Goal: Task Accomplishment & Management: Manage account settings

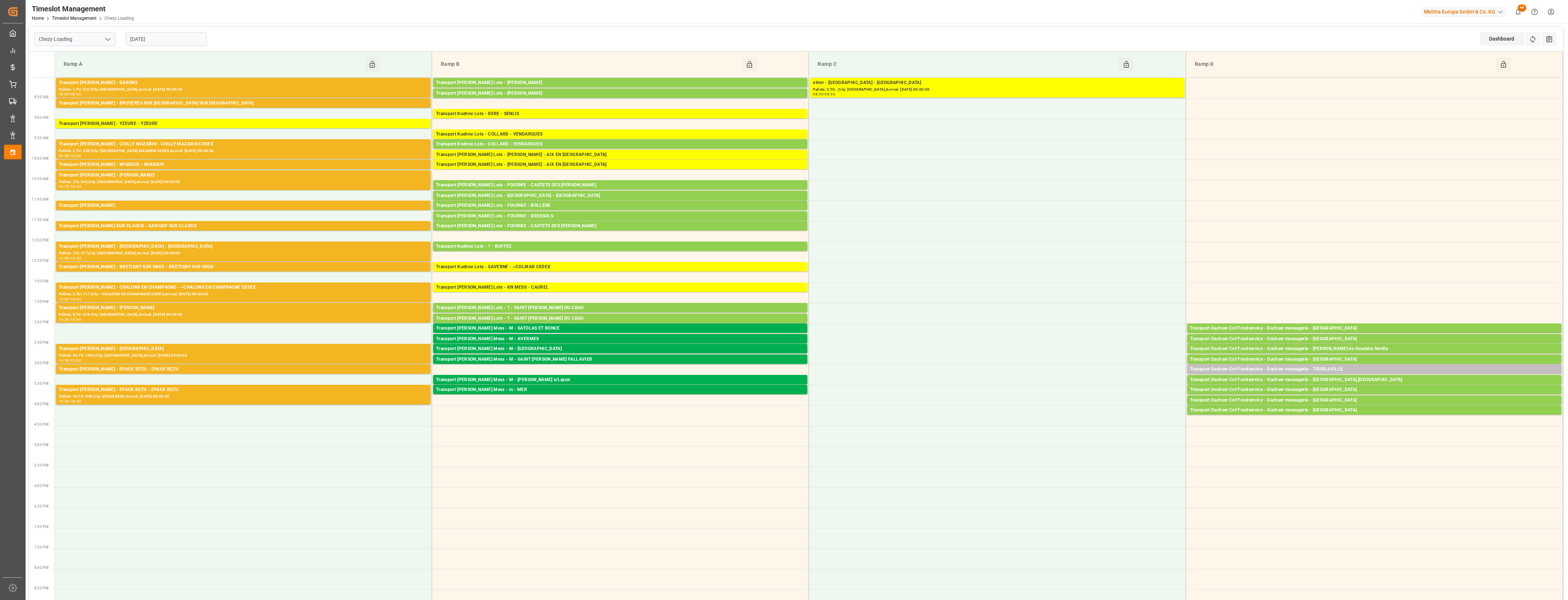
click at [157, 39] on input "[DATE]" at bounding box center [166, 39] width 81 height 14
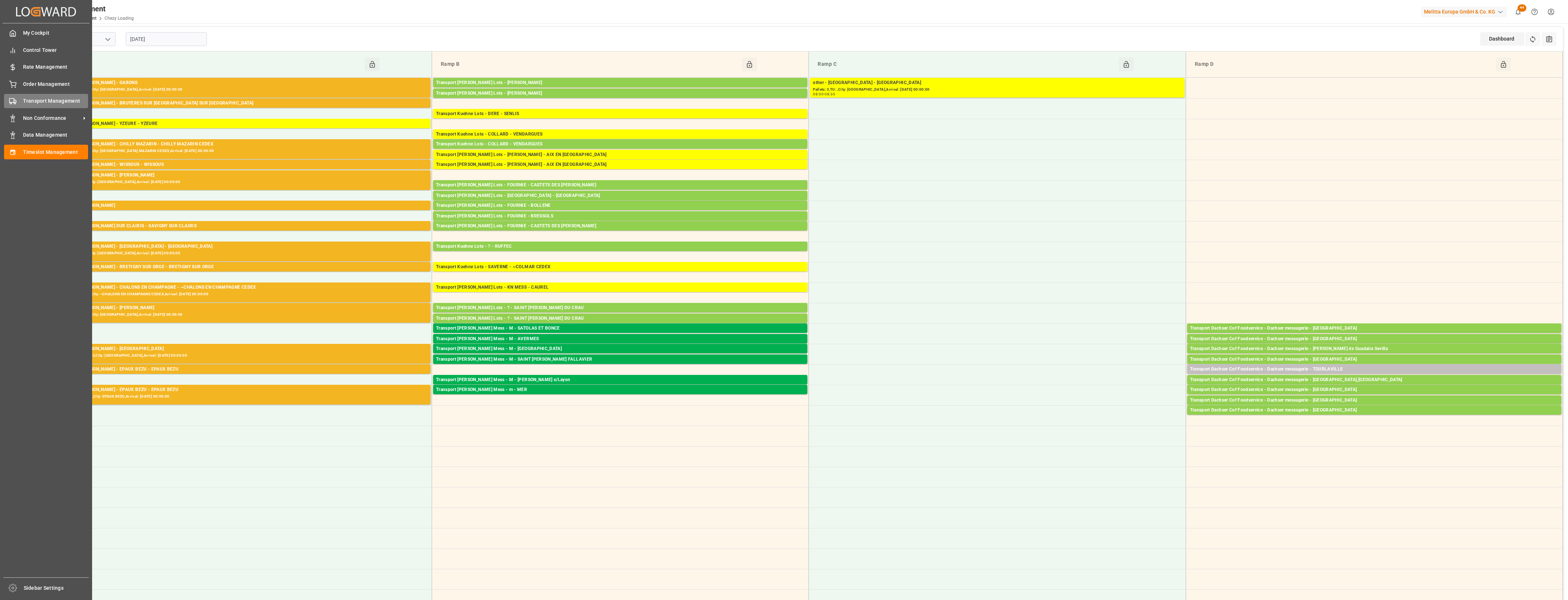
click at [18, 100] on div "Transport Management Transport Management" at bounding box center [46, 100] width 84 height 14
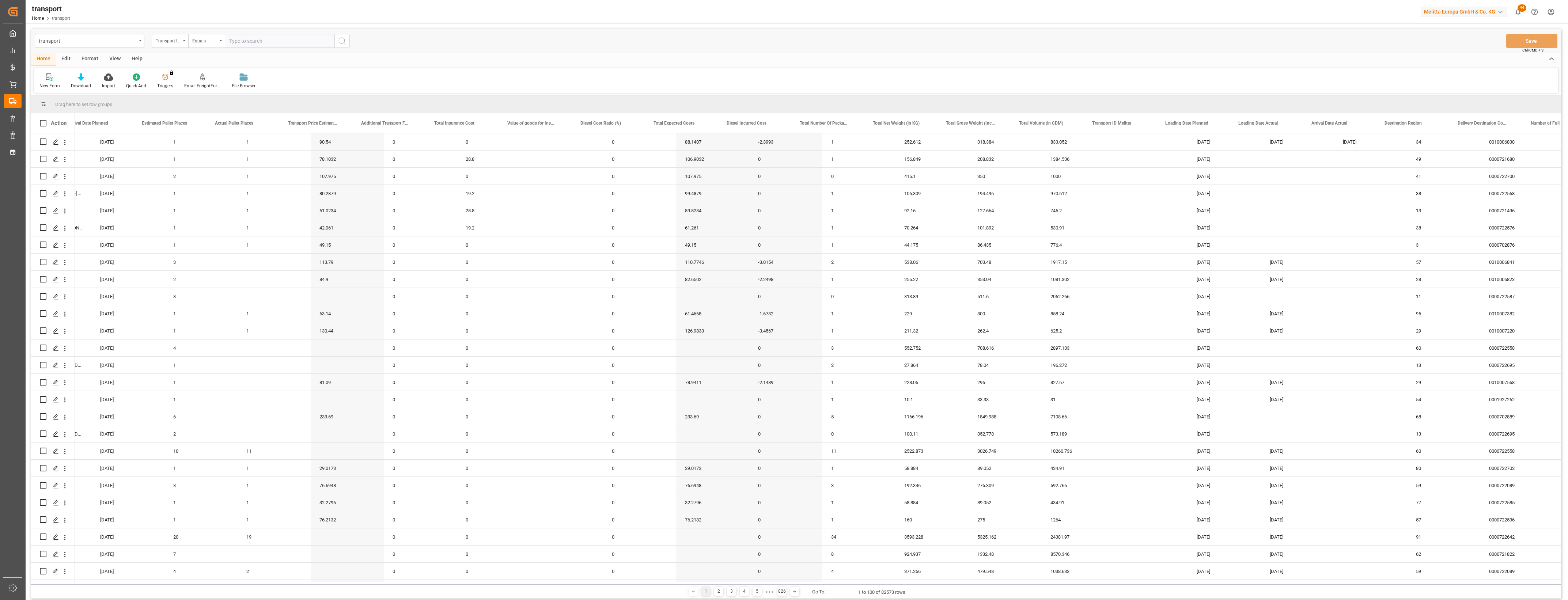
scroll to position [0, 381]
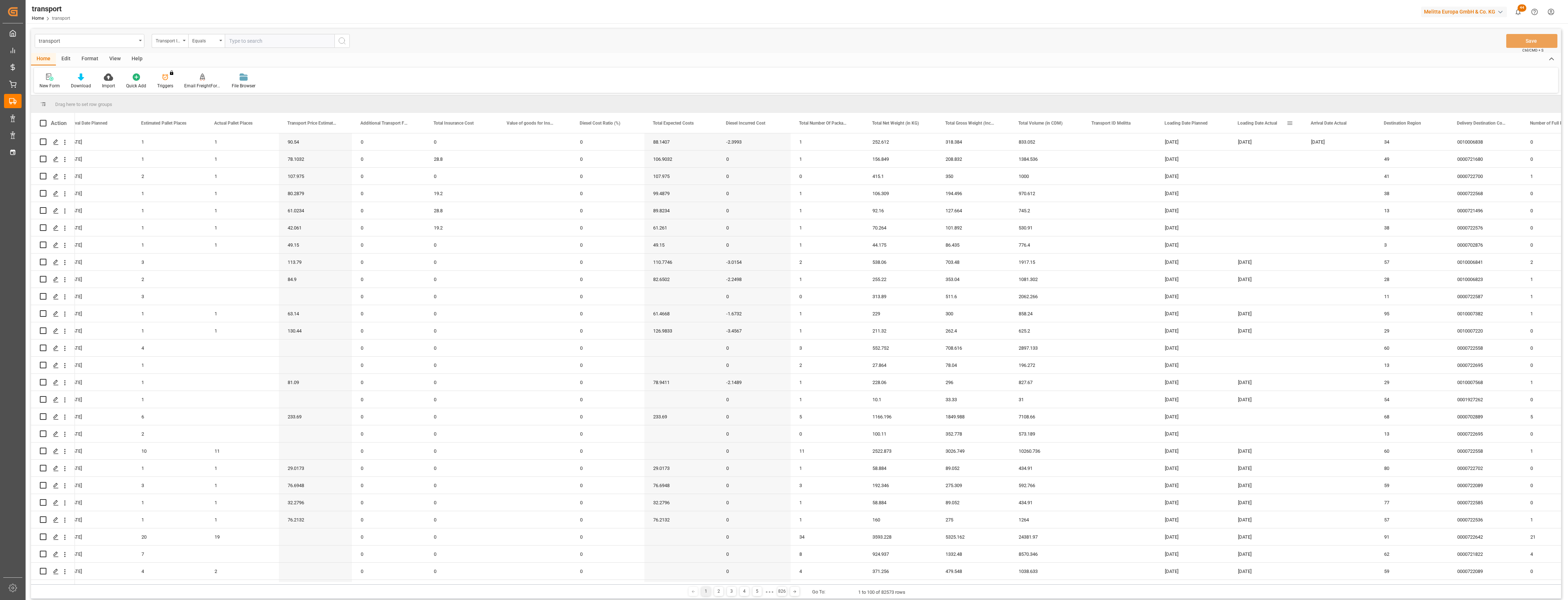
click at [1289, 124] on span at bounding box center [1290, 123] width 7 height 7
click at [1335, 123] on span "filter" at bounding box center [1332, 124] width 7 height 7
click at [1357, 159] on input "date" at bounding box center [1323, 162] width 72 height 15
type input "2025-08-22"
click at [1331, 185] on button "Apply" at bounding box center [1332, 185] width 13 height 7
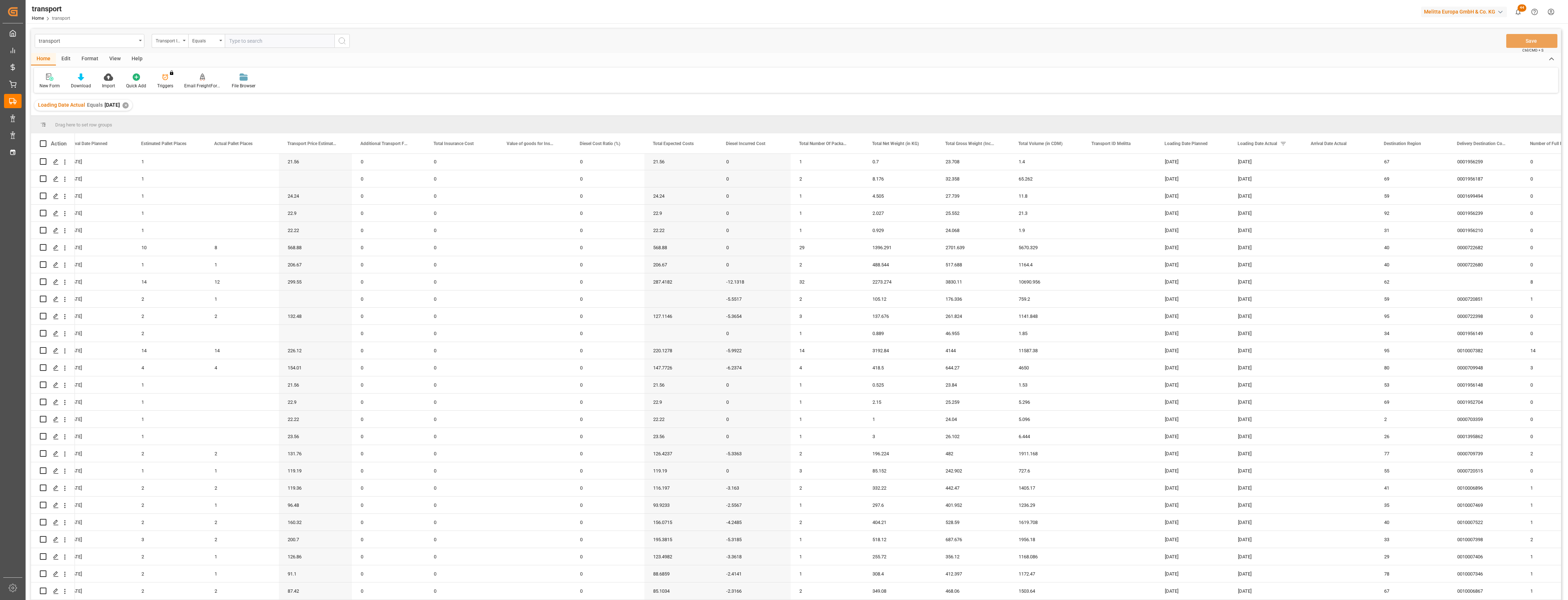
scroll to position [635, 0]
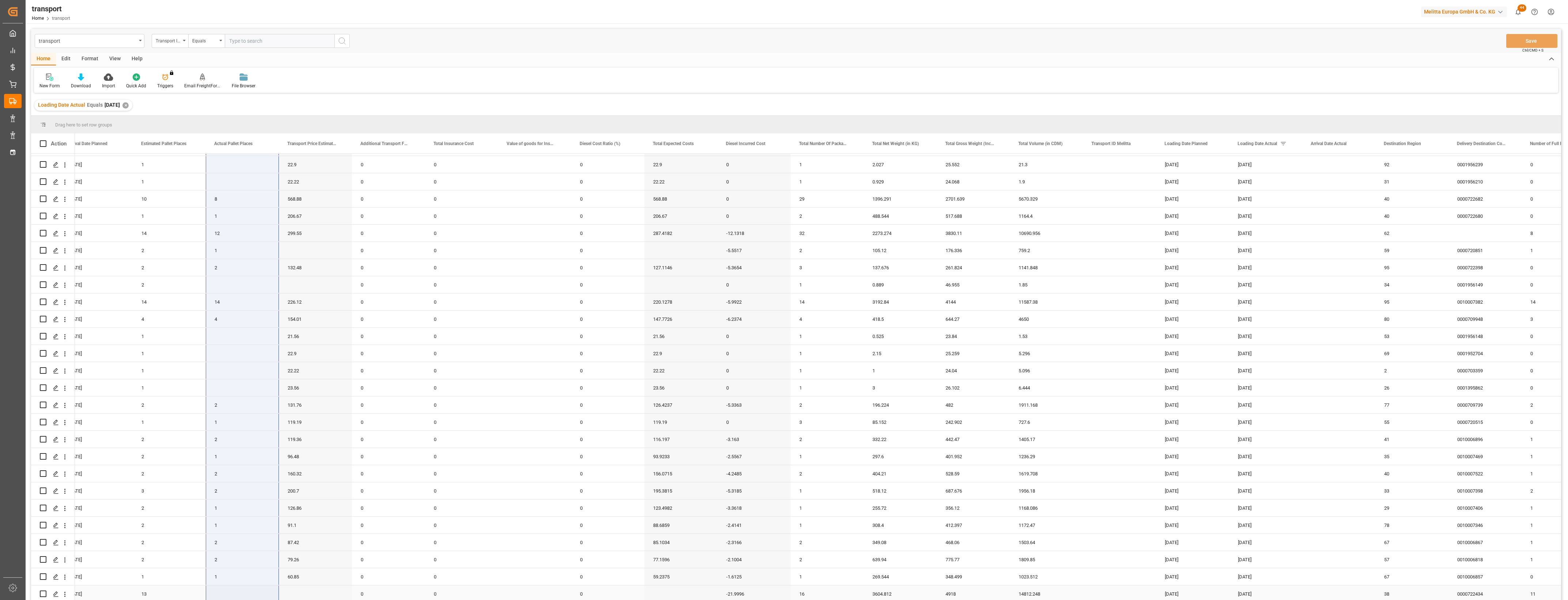
drag, startPoint x: 234, startPoint y: 286, endPoint x: 246, endPoint y: 593, distance: 307.2
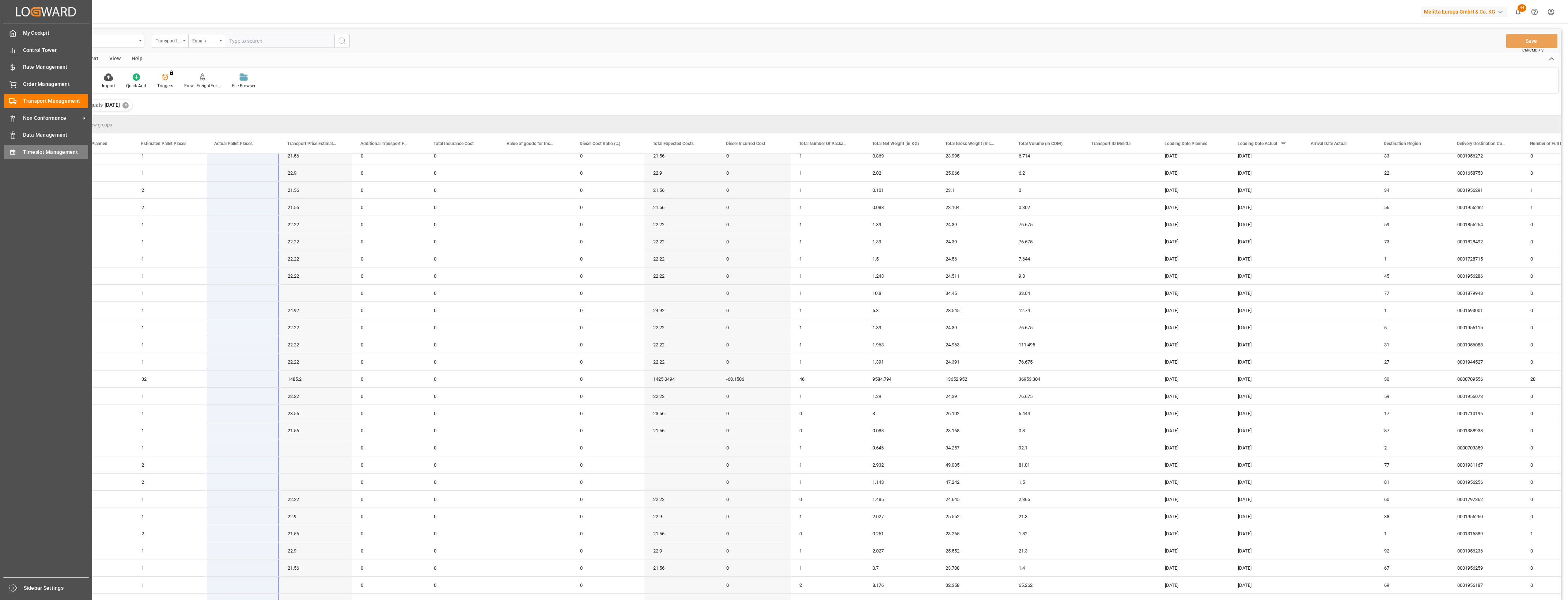
click at [13, 152] on icon at bounding box center [13, 152] width 7 height 7
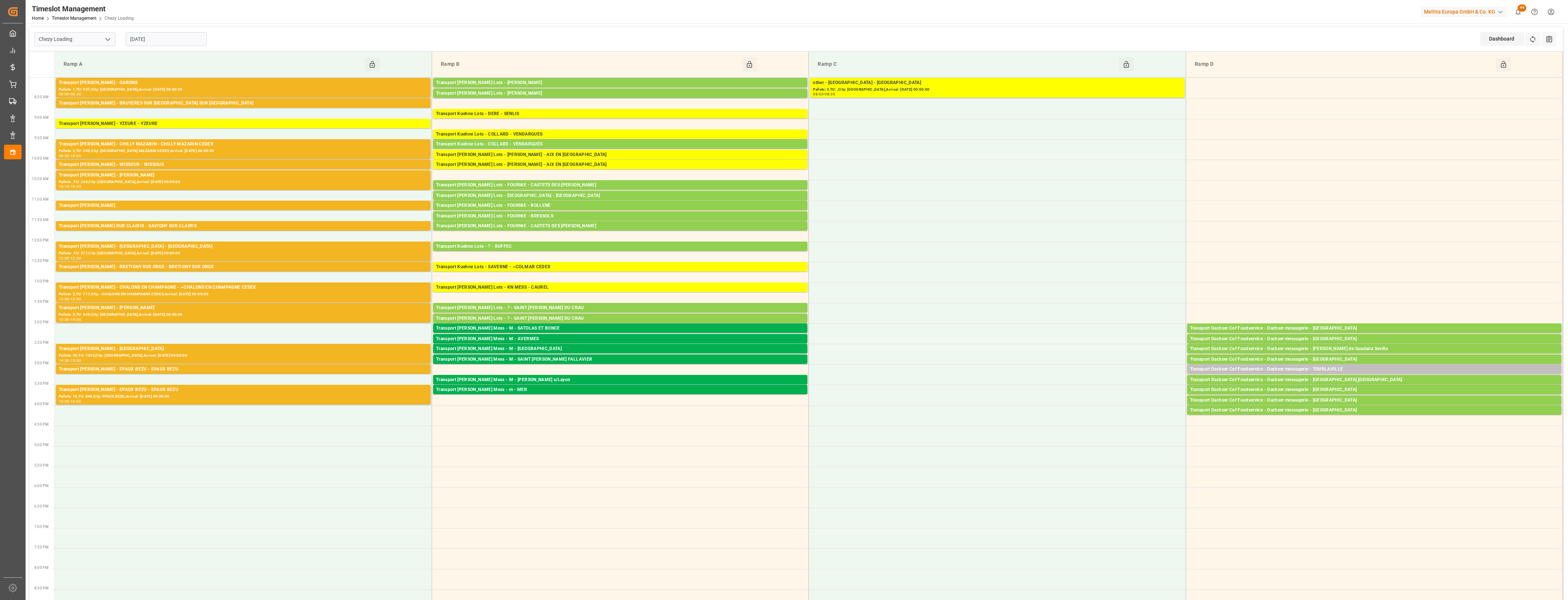
drag, startPoint x: 532, startPoint y: 196, endPoint x: 665, endPoint y: 41, distance: 204.2
click at [665, 41] on div "Chezy Loading 25-08-2025 Dashboard View Dashboard Refresh Time Slots All Audits" at bounding box center [796, 39] width 1534 height 24
click at [108, 41] on icon "open menu" at bounding box center [108, 40] width 9 height 9
click at [71, 71] on div "Chezy Unloading" at bounding box center [75, 71] width 80 height 16
type input "Chezy Unloading"
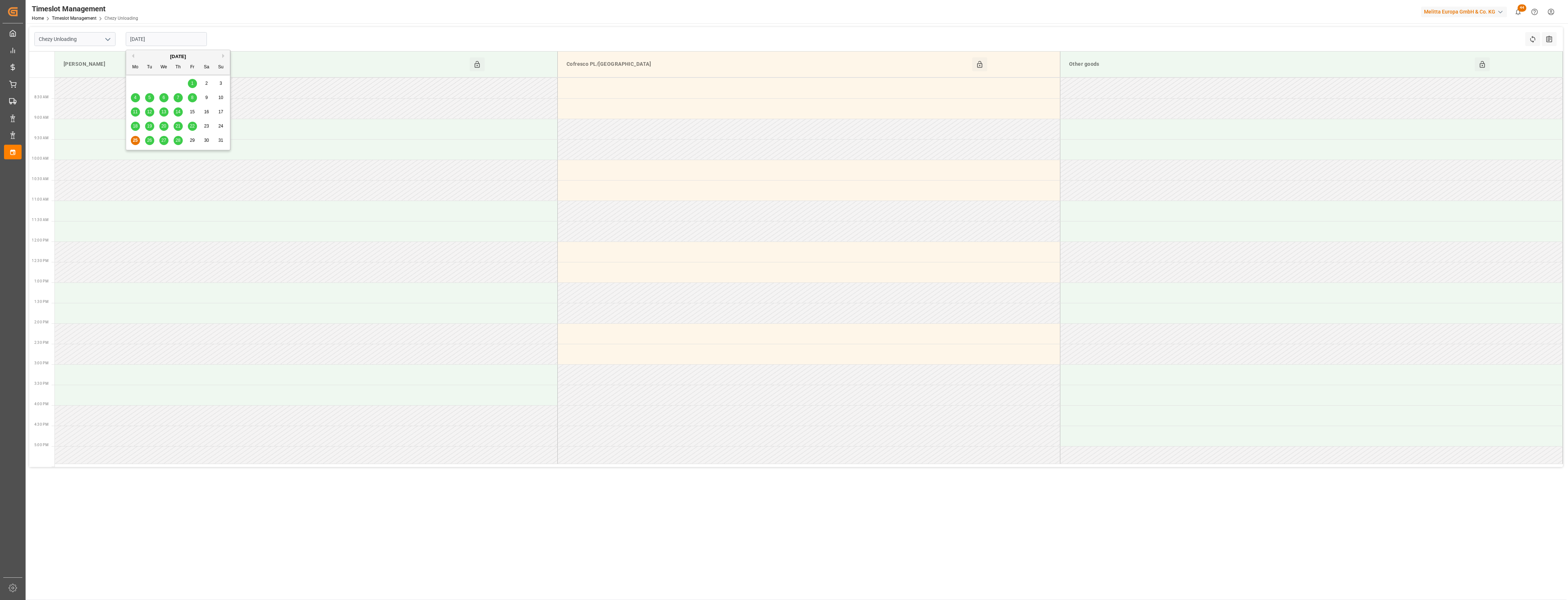
click at [169, 35] on input "[DATE]" at bounding box center [166, 39] width 81 height 14
click at [149, 141] on span "26" at bounding box center [149, 140] width 5 height 5
type input "[DATE]"
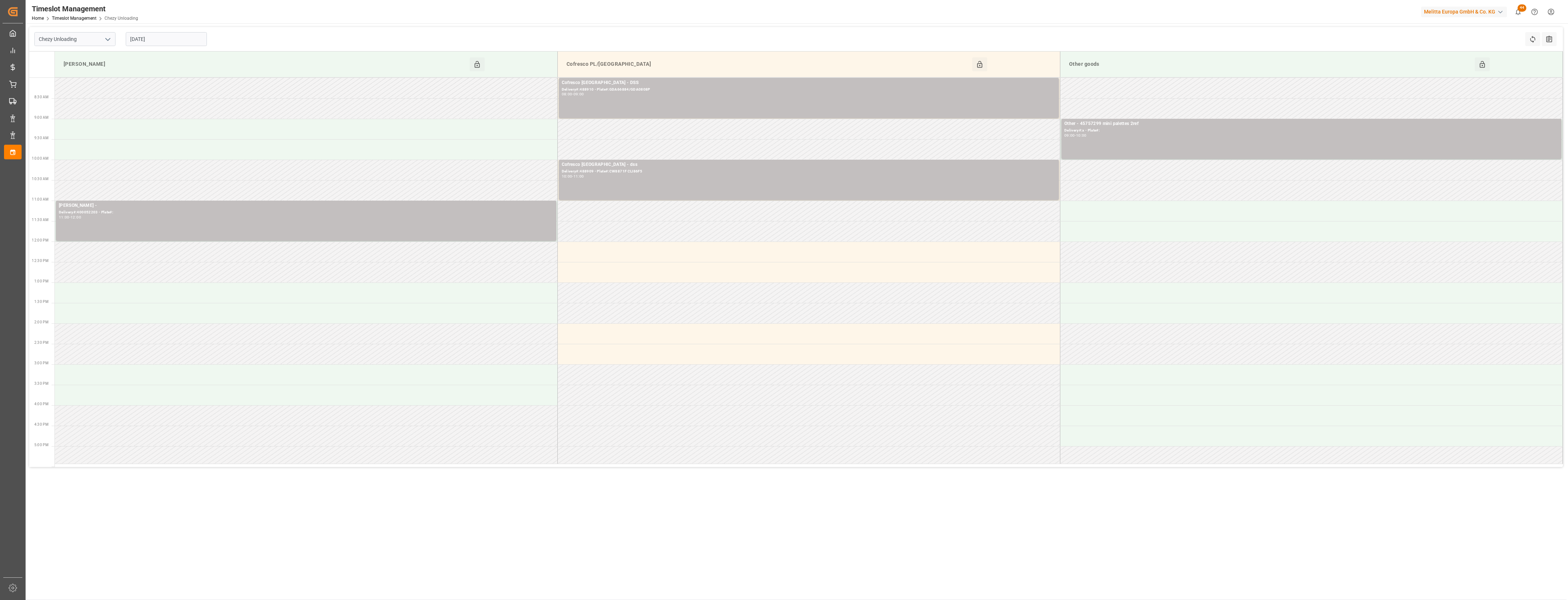
click at [108, 38] on icon "open menu" at bounding box center [108, 40] width 9 height 9
click at [60, 54] on div "Chezy Loading" at bounding box center [75, 55] width 80 height 16
type input "Chezy Loading"
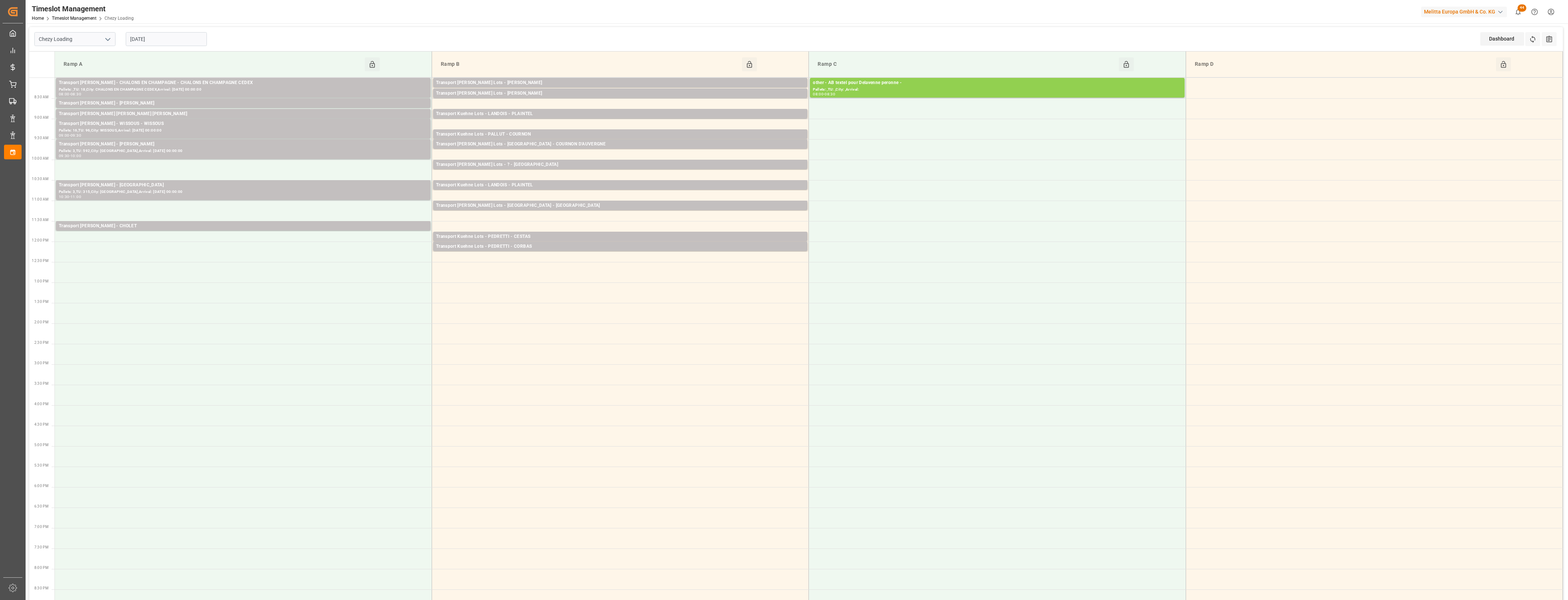
drag, startPoint x: 180, startPoint y: 40, endPoint x: 177, endPoint y: 43, distance: 4.2
click at [180, 40] on input "[DATE]" at bounding box center [166, 39] width 81 height 14
click at [134, 139] on span "25" at bounding box center [135, 140] width 5 height 5
type input "[DATE]"
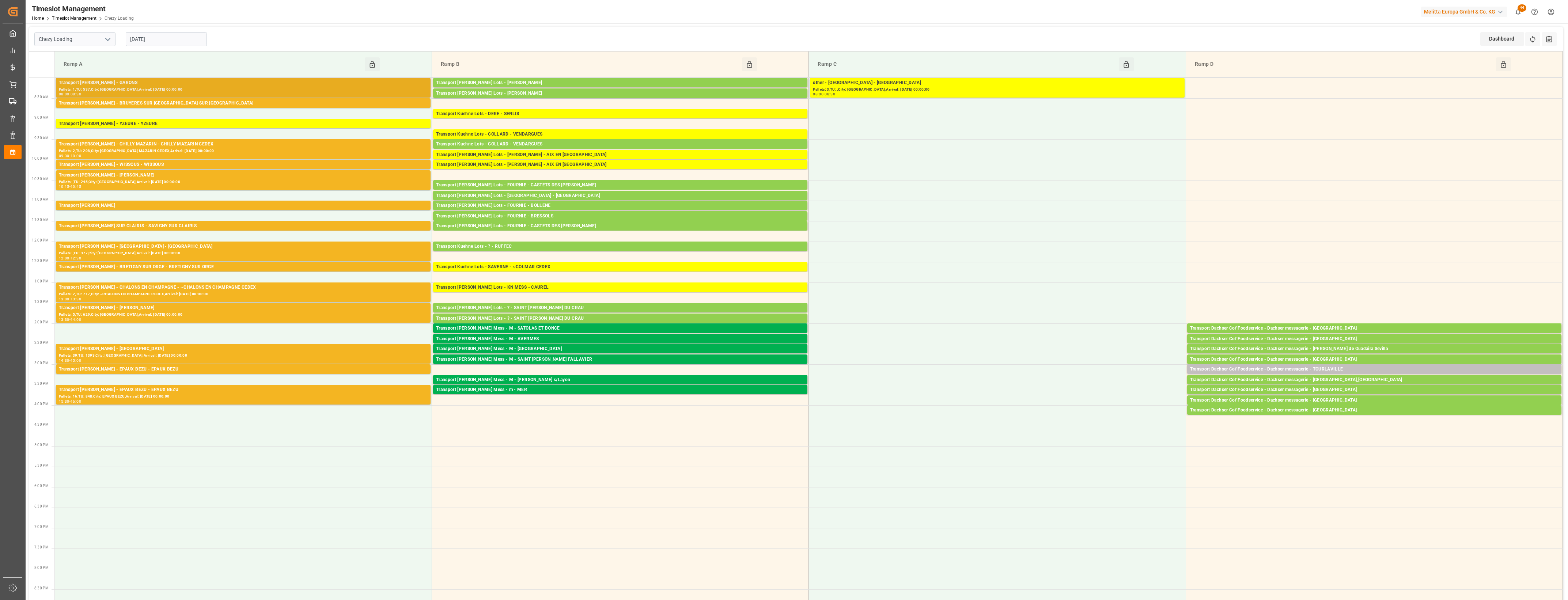
click at [145, 83] on div "Transport [PERSON_NAME] - GARONS" at bounding box center [243, 83] width 369 height 7
click at [153, 101] on div "Transport [PERSON_NAME] - BRUYERES SUR [GEOGRAPHIC_DATA] SUR [GEOGRAPHIC_DATA]" at bounding box center [243, 103] width 369 height 7
click at [192, 148] on div "Pallets: 2,TU: 208,City: [GEOGRAPHIC_DATA] MAZARIN CEDEX,Arrival: [DATE] 00:00:…" at bounding box center [243, 151] width 369 height 6
click at [205, 164] on div "Transport [PERSON_NAME] - WISSOUS - WISSOUS" at bounding box center [243, 165] width 369 height 7
click at [211, 178] on div "Transport [PERSON_NAME] - [PERSON_NAME]" at bounding box center [243, 175] width 369 height 7
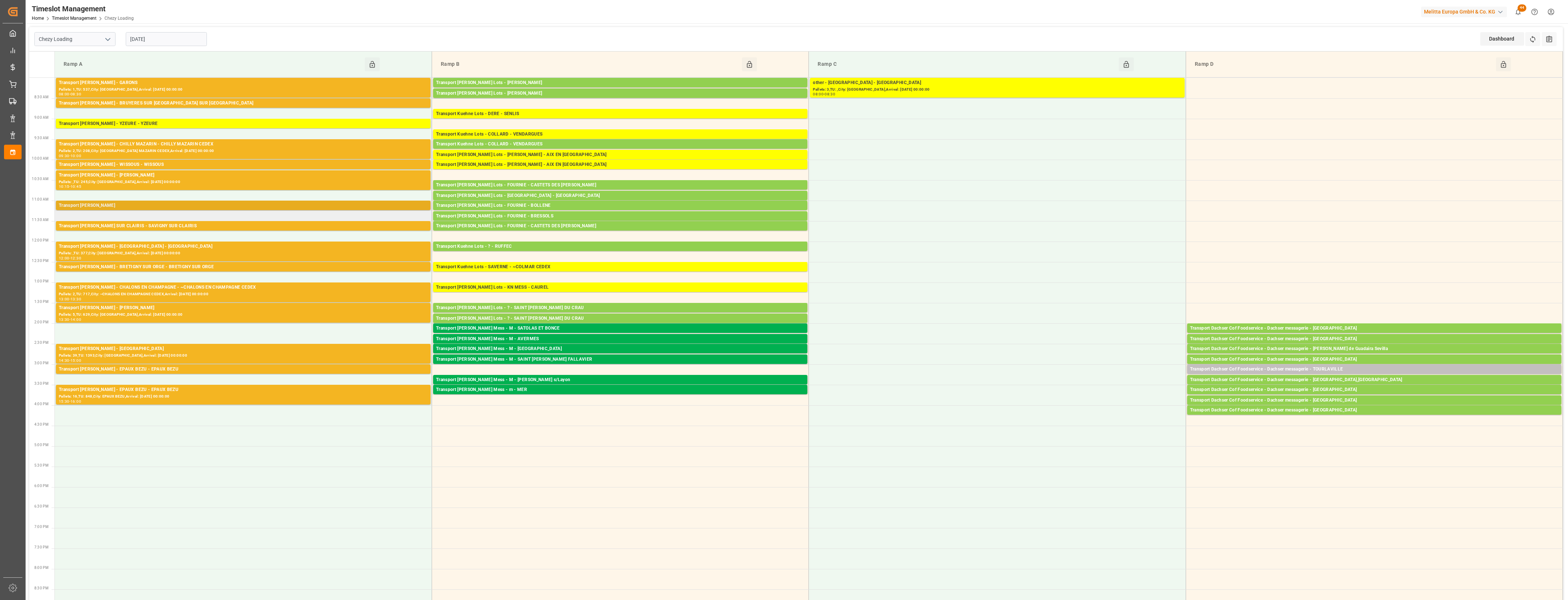
click at [216, 205] on div "Transport [PERSON_NAME]" at bounding box center [243, 206] width 369 height 7
click at [220, 226] on div "Transport [PERSON_NAME] SUR CLAIRIS - SAVIGNY SUR CLAIRIS" at bounding box center [243, 226] width 369 height 7
drag, startPoint x: 219, startPoint y: 224, endPoint x: 192, endPoint y: 245, distance: 34.2
click at [192, 245] on div "Transport [PERSON_NAME] - [GEOGRAPHIC_DATA] - [GEOGRAPHIC_DATA]" at bounding box center [243, 246] width 369 height 7
click at [198, 251] on div "Pallets: ,TU: 377,City: [GEOGRAPHIC_DATA],Arrival: [DATE] 00:00:00" at bounding box center [243, 253] width 369 height 6
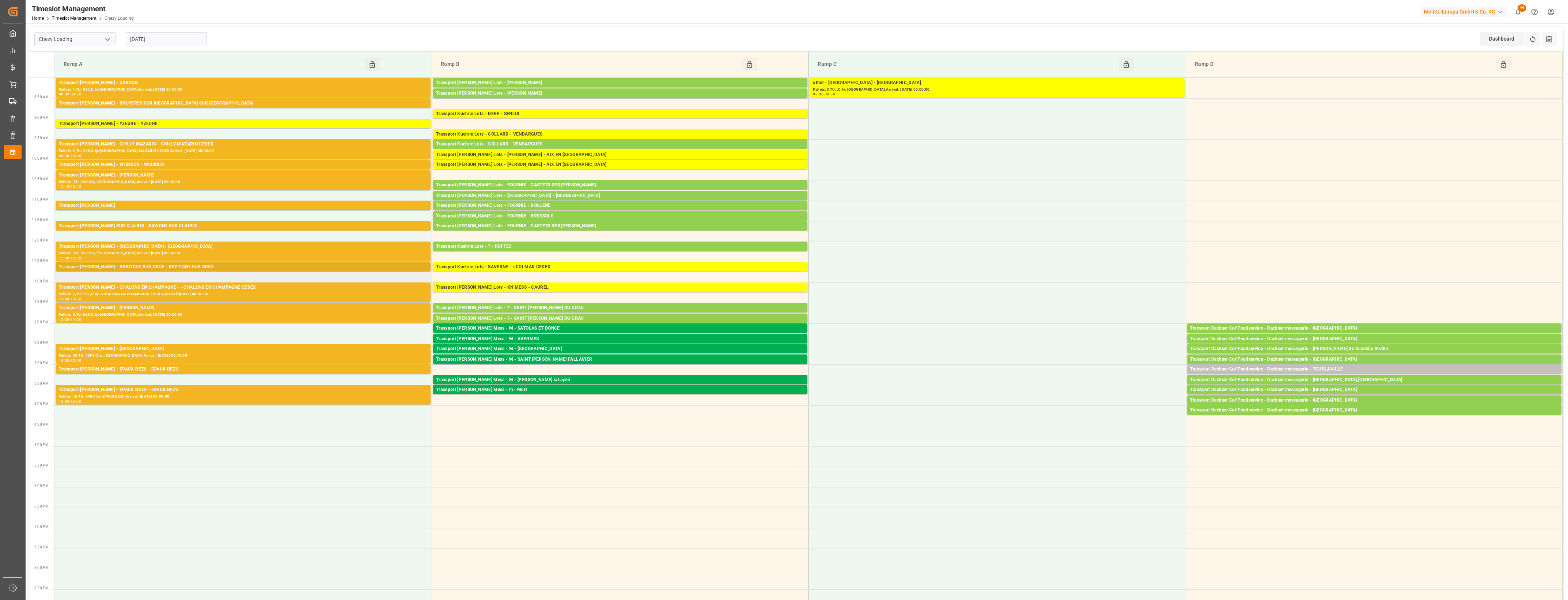
click at [196, 267] on div "Transport [PERSON_NAME] - BRETIGNY SUR ORGE - BRETIGNY SUR ORGE" at bounding box center [243, 267] width 369 height 7
click at [210, 291] on div "Pallets: 2,TU: 717,City: ~CHALONS EN CHAMPAGNE CEDEX,Arrival: [DATE] 00:00:00" at bounding box center [243, 295] width 369 height 6
click at [234, 311] on div "Transport [PERSON_NAME] - [PERSON_NAME]" at bounding box center [243, 308] width 369 height 7
click at [255, 354] on div "Pallets: 39,TU: 1393,City: [GEOGRAPHIC_DATA],Arrival: [DATE] 00:00:00" at bounding box center [243, 355] width 369 height 6
click at [264, 371] on div "Transport [PERSON_NAME] - EPAUX BEZU - EPAUX BEZU" at bounding box center [243, 369] width 369 height 7
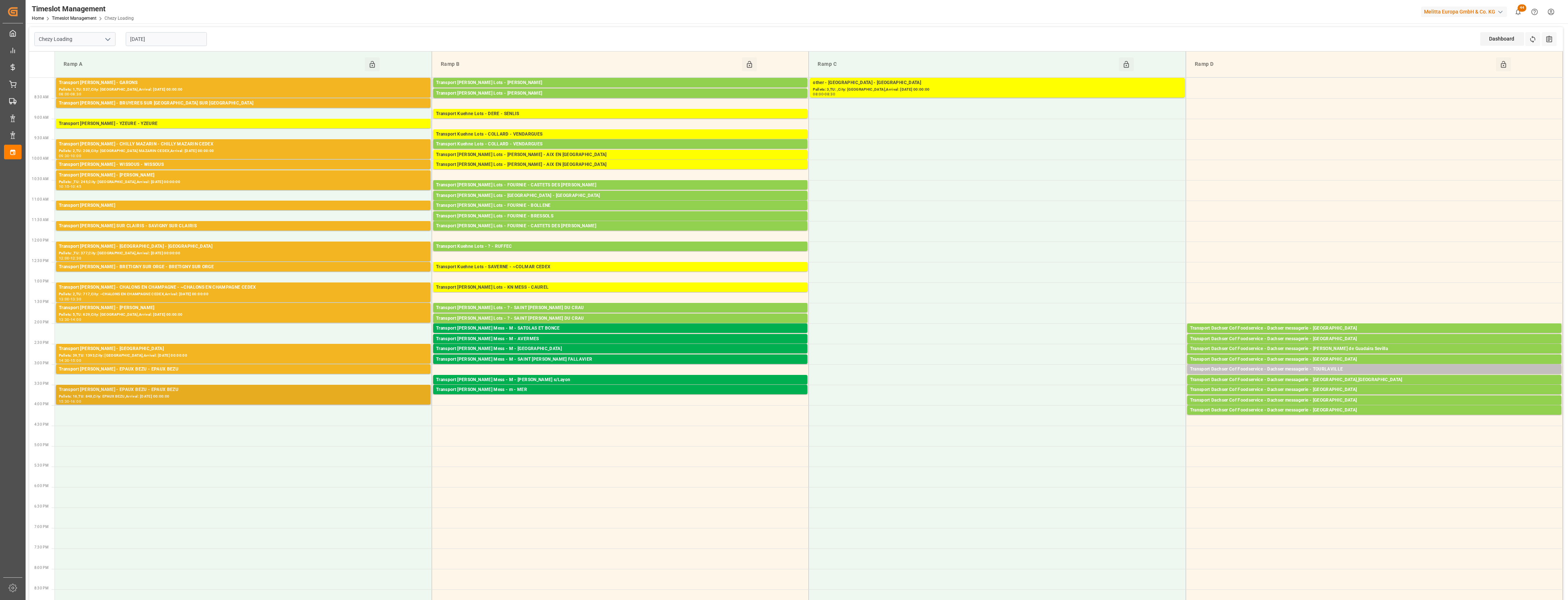
drag, startPoint x: 257, startPoint y: 405, endPoint x: 256, endPoint y: 400, distance: 5.1
click at [257, 397] on div "Pallets: 16,TU: 848,City: EPAUX BEZU,Arrival: [DATE] 00:00:00" at bounding box center [243, 397] width 369 height 6
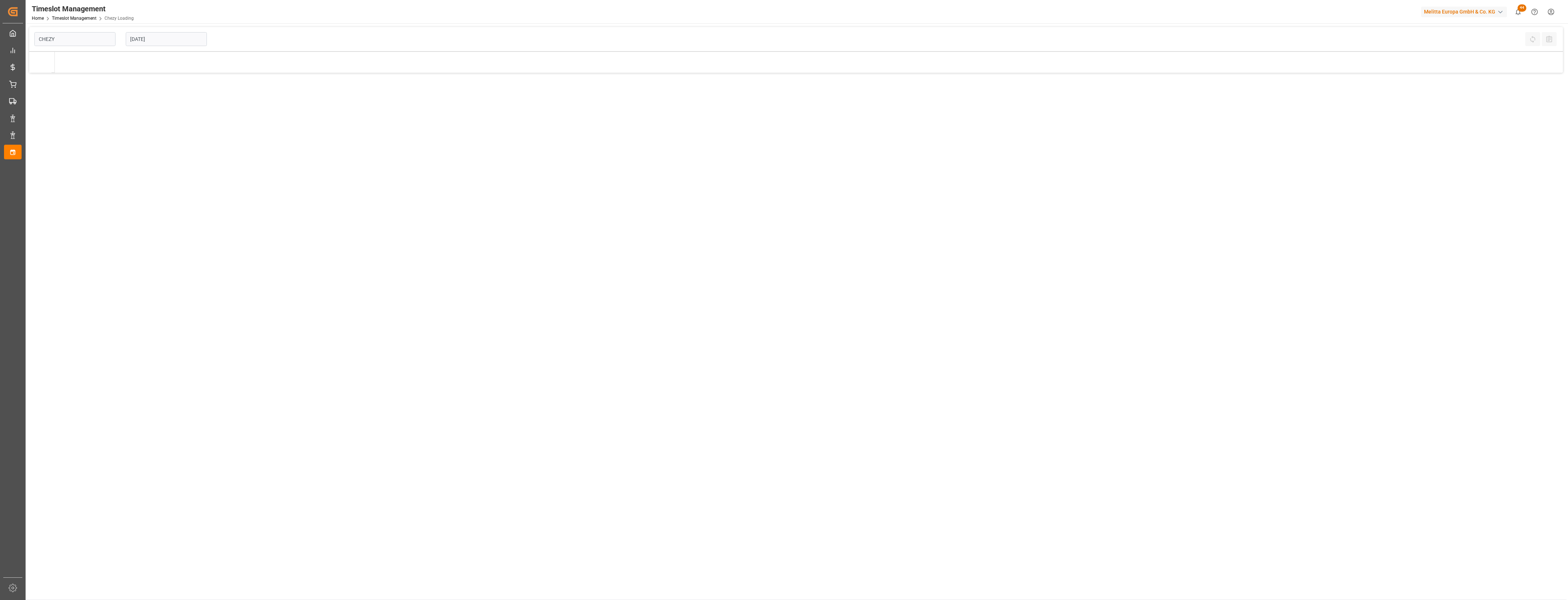
type input "Chezy Loading"
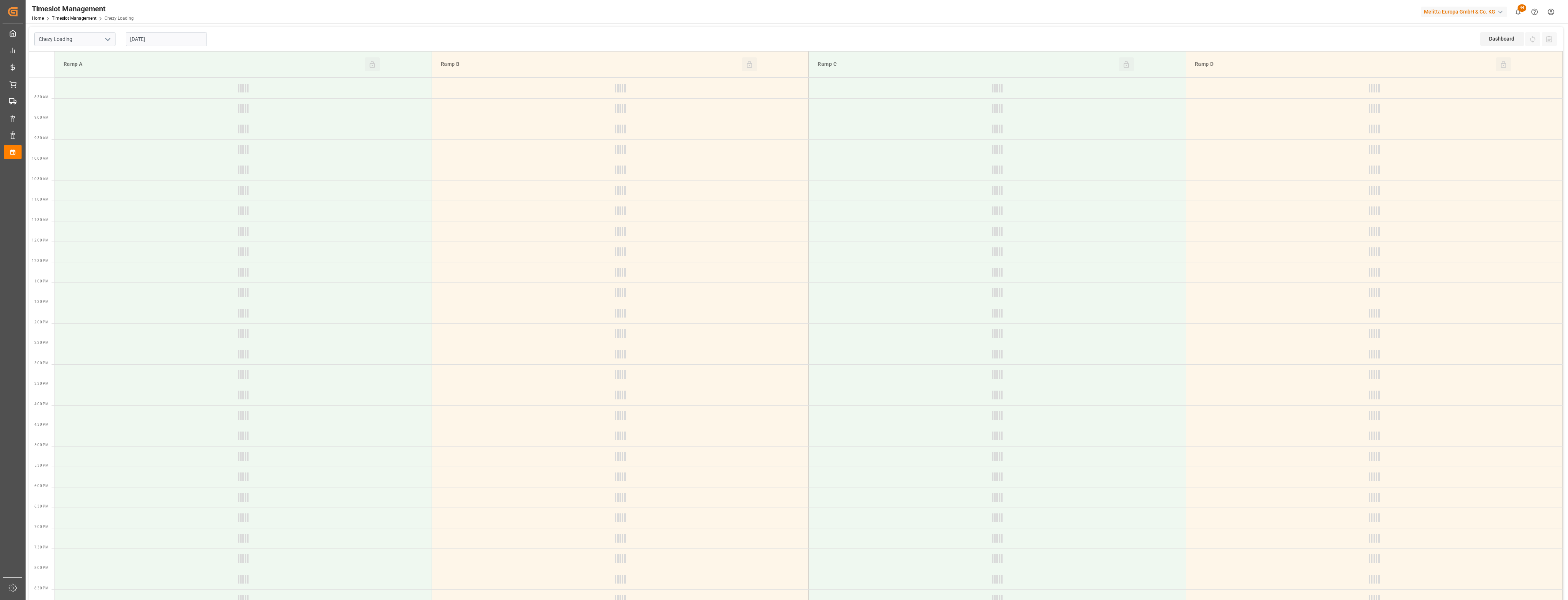
click at [205, 49] on div "[DATE]" at bounding box center [166, 39] width 91 height 24
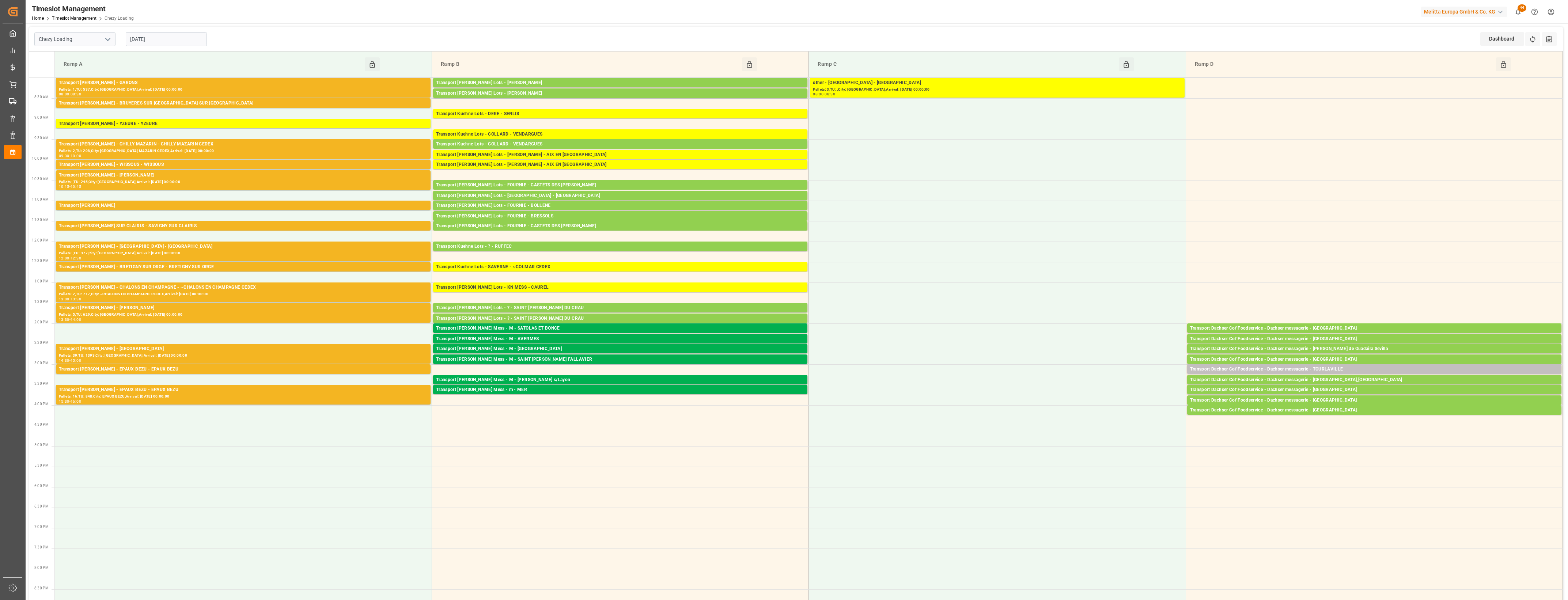
click at [194, 40] on input "[DATE]" at bounding box center [166, 39] width 81 height 14
click at [150, 141] on span "26" at bounding box center [149, 140] width 5 height 5
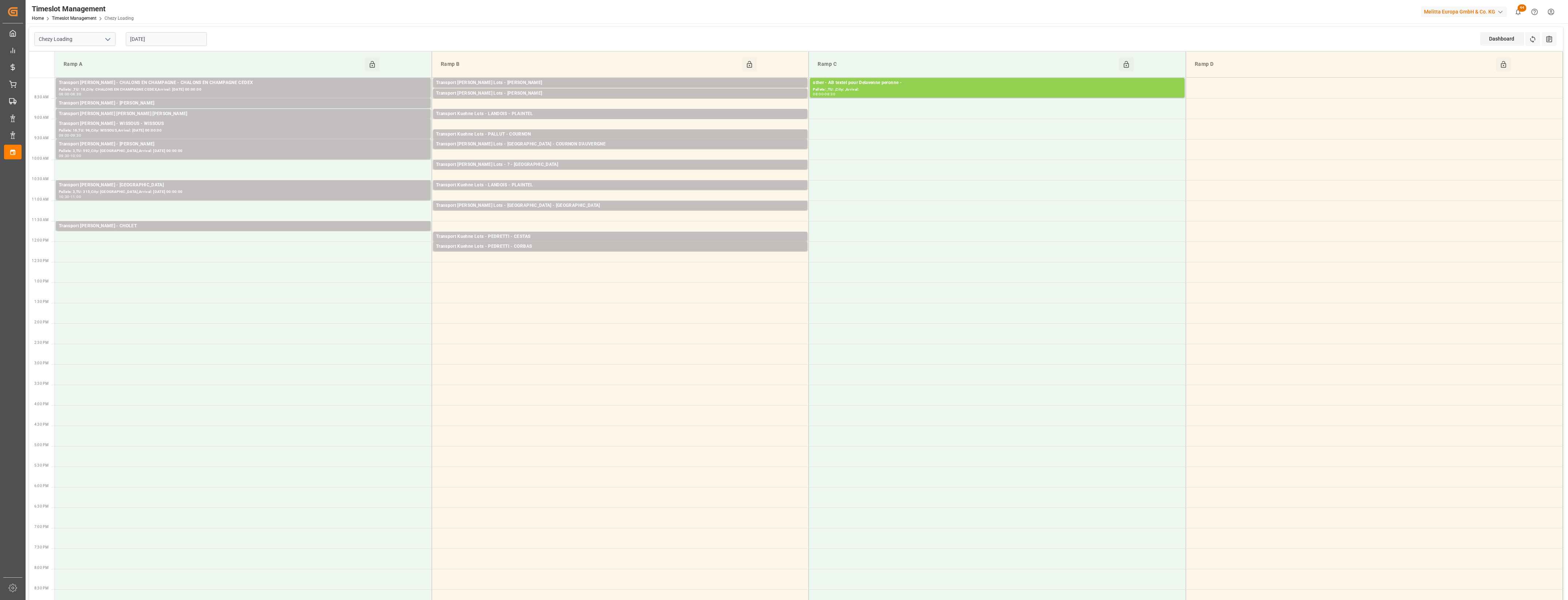
click at [187, 35] on input "[DATE]" at bounding box center [166, 39] width 81 height 14
click at [164, 139] on span "27" at bounding box center [164, 140] width 5 height 5
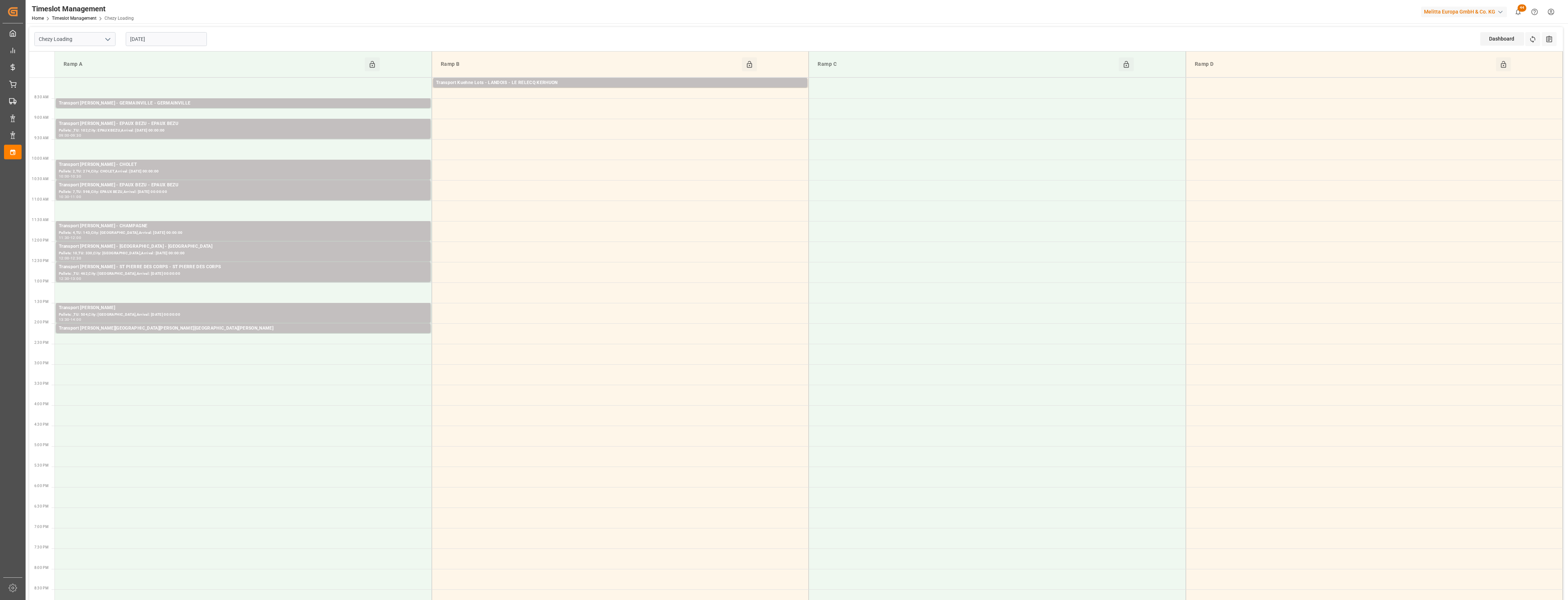
click at [179, 35] on input "[DATE]" at bounding box center [166, 39] width 81 height 14
click at [150, 139] on span "26" at bounding box center [149, 140] width 5 height 5
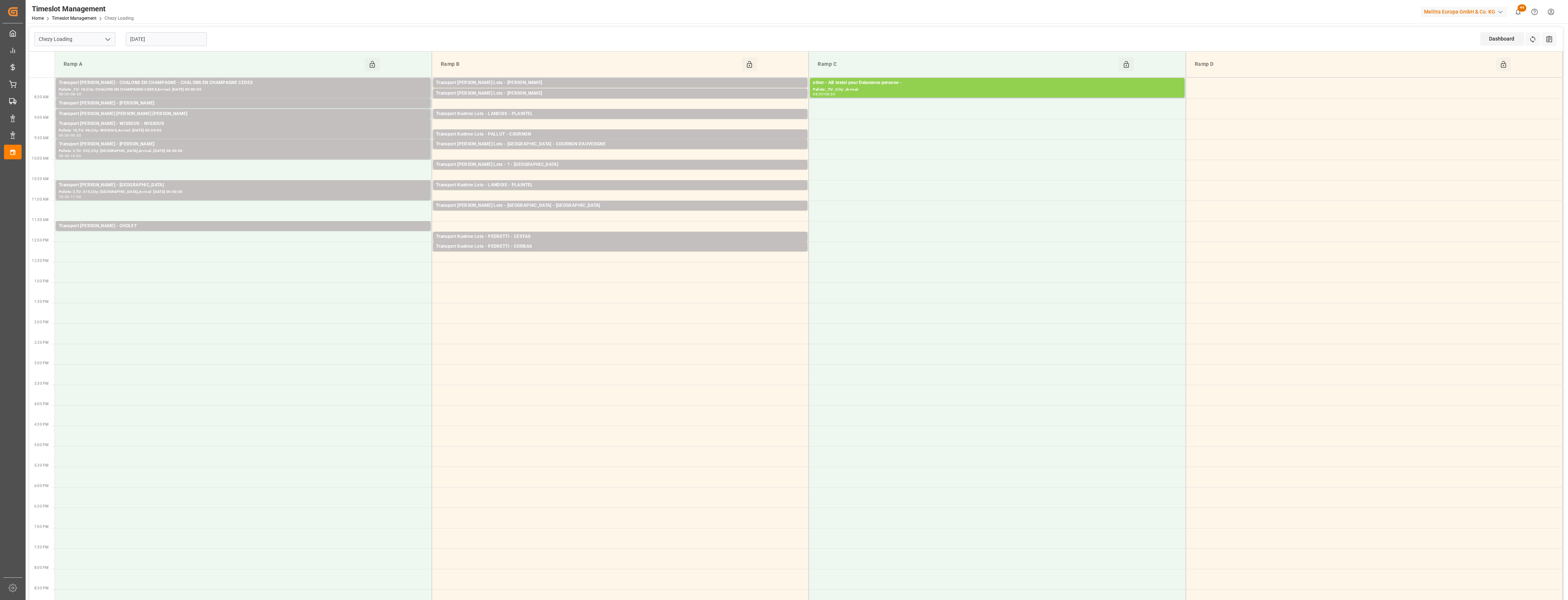
click at [162, 35] on input "[DATE]" at bounding box center [166, 39] width 81 height 14
click at [131, 141] on div "25" at bounding box center [135, 141] width 9 height 9
type input "[DATE]"
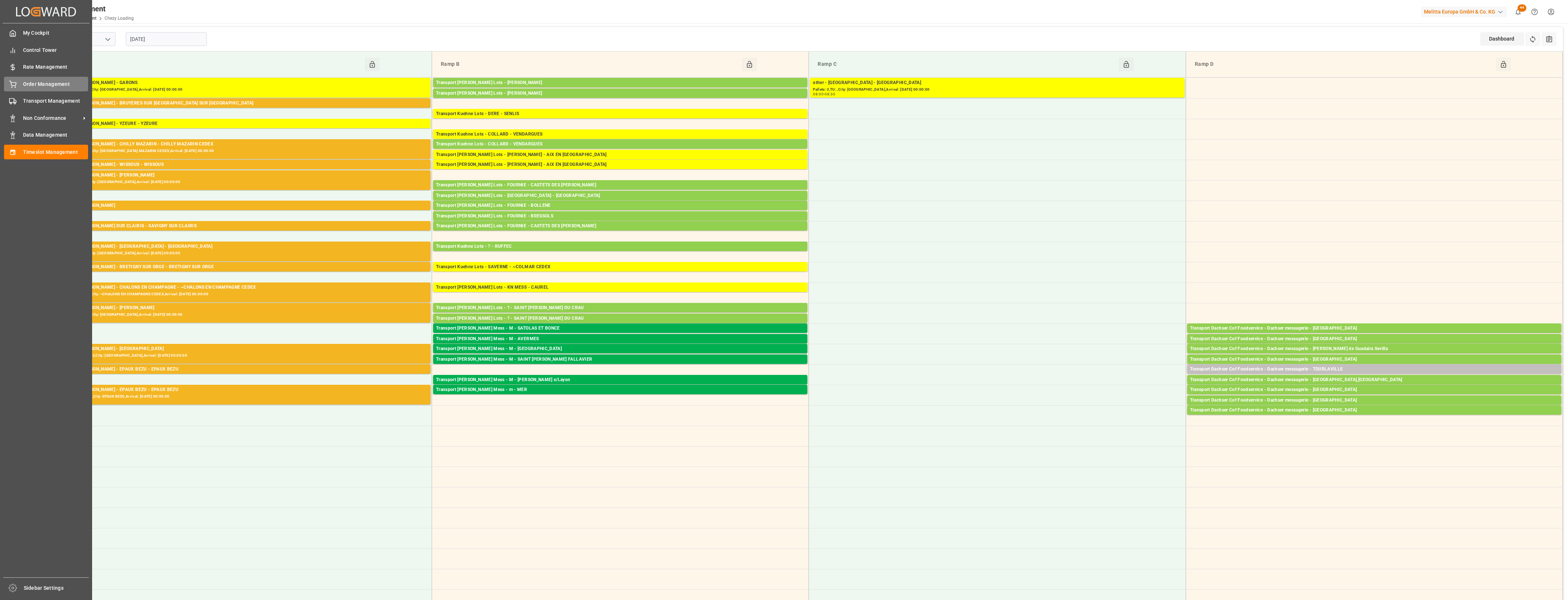
click at [20, 82] on div "Order Management Order Management" at bounding box center [46, 83] width 84 height 14
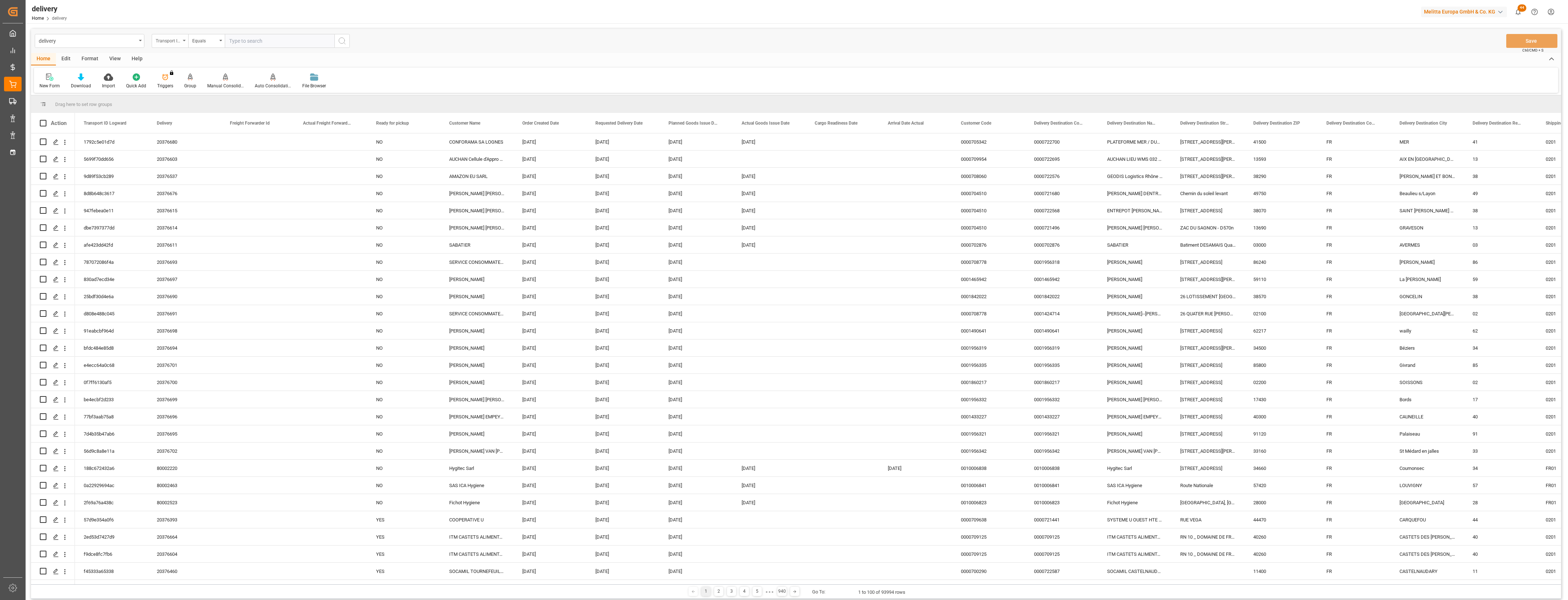
click at [185, 41] on icon "open menu" at bounding box center [184, 40] width 3 height 1
click at [180, 89] on div "Delivery" at bounding box center [206, 89] width 109 height 15
click at [243, 41] on input "text" at bounding box center [279, 41] width 110 height 14
type input "20376603"
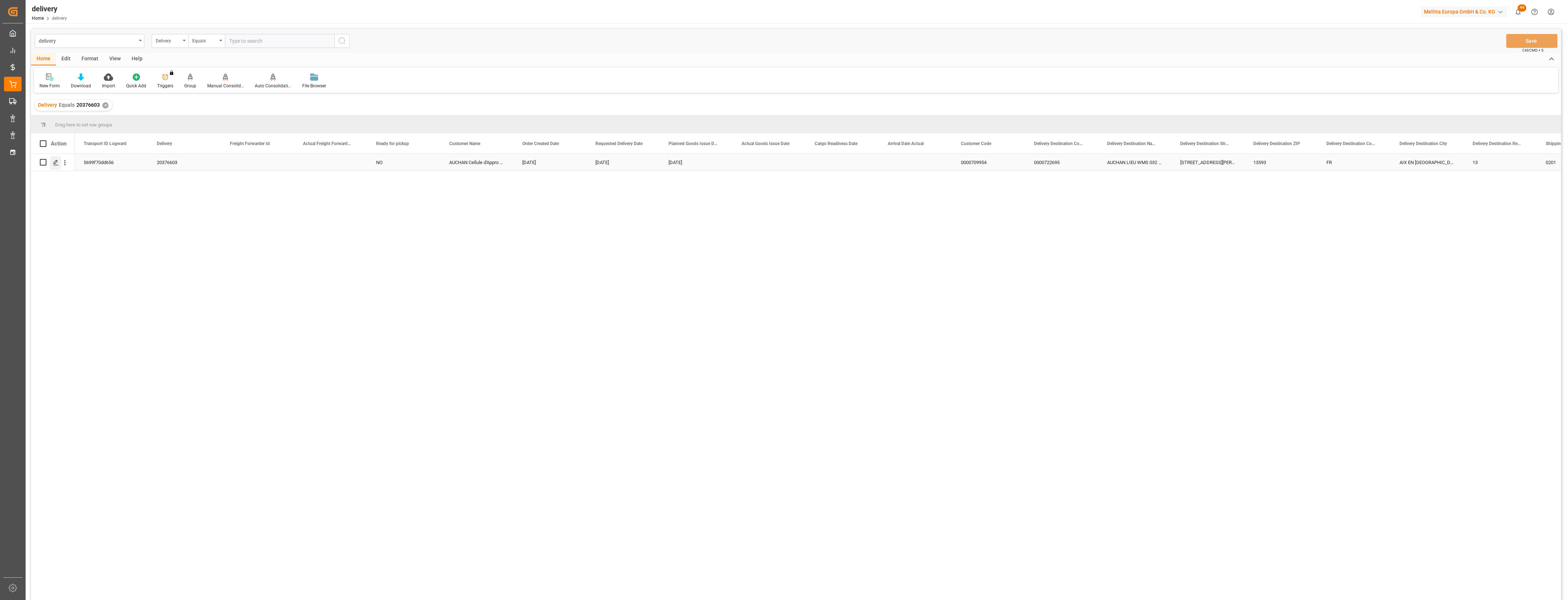
click at [55, 161] on icon "Press SPACE to select this row." at bounding box center [56, 162] width 6 height 6
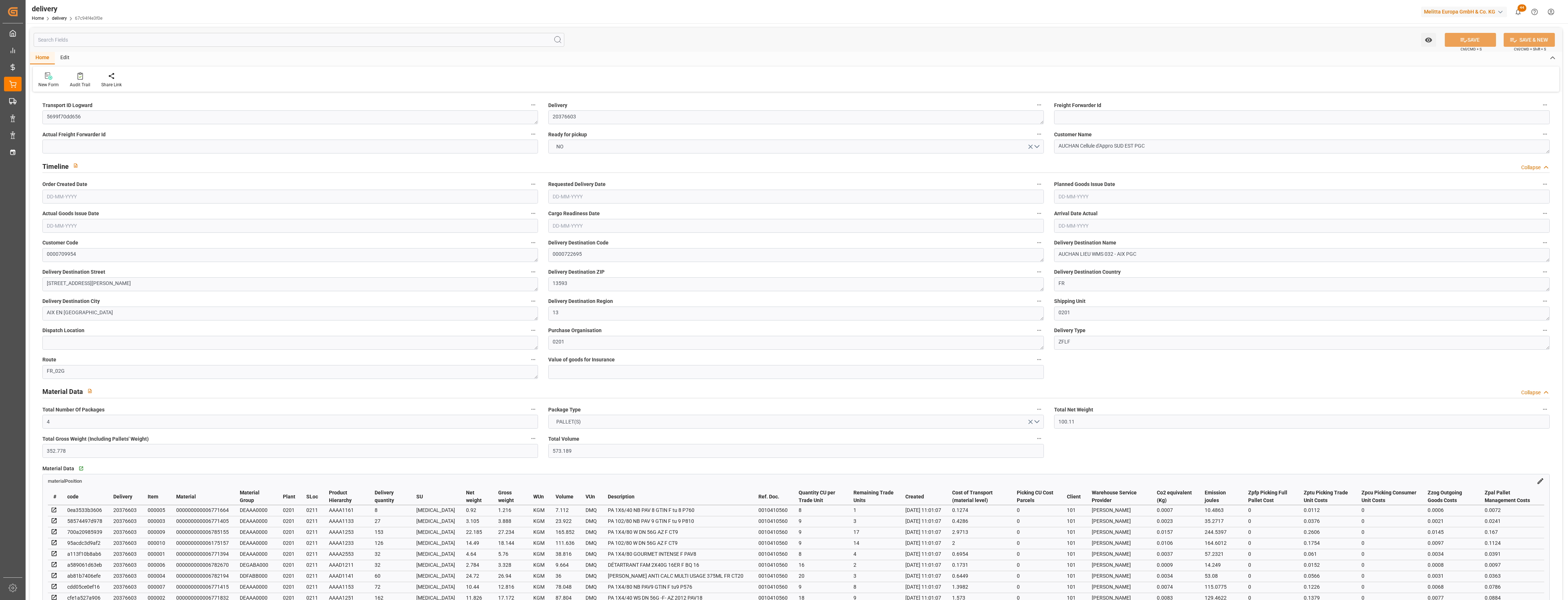
type input "[DATE]"
type input "[DATE] 11:01"
click at [1038, 147] on button "NO" at bounding box center [796, 146] width 495 height 14
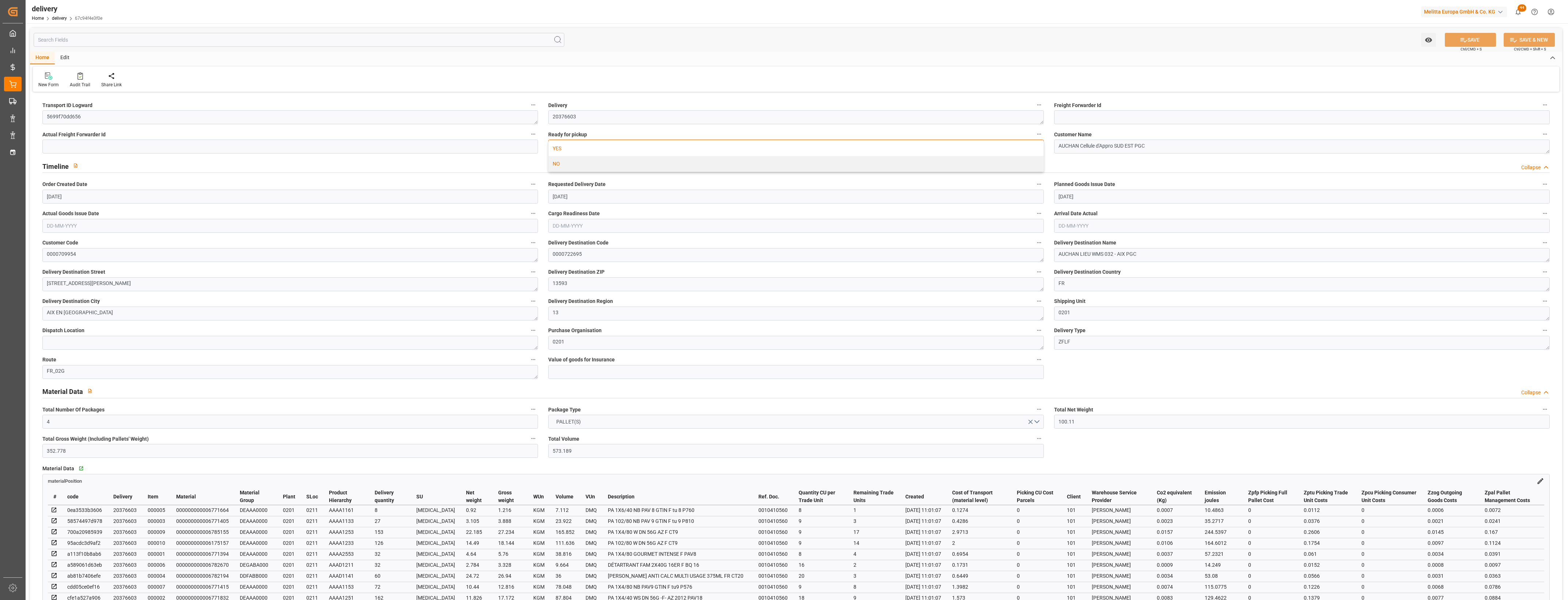
click at [567, 145] on div "YES" at bounding box center [796, 148] width 495 height 15
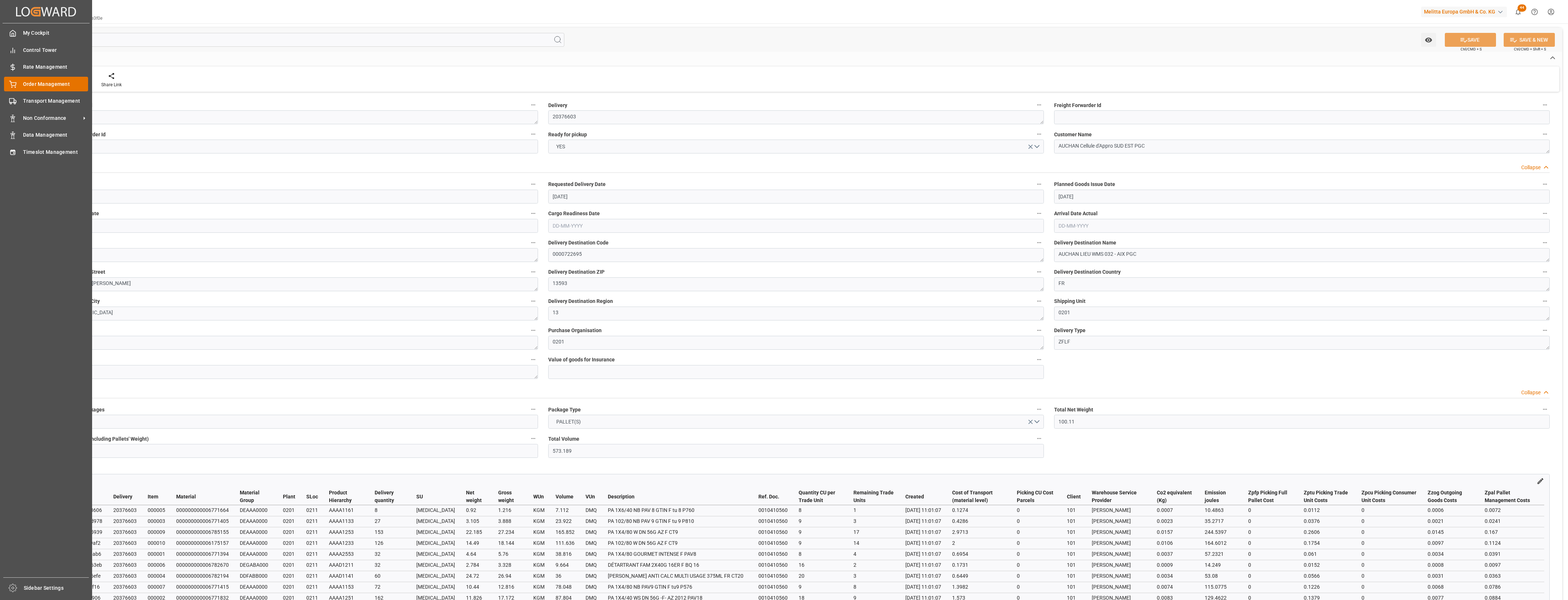
click at [23, 86] on span "Order Management" at bounding box center [55, 84] width 65 height 8
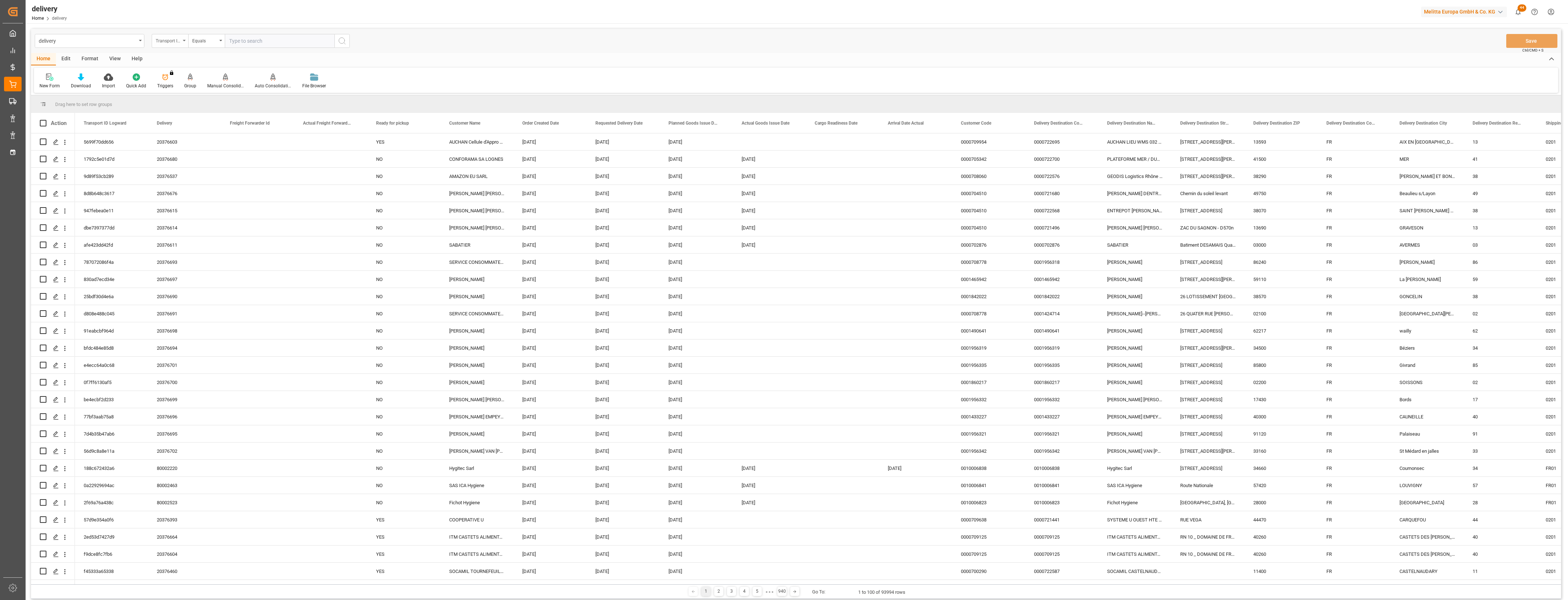
click at [184, 41] on icon "open menu" at bounding box center [184, 40] width 3 height 1
drag, startPoint x: 172, startPoint y: 88, endPoint x: 198, endPoint y: 74, distance: 29.5
click at [173, 88] on div "Delivery" at bounding box center [206, 89] width 109 height 15
click at [250, 43] on input "text" at bounding box center [279, 41] width 110 height 14
type input "20376461"
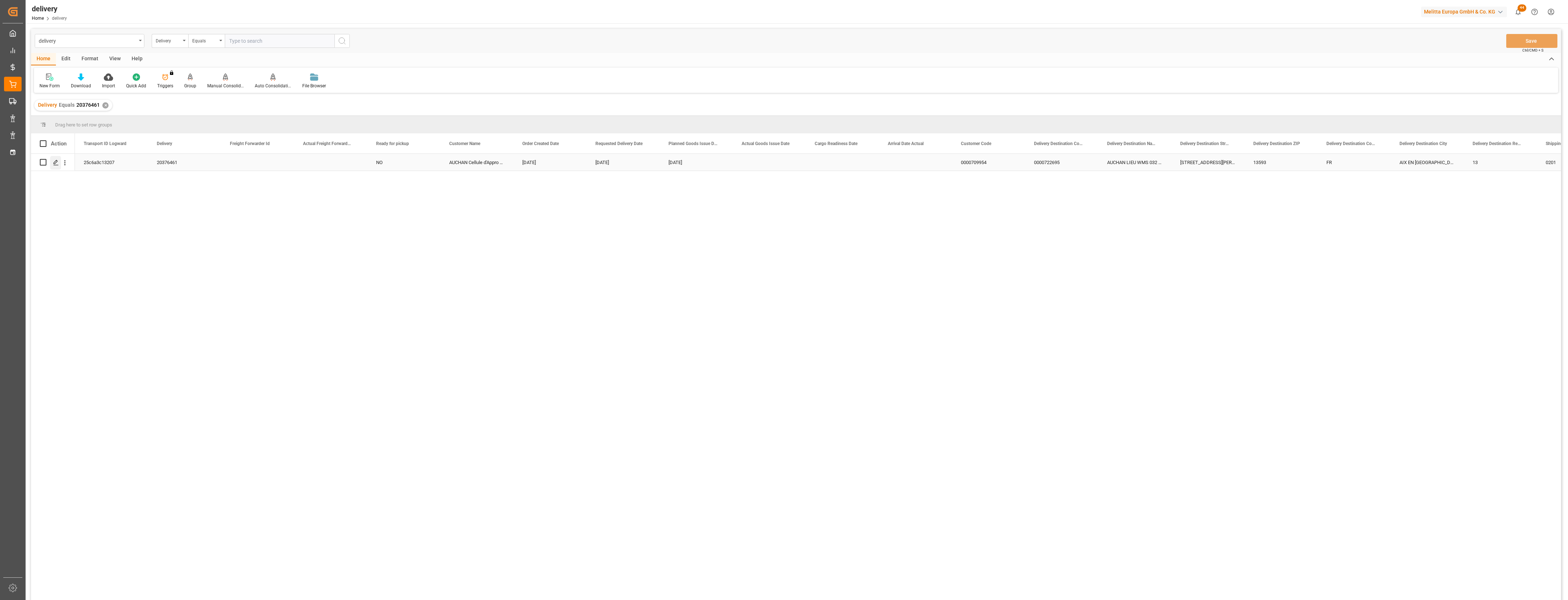
click at [53, 161] on icon "Press SPACE to select this row." at bounding box center [56, 162] width 6 height 6
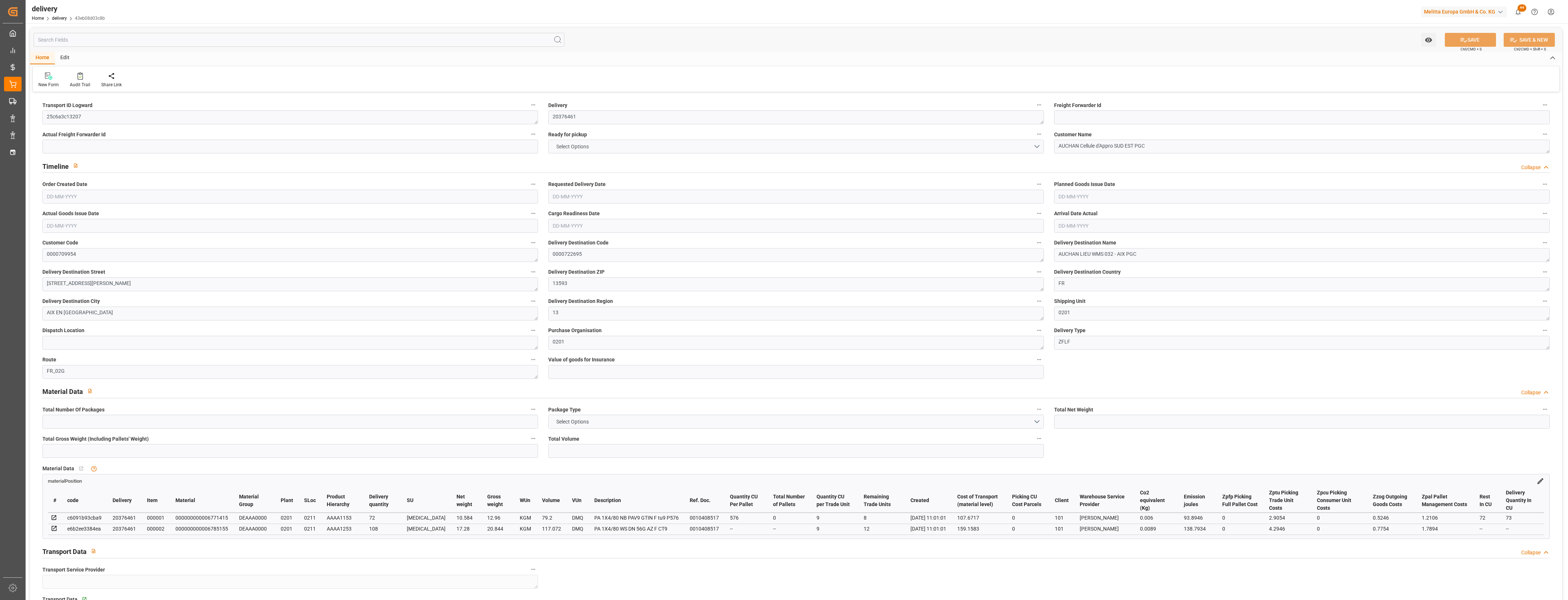
type input "2"
type input "27.864"
type input "78.04"
type input "196.272"
type input "20"
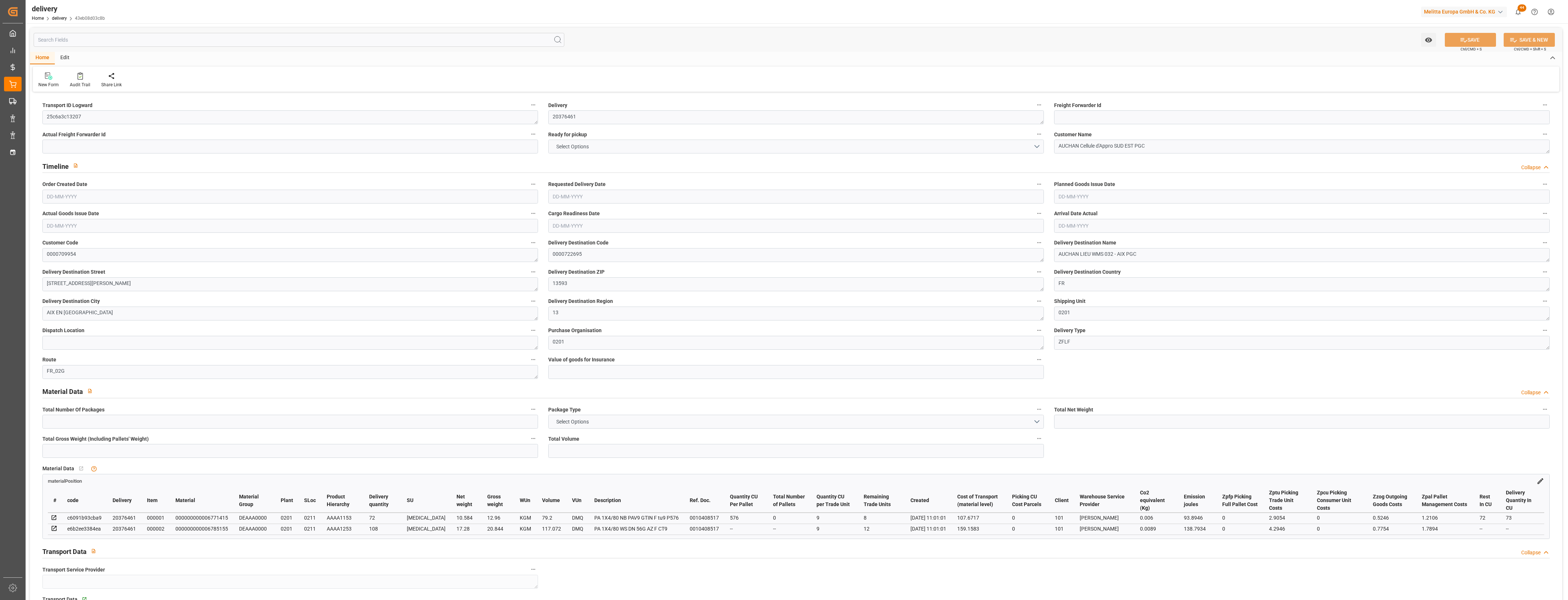
type input "2"
type input "0"
type input "1"
type input "0"
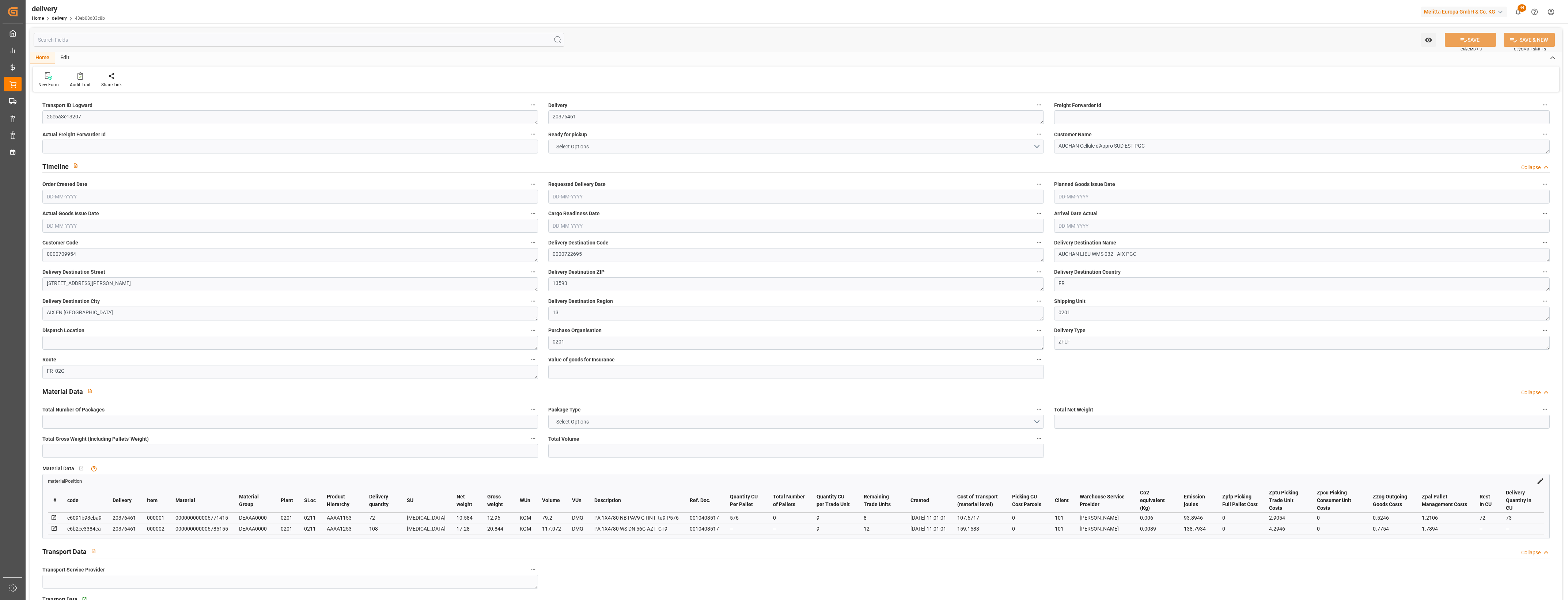
type input "0"
type input "266.83"
type input "0"
type input "7.2"
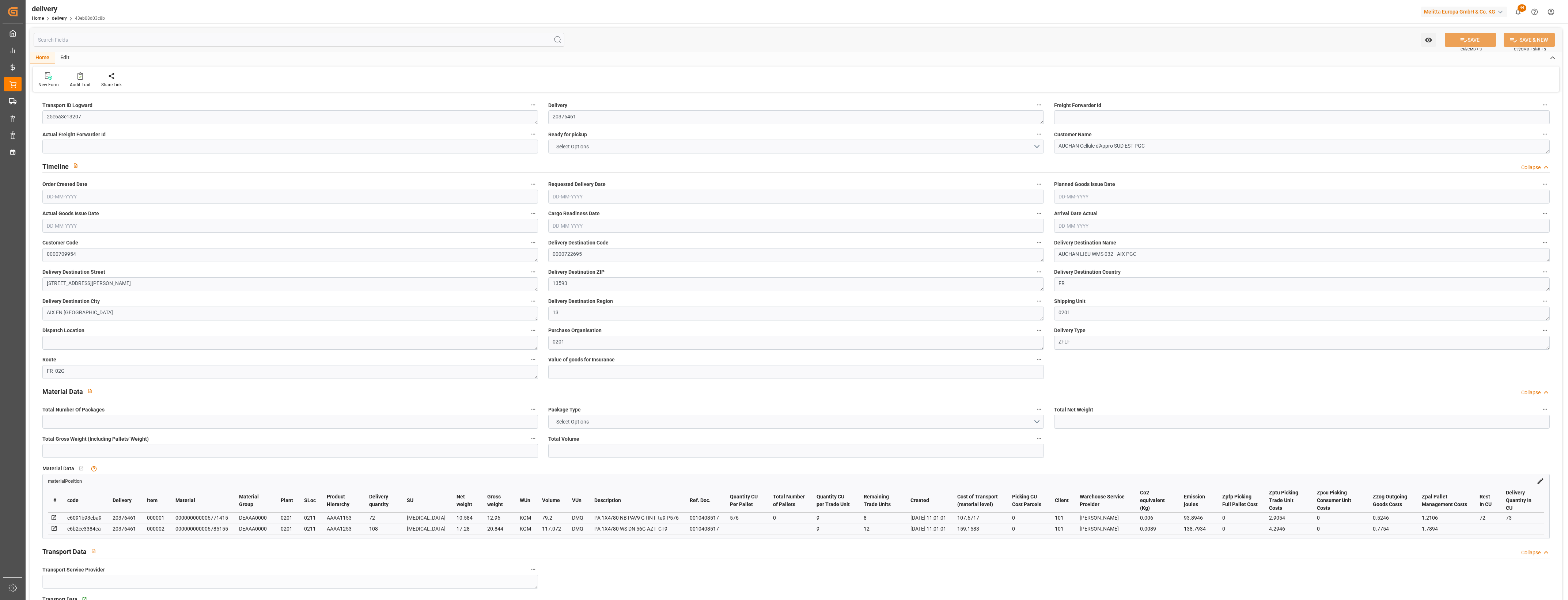
type input "1.5"
type input "1.3"
type input "0"
type input "3"
type input "33.804"
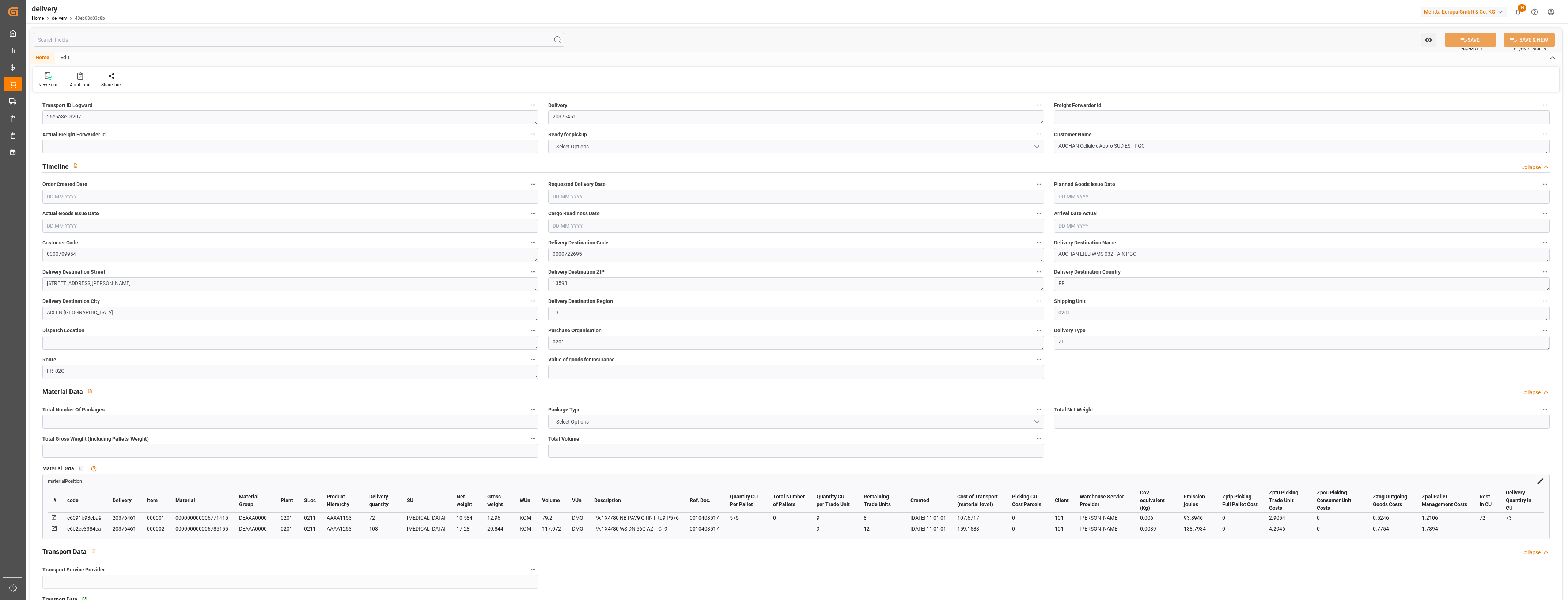
type input "101"
type input "232.688"
type input "0.0149"
type input "0"
type input "[DATE]"
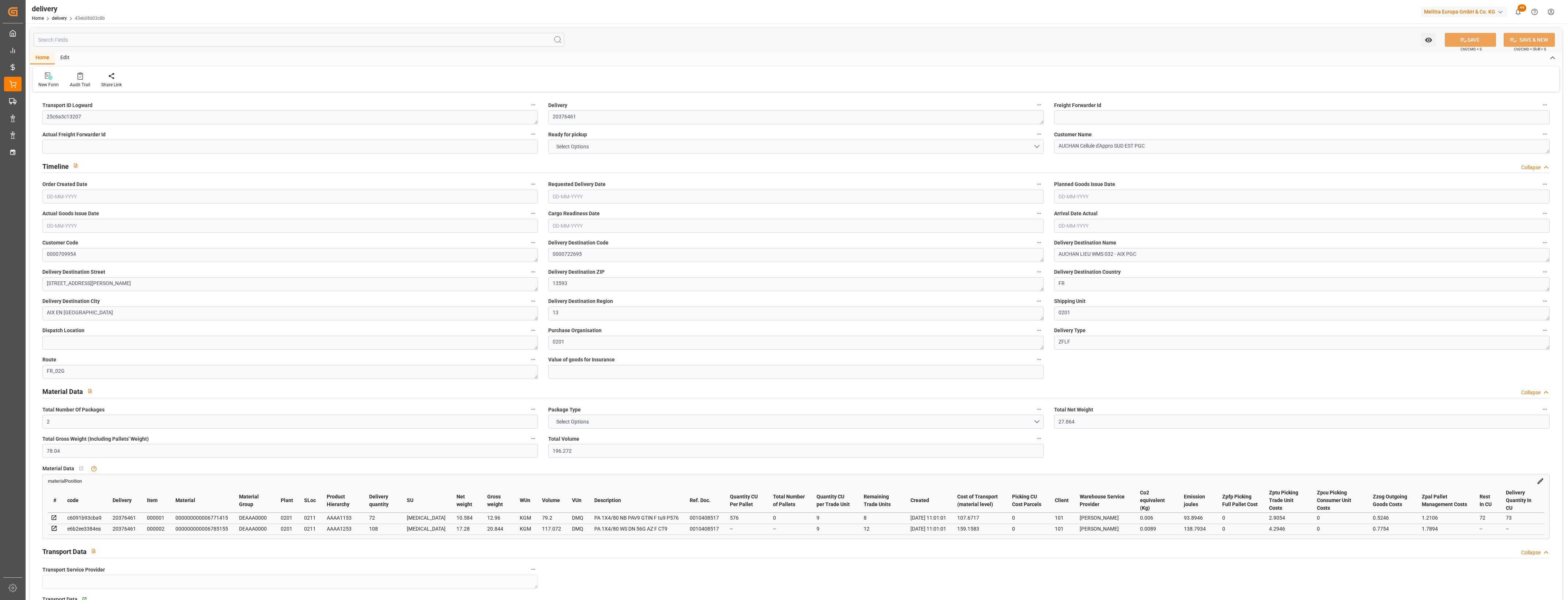
type input "[DATE]"
type input "[DATE] 11:00"
click at [1037, 147] on button "NO" at bounding box center [796, 146] width 495 height 14
click at [576, 150] on div "YES" at bounding box center [796, 148] width 495 height 15
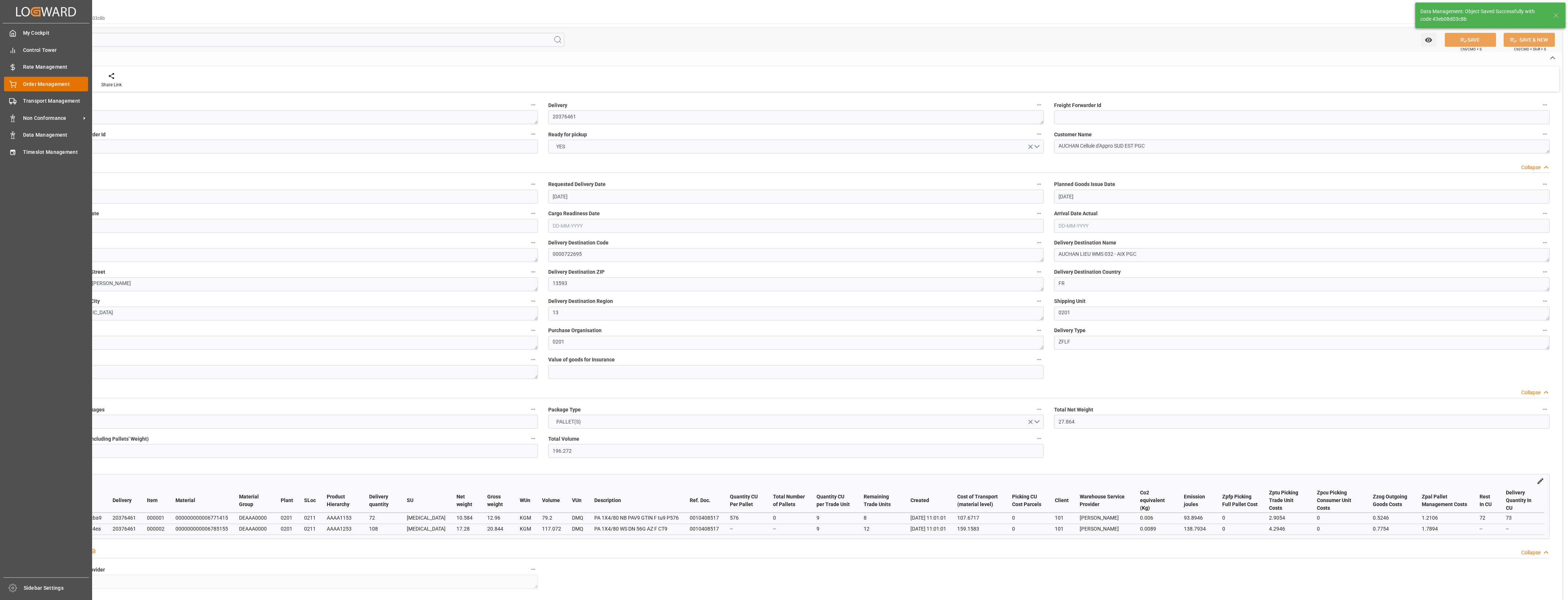
click at [13, 81] on icon at bounding box center [13, 85] width 7 height 7
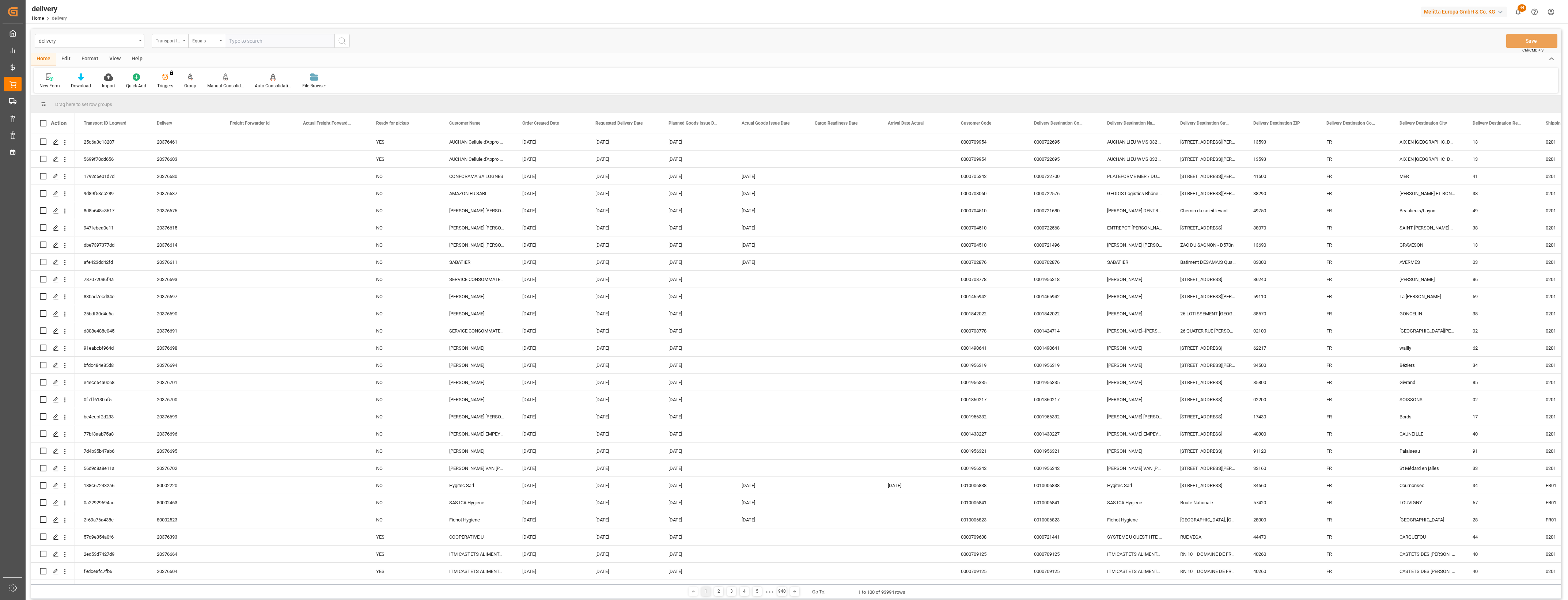
click at [185, 42] on div "Transport ID Logward" at bounding box center [170, 41] width 37 height 14
click at [181, 86] on div "Delivery" at bounding box center [206, 89] width 109 height 15
click at [253, 39] on input "text" at bounding box center [279, 41] width 110 height 14
type input "20376555"
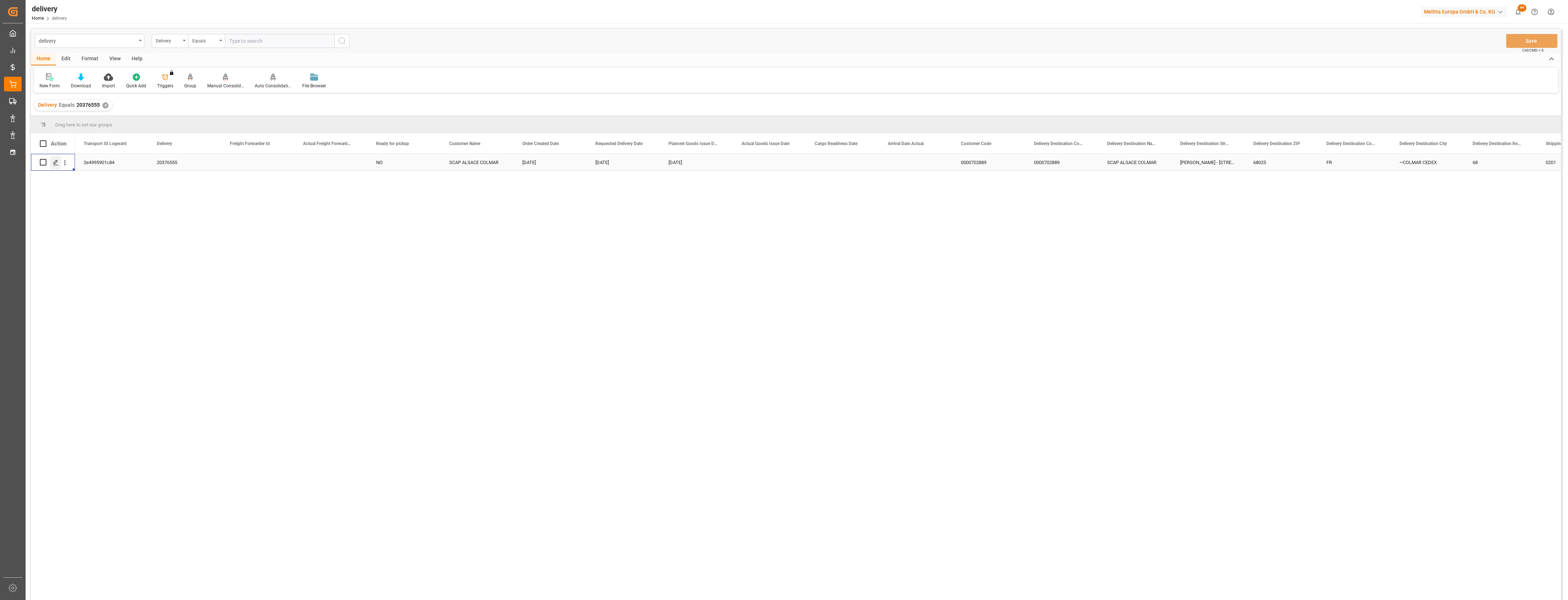
click at [55, 163] on polygon "Press SPACE to select this row." at bounding box center [55, 162] width 4 height 4
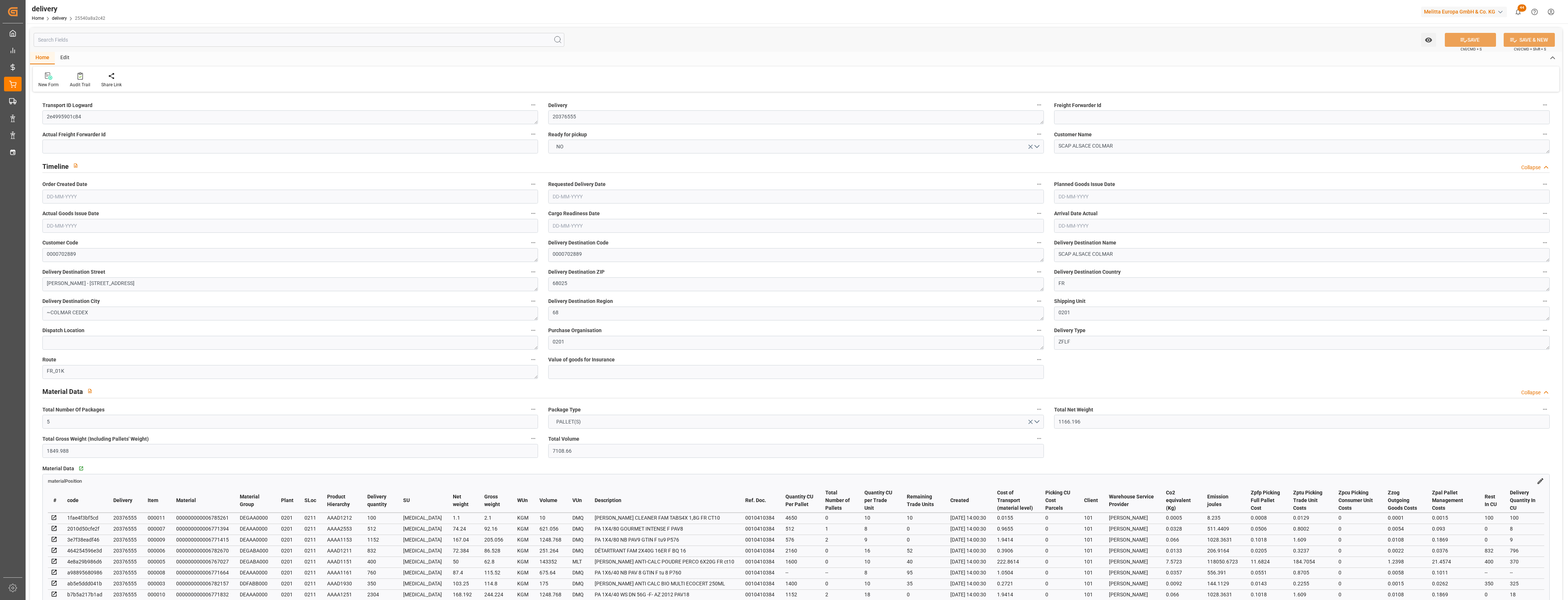
type input "[DATE]"
type input "[DATE] 14:00"
click at [1037, 147] on button "NO" at bounding box center [796, 146] width 495 height 14
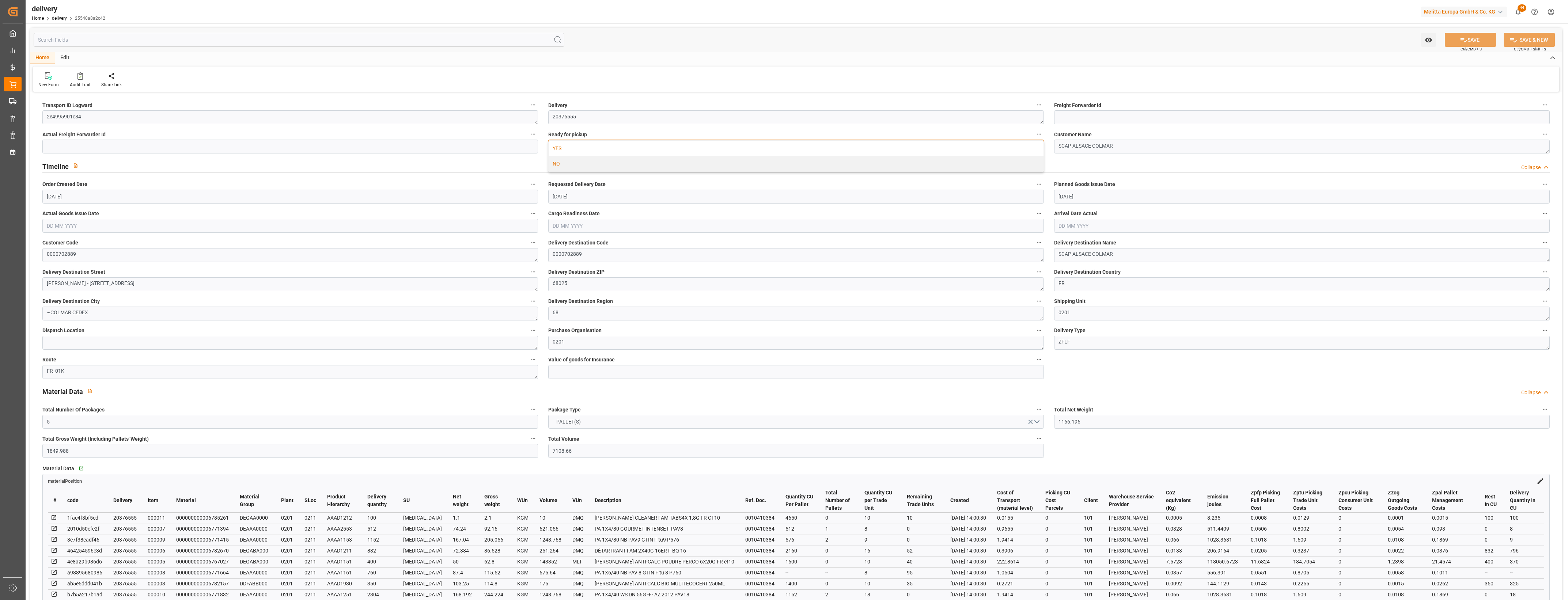
click at [552, 150] on div "YES" at bounding box center [796, 148] width 495 height 15
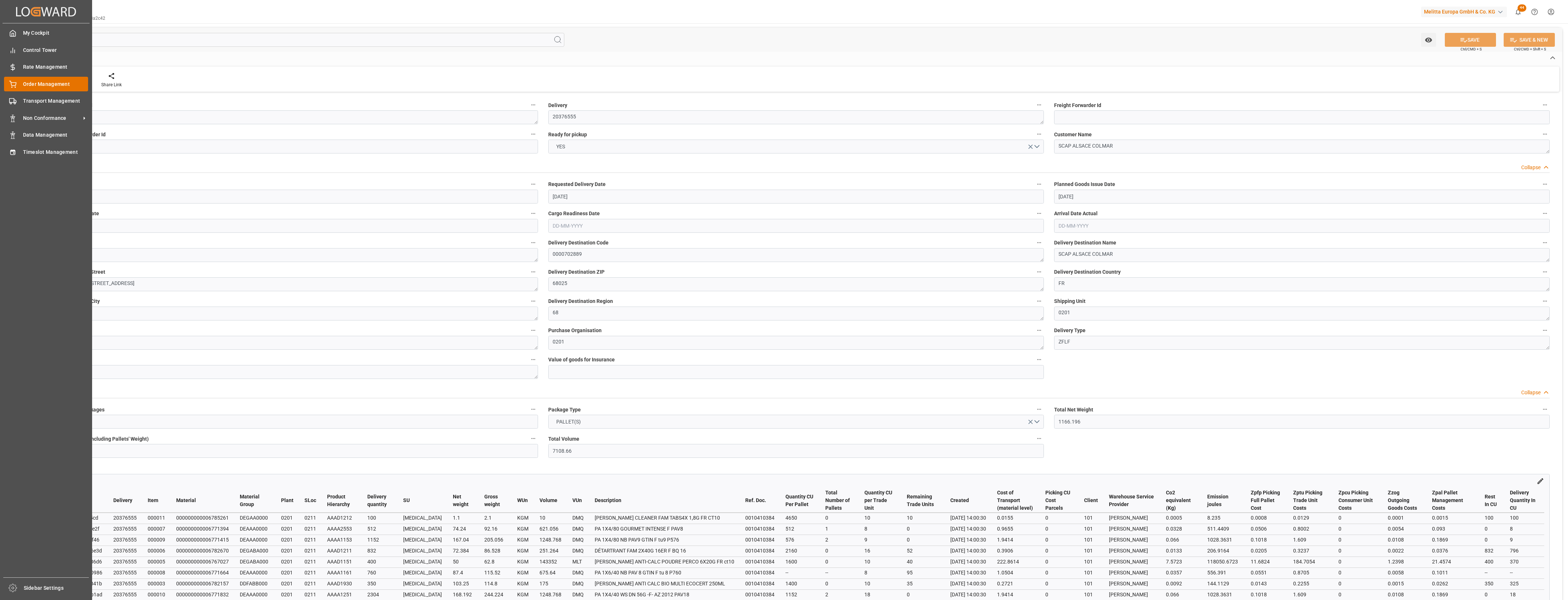
click at [13, 85] on icon at bounding box center [13, 85] width 7 height 7
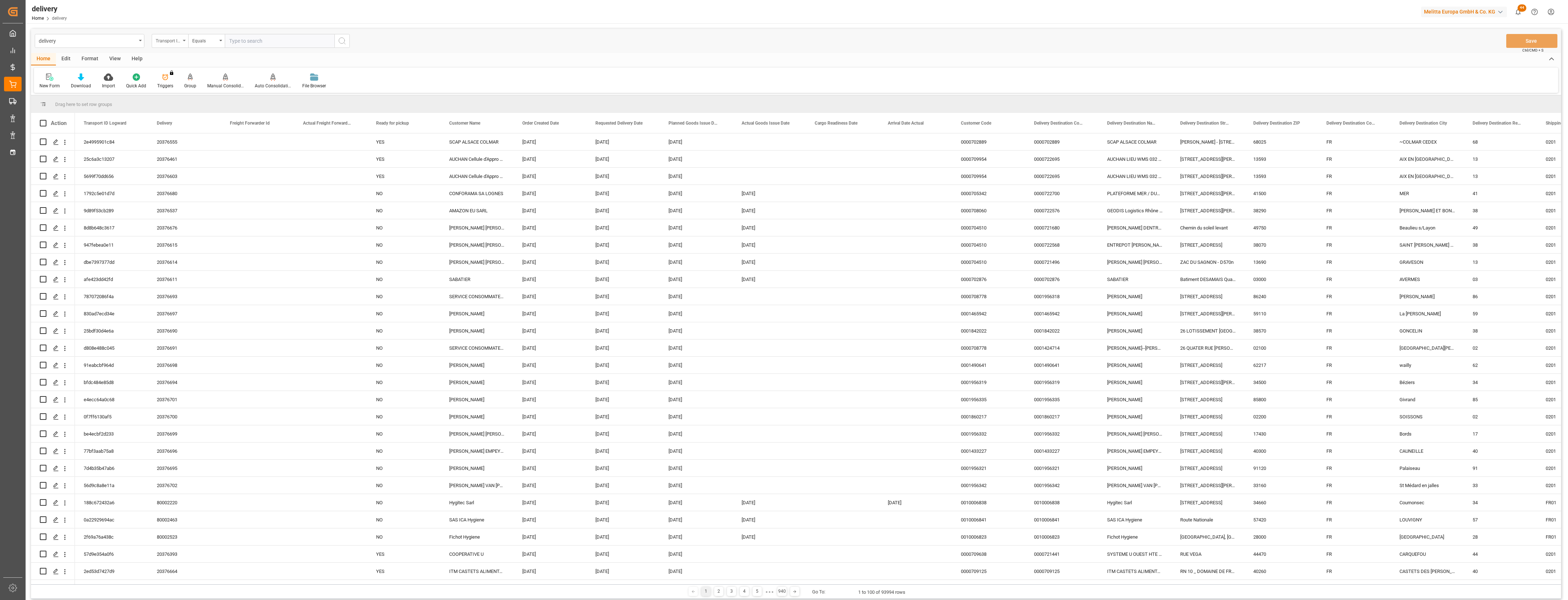
click at [183, 41] on icon "open menu" at bounding box center [184, 40] width 3 height 1
click at [189, 94] on div "Delivery" at bounding box center [206, 89] width 109 height 15
click at [248, 44] on input "text" at bounding box center [279, 41] width 110 height 14
type input "20376604"
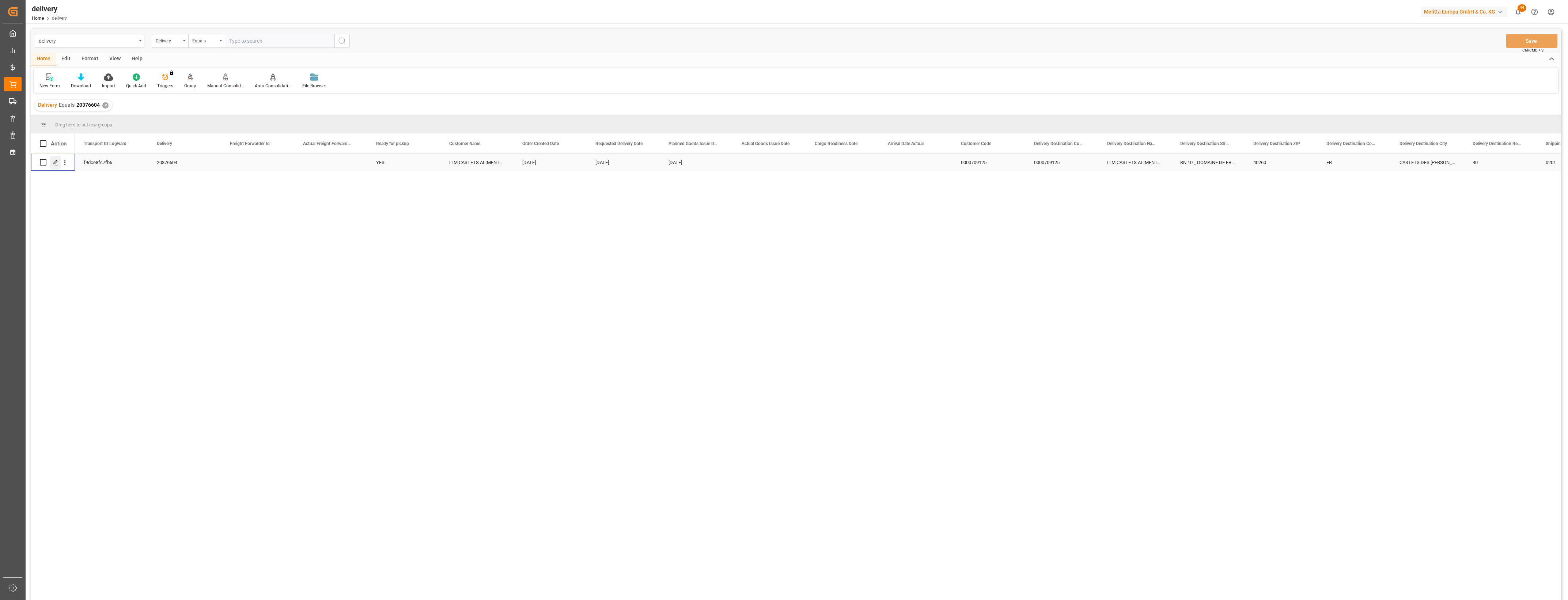
click at [57, 163] on icon "Press SPACE to select this row." at bounding box center [56, 162] width 6 height 6
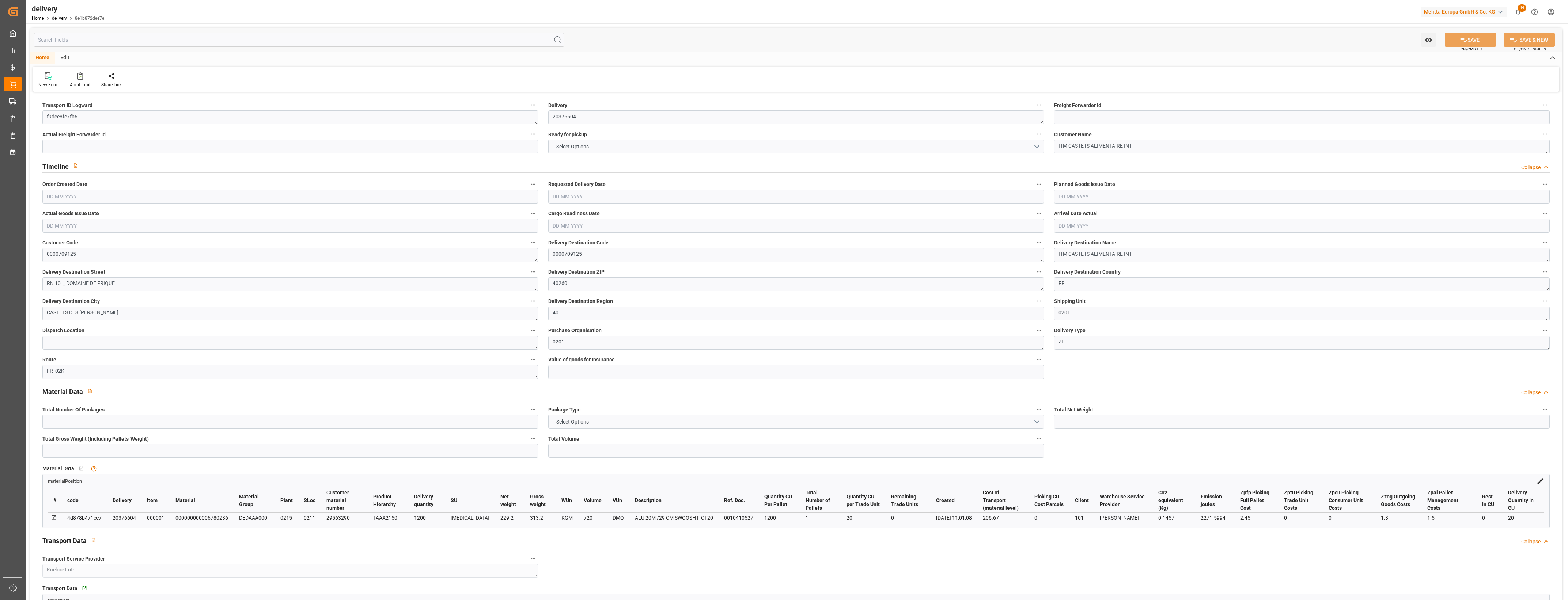
type input "229.2"
type input "346"
type input "720"
type input "0"
type input "1"
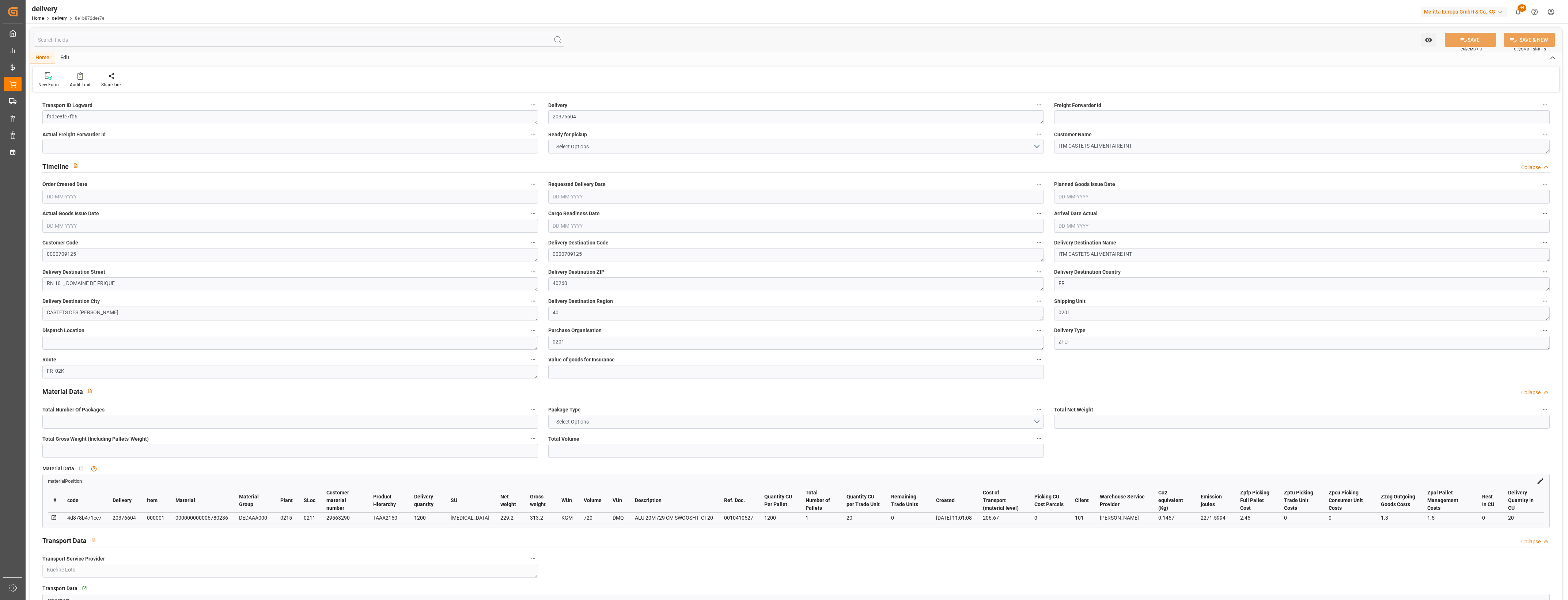
type input "1"
type input "0"
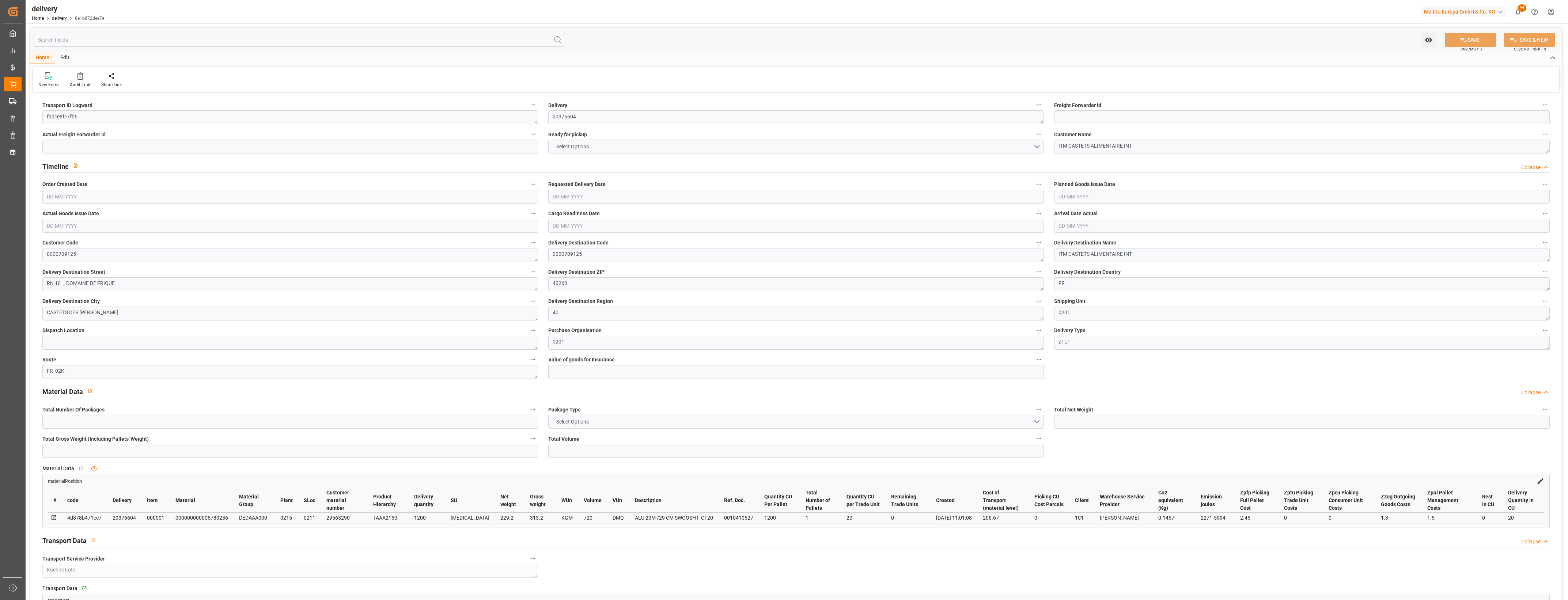
type input "206.67"
type input "2.45"
type input "0"
type input "1.5"
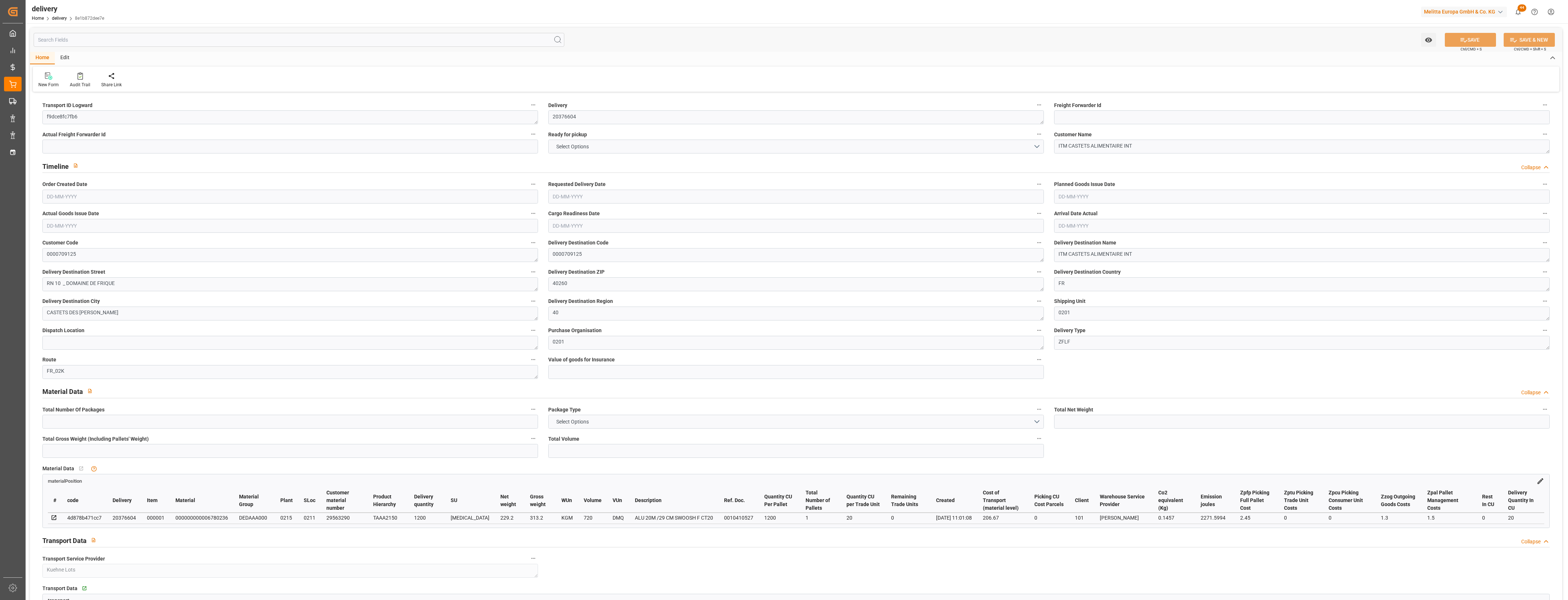
type input "1.3"
type input "0"
type input "1.5"
type input "313.2"
type input "101"
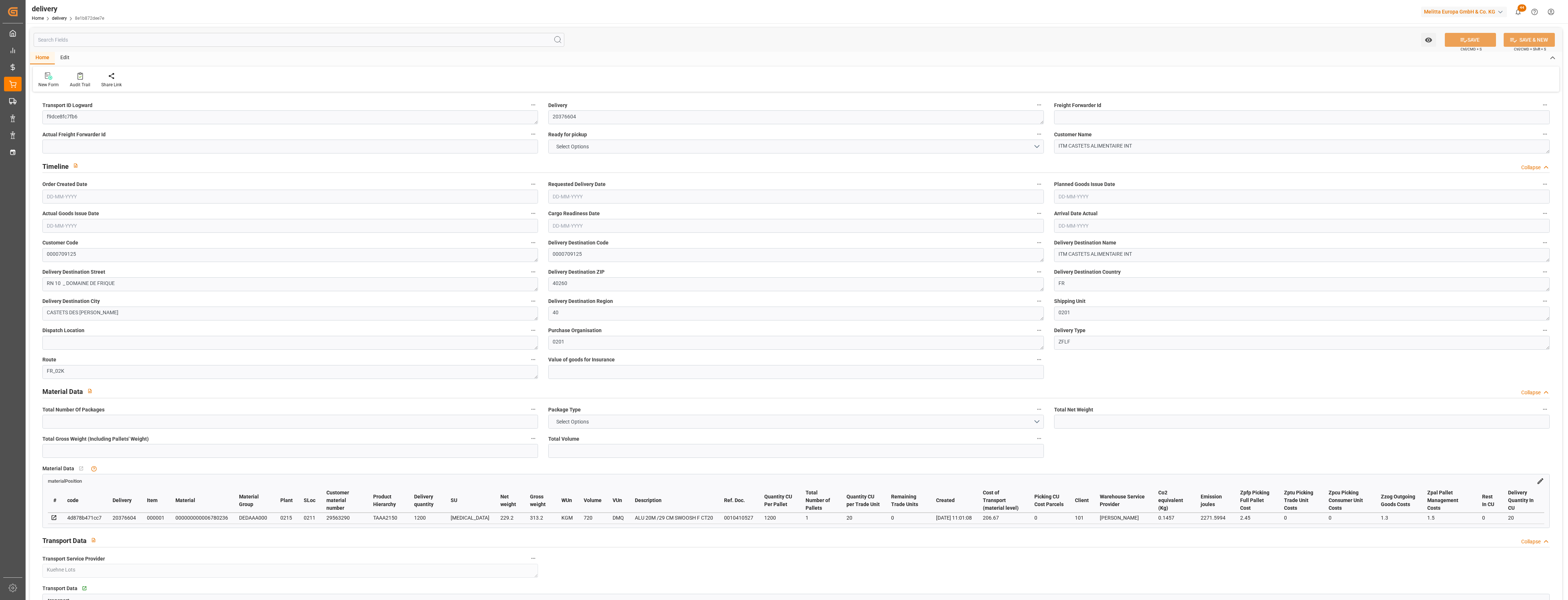
type input "2271.5994"
type input "0.1457"
type input "0"
type input "[DATE]"
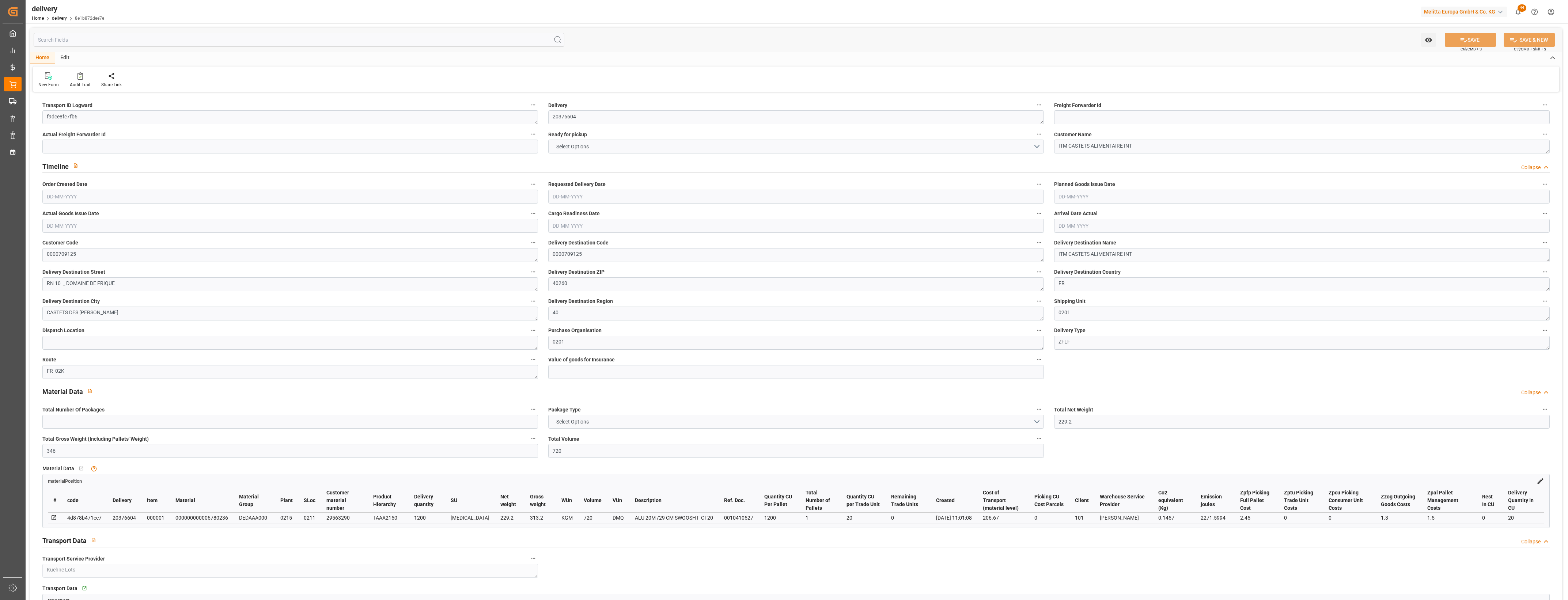
type input "[DATE]"
type input "[DATE] 11:00"
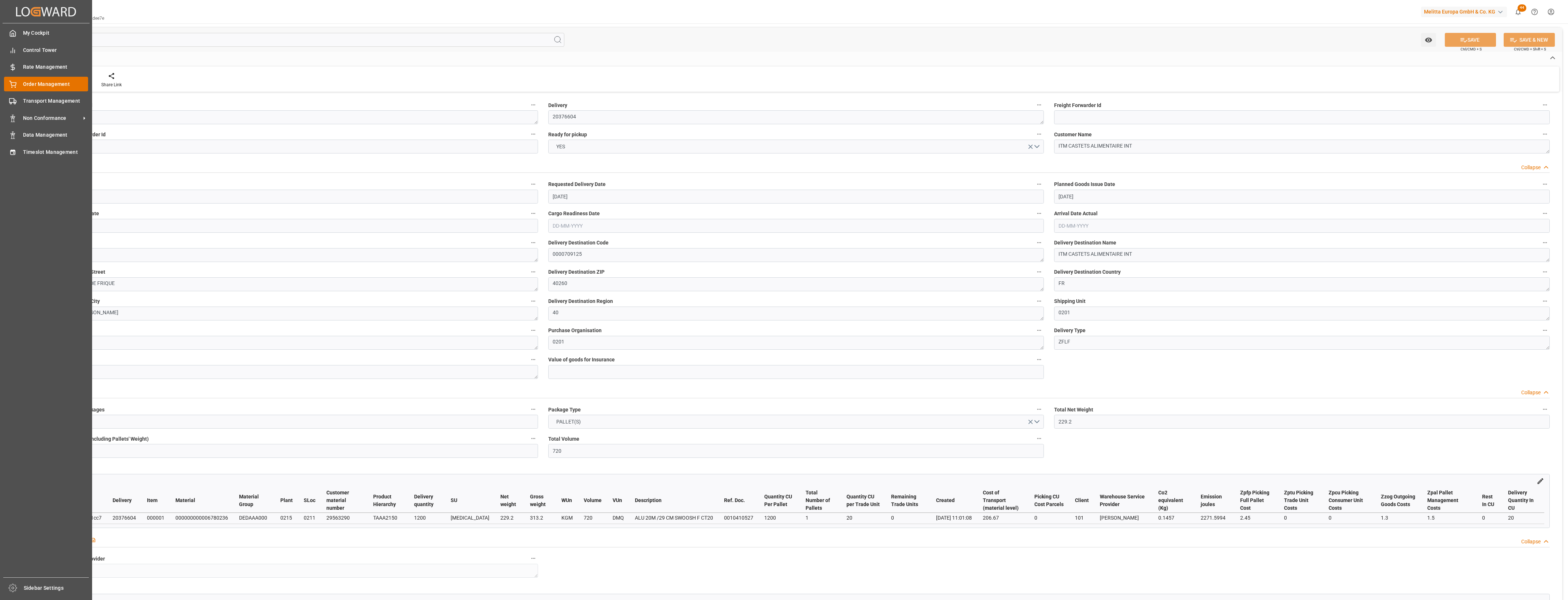
click at [19, 87] on div "Order Management Order Management" at bounding box center [46, 83] width 84 height 14
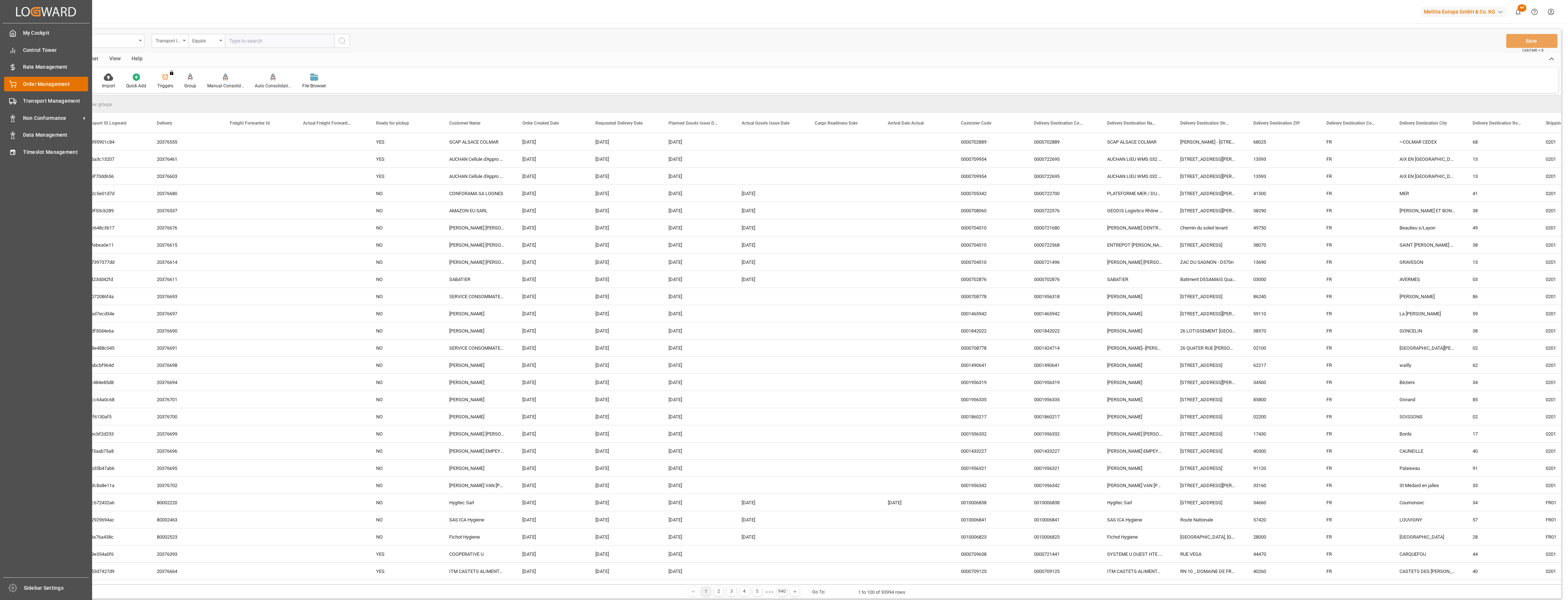
click at [53, 86] on span "Order Management" at bounding box center [55, 84] width 65 height 8
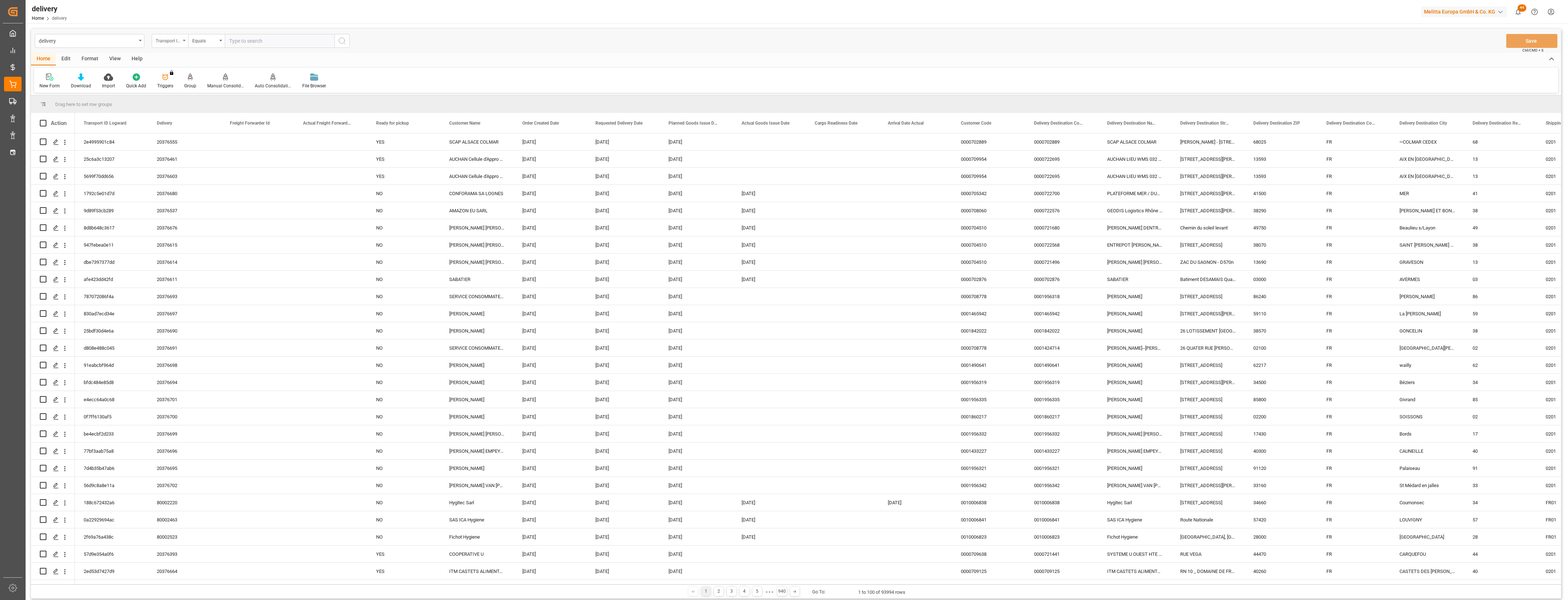
click at [185, 41] on div "Transport ID Logward" at bounding box center [170, 41] width 37 height 14
click at [186, 86] on div "Delivery" at bounding box center [206, 89] width 109 height 15
click at [264, 41] on input "text" at bounding box center [279, 41] width 110 height 14
type input "20376394"
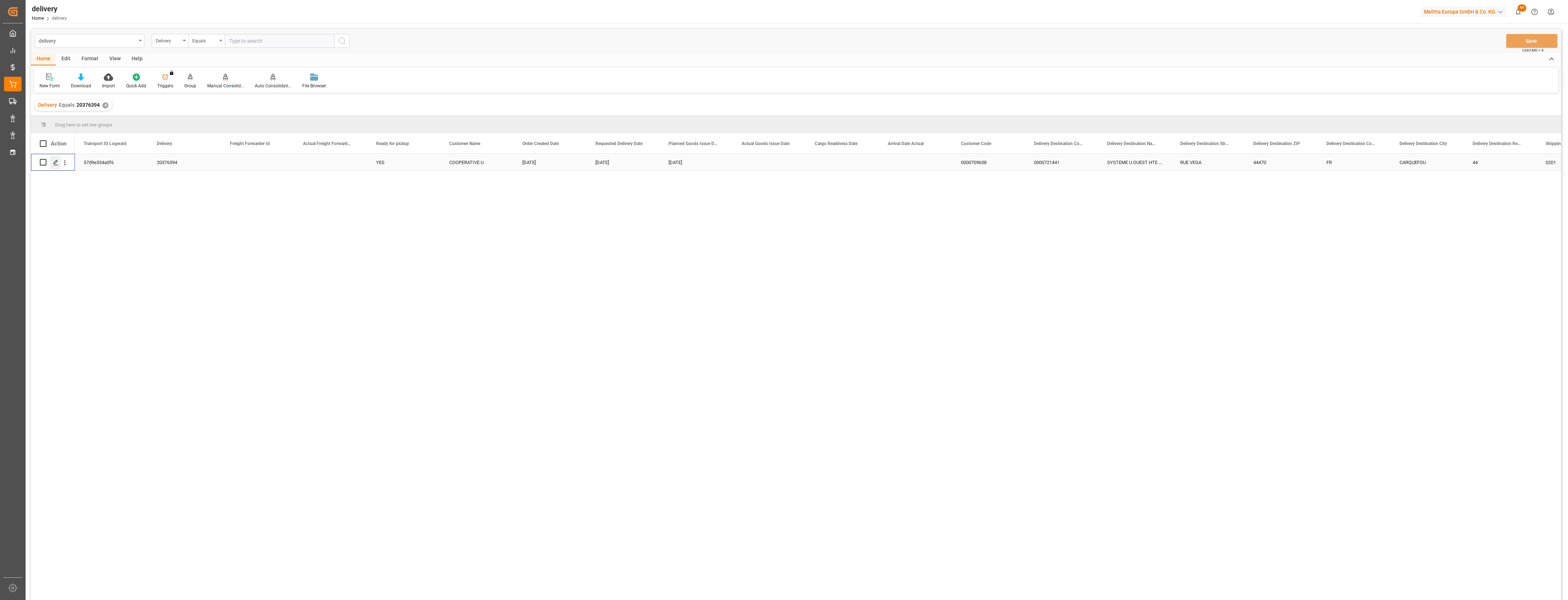
click at [57, 162] on icon "Press SPACE to select this row." at bounding box center [56, 162] width 6 height 6
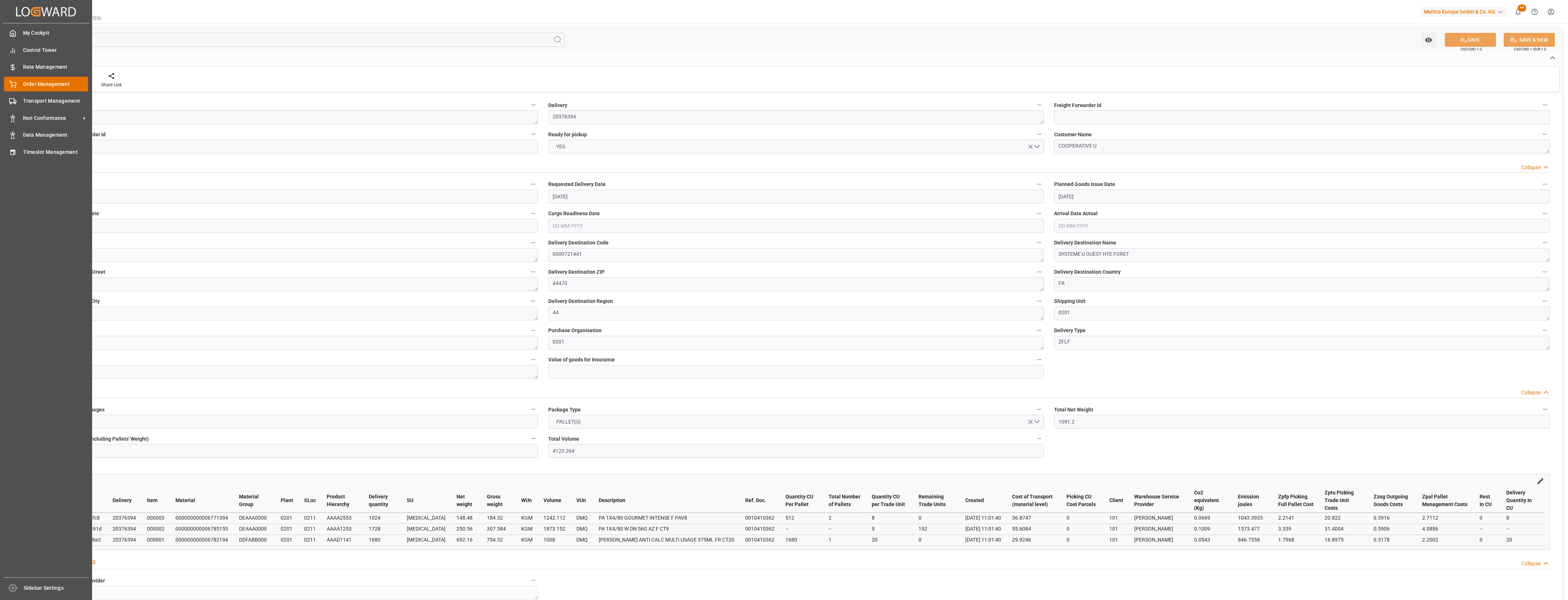
click at [23, 83] on span "Order Management" at bounding box center [55, 84] width 65 height 8
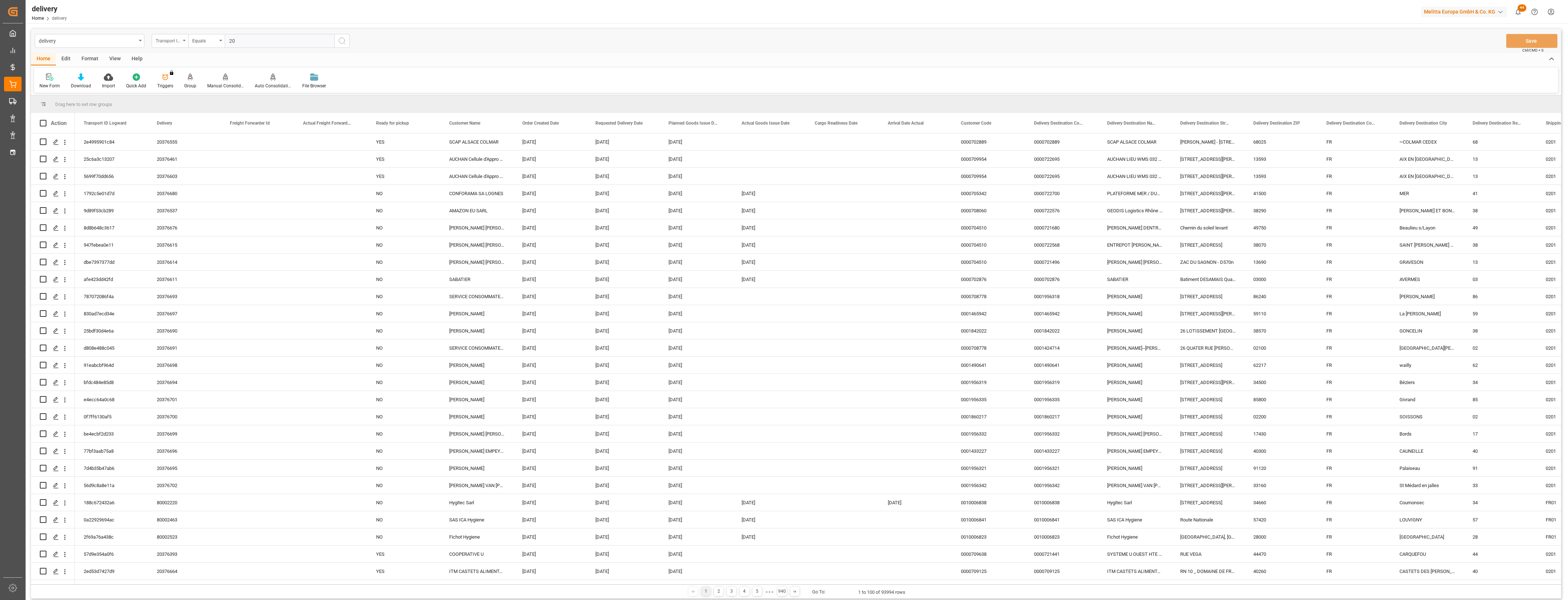
type input "20"
click at [185, 40] on icon "open menu" at bounding box center [184, 40] width 3 height 1
click at [183, 86] on div "Delivery" at bounding box center [206, 89] width 109 height 15
click at [256, 43] on input "text" at bounding box center [279, 41] width 110 height 14
type input "20375897"
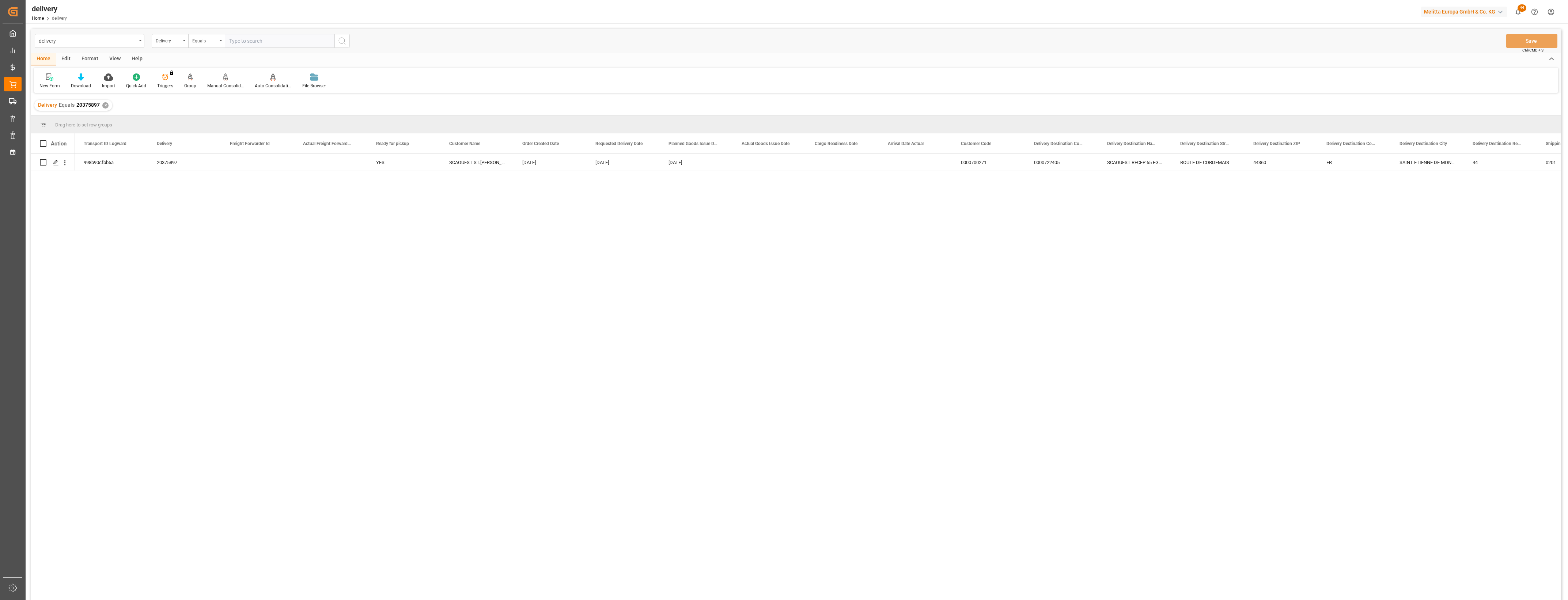
click at [256, 39] on input "text" at bounding box center [279, 41] width 110 height 14
click at [105, 106] on div "✕" at bounding box center [105, 105] width 6 height 6
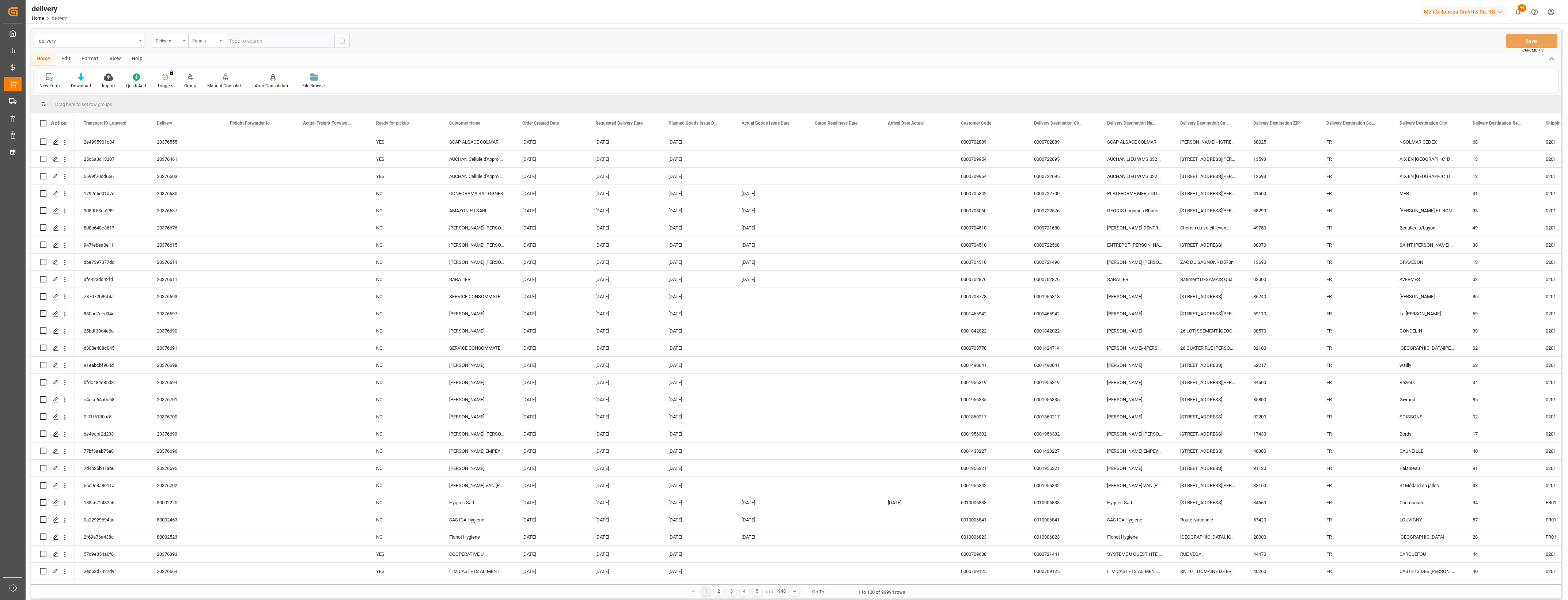
click at [244, 44] on input "text" at bounding box center [279, 41] width 110 height 14
type input "20376460"
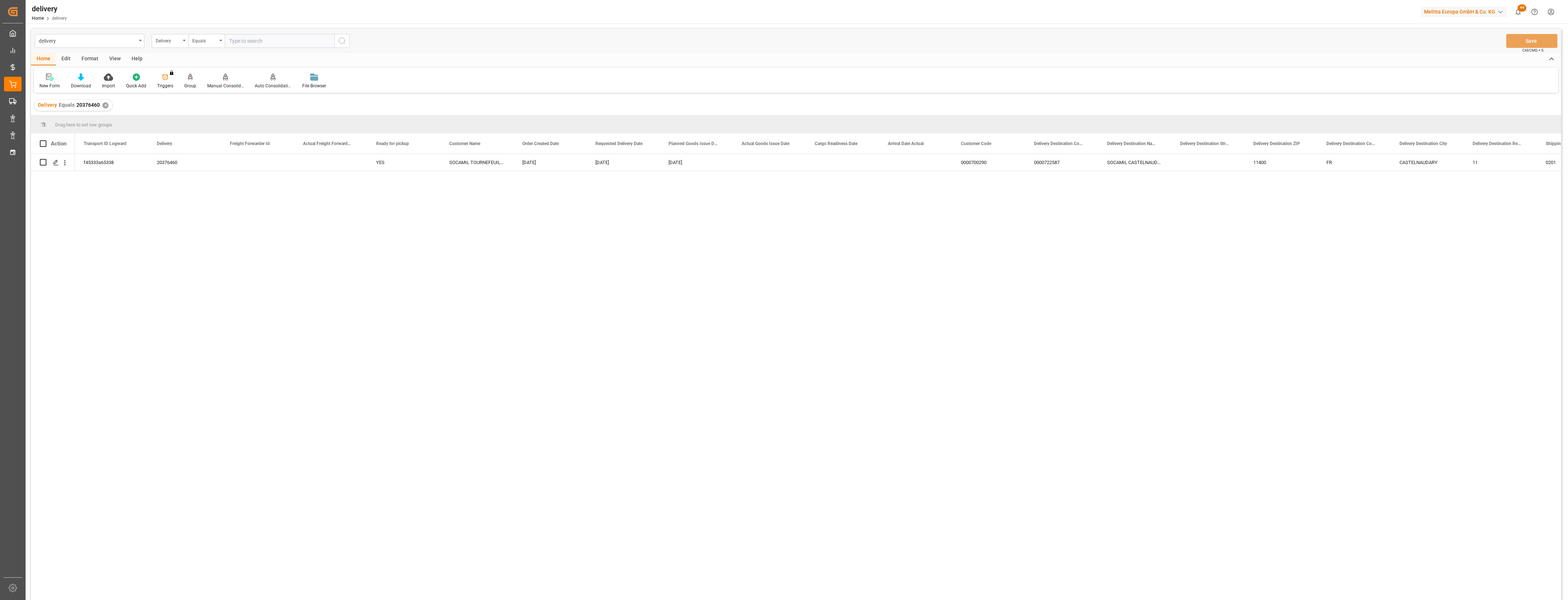
click at [105, 105] on div "✕" at bounding box center [105, 105] width 6 height 6
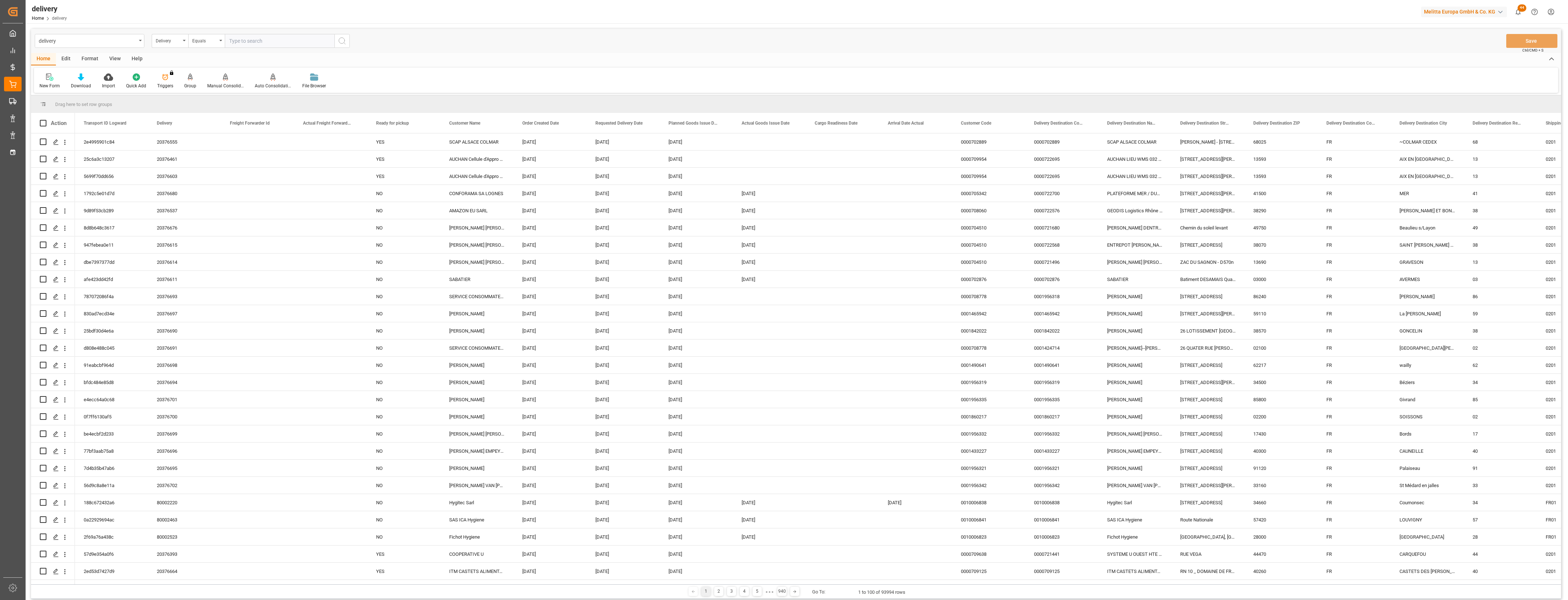
drag, startPoint x: 235, startPoint y: 40, endPoint x: 240, endPoint y: 38, distance: 5.4
click at [235, 40] on input "text" at bounding box center [279, 41] width 110 height 14
type input "20376664"
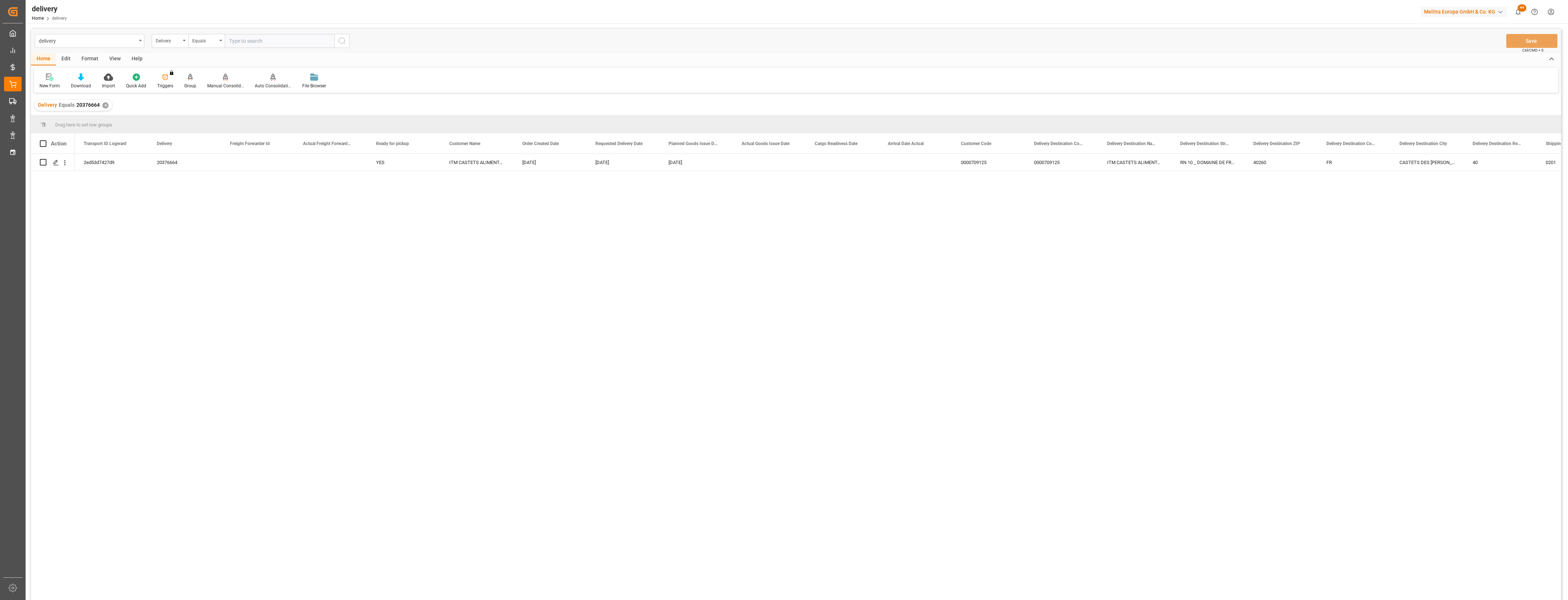
click at [103, 106] on div "✕" at bounding box center [105, 105] width 6 height 6
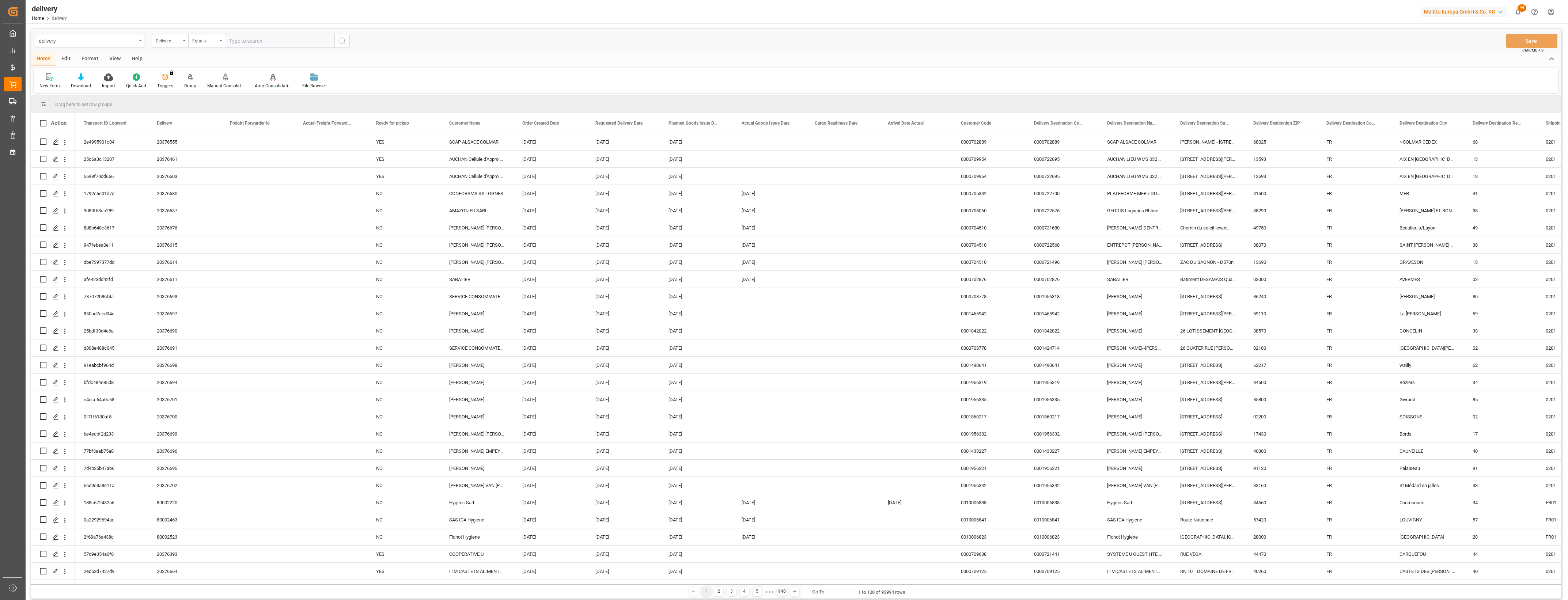
click at [240, 43] on input "text" at bounding box center [279, 41] width 110 height 14
type input "20376393"
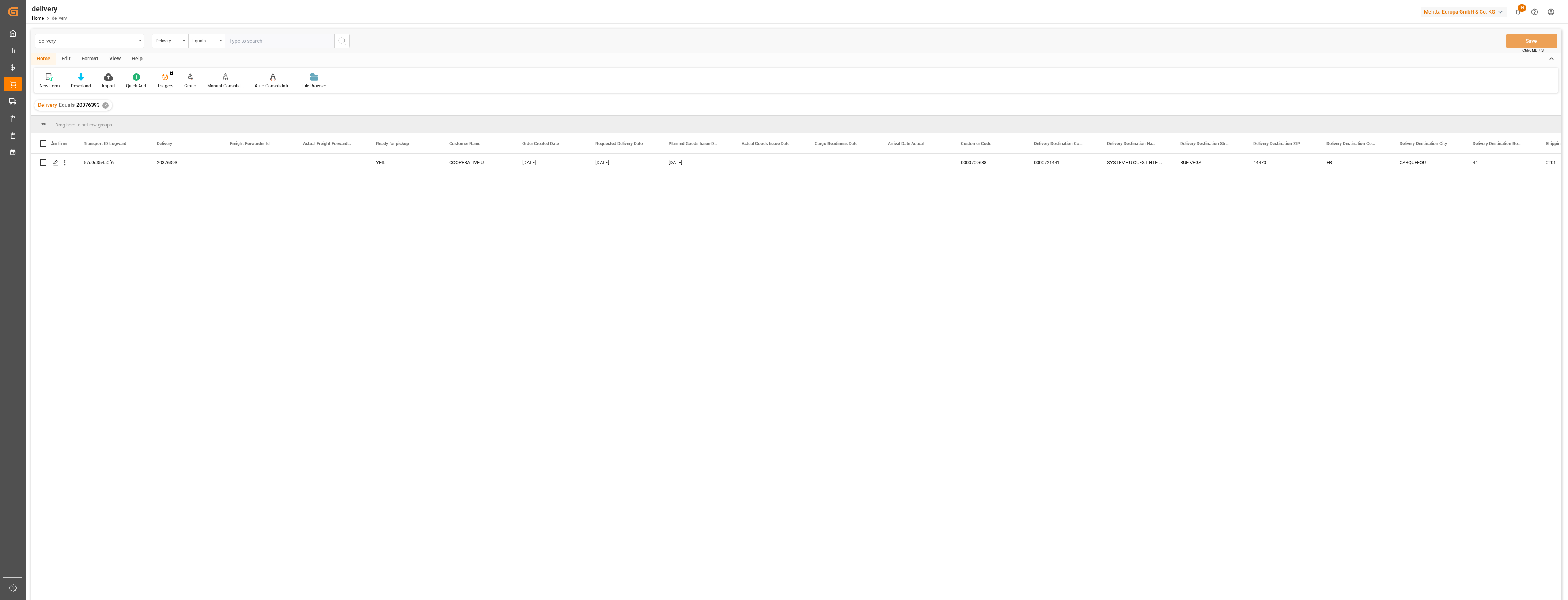
click at [104, 105] on div "✕" at bounding box center [105, 105] width 6 height 6
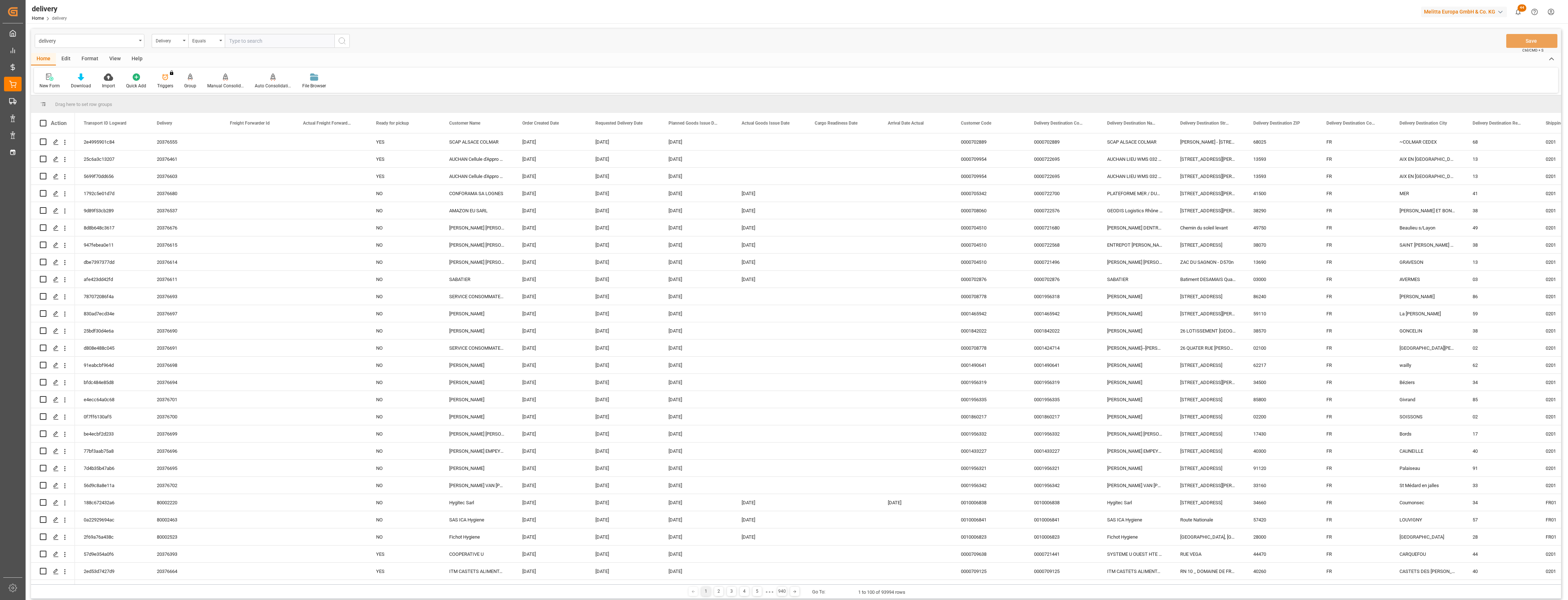
click at [240, 39] on input "text" at bounding box center [279, 41] width 110 height 14
type input "20376396"
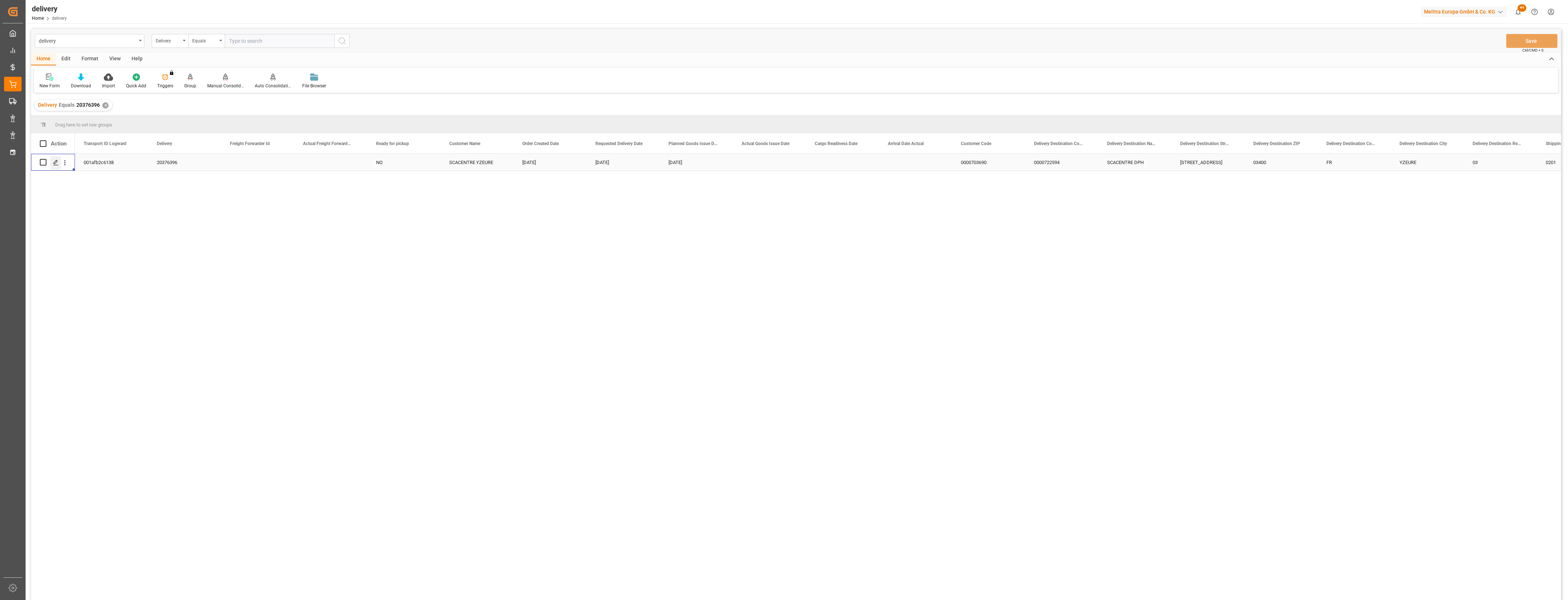
click at [54, 163] on icon "Press SPACE to select this row." at bounding box center [56, 162] width 6 height 6
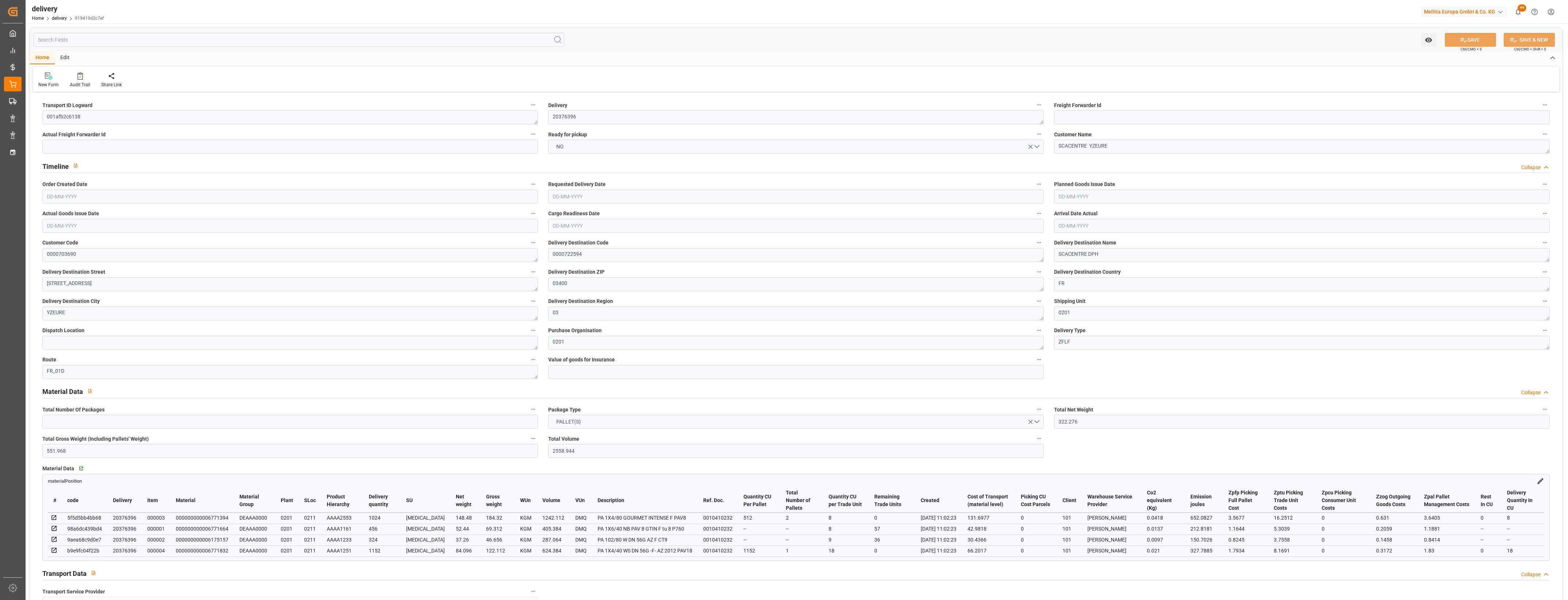
type input "[DATE]"
type input "[DATE] 11:01"
click at [1038, 145] on button "NO" at bounding box center [796, 146] width 495 height 14
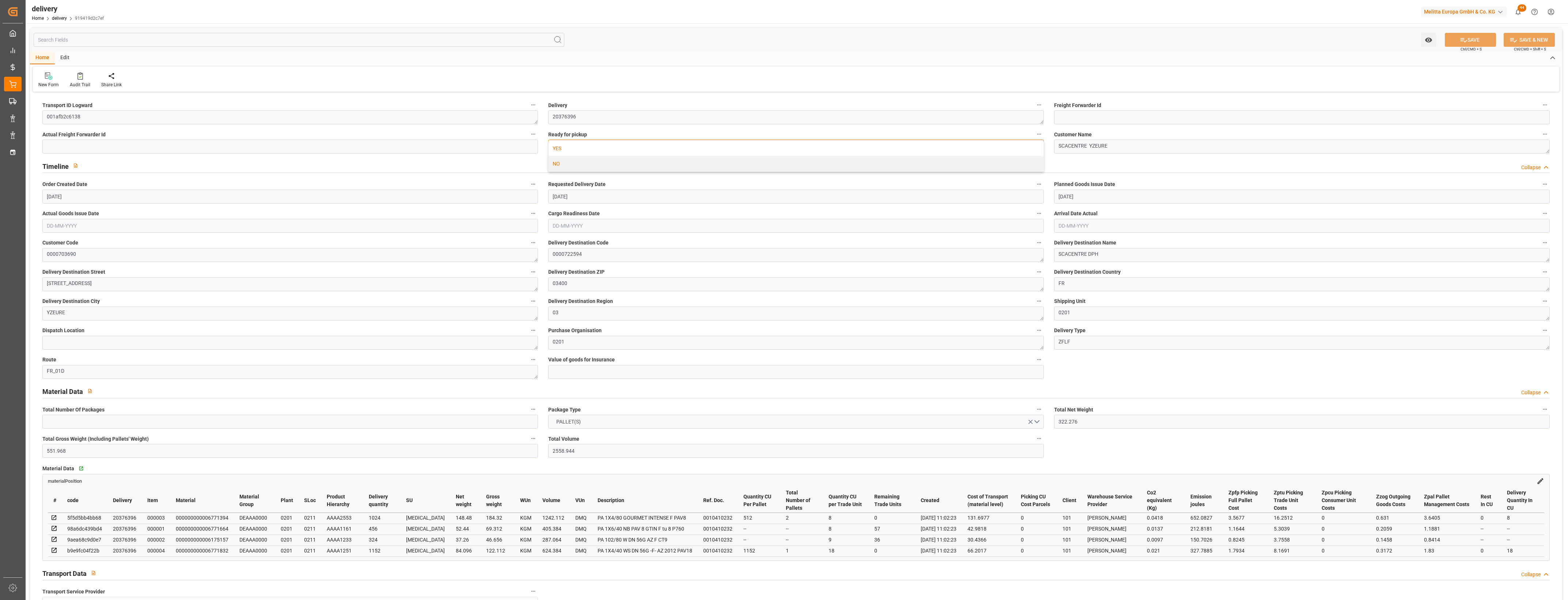
click at [561, 148] on div "YES" at bounding box center [796, 148] width 495 height 15
click at [579, 150] on button "YES" at bounding box center [796, 146] width 495 height 14
click at [590, 75] on div "New Form Audit Trail Share Link" at bounding box center [796, 78] width 1527 height 25
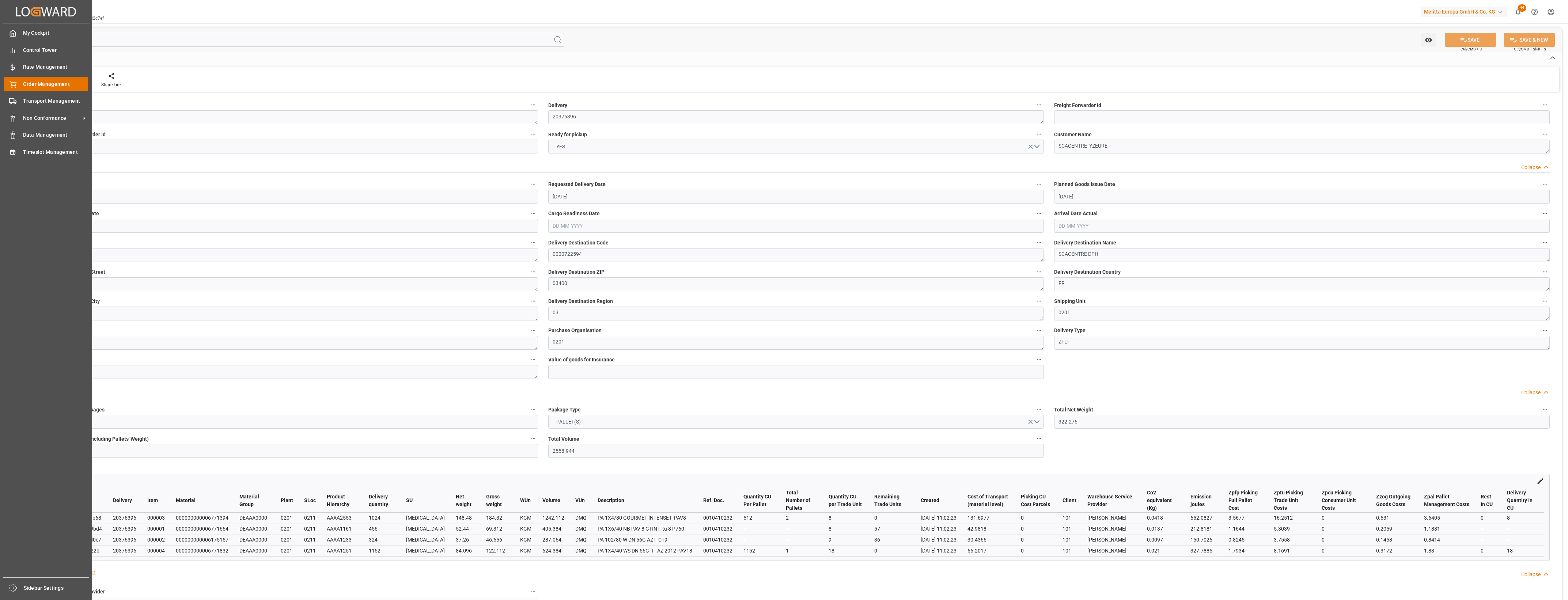
click at [30, 83] on span "Order Management" at bounding box center [55, 84] width 65 height 8
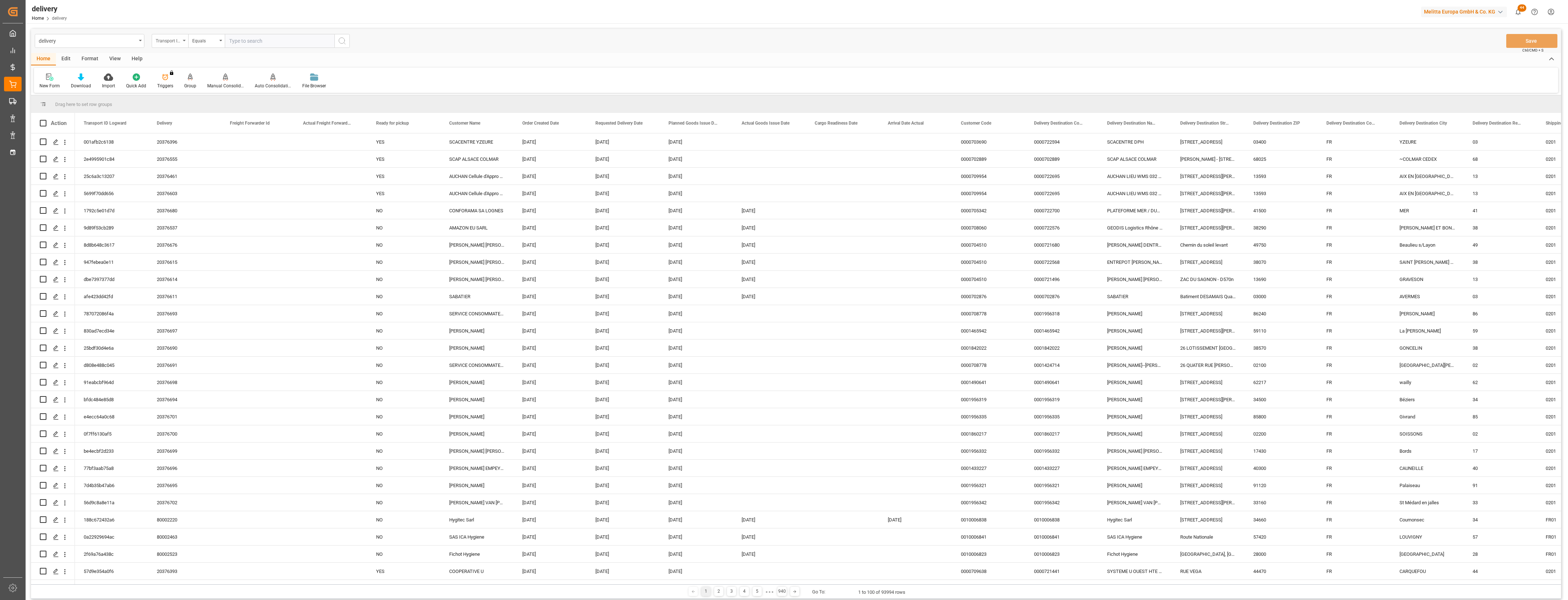
click at [186, 40] on div "Transport ID Logward" at bounding box center [170, 41] width 37 height 14
click at [175, 91] on div "Delivery" at bounding box center [206, 89] width 109 height 15
click at [254, 41] on input "text" at bounding box center [279, 41] width 110 height 14
type input "20376519"
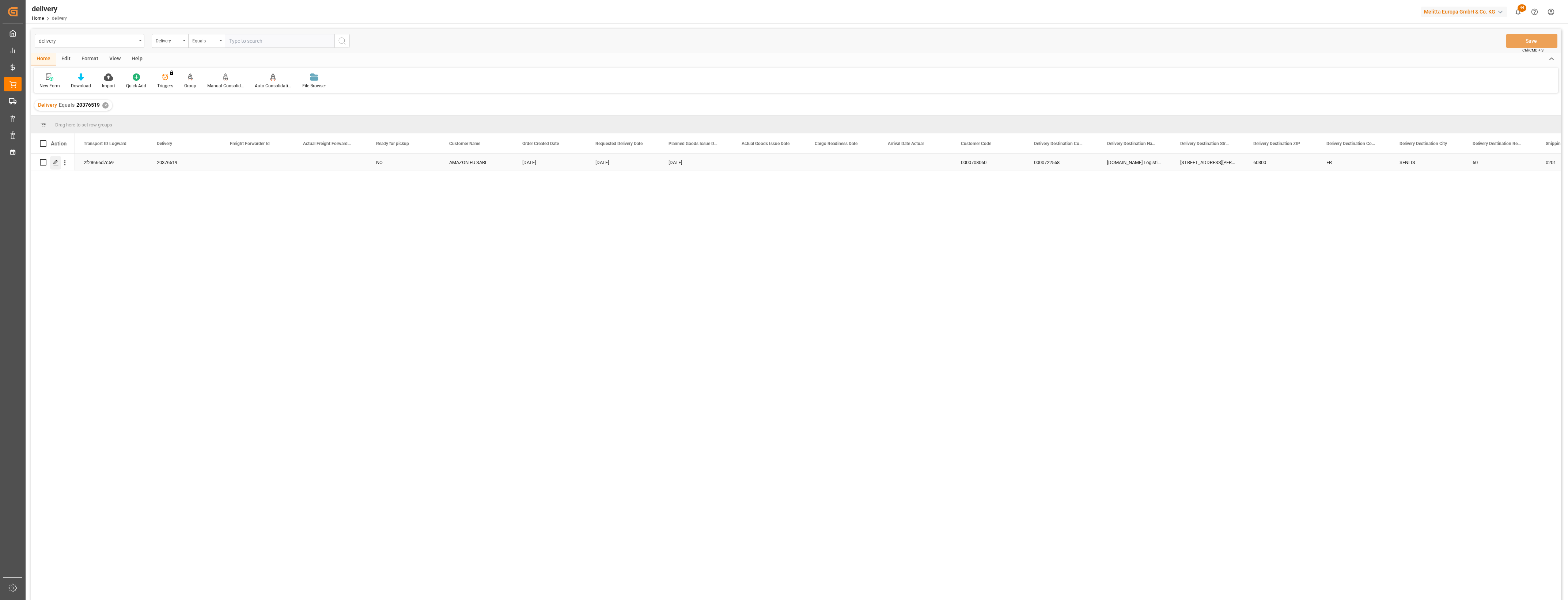
click at [55, 162] on icon "Press SPACE to select this row." at bounding box center [56, 162] width 6 height 6
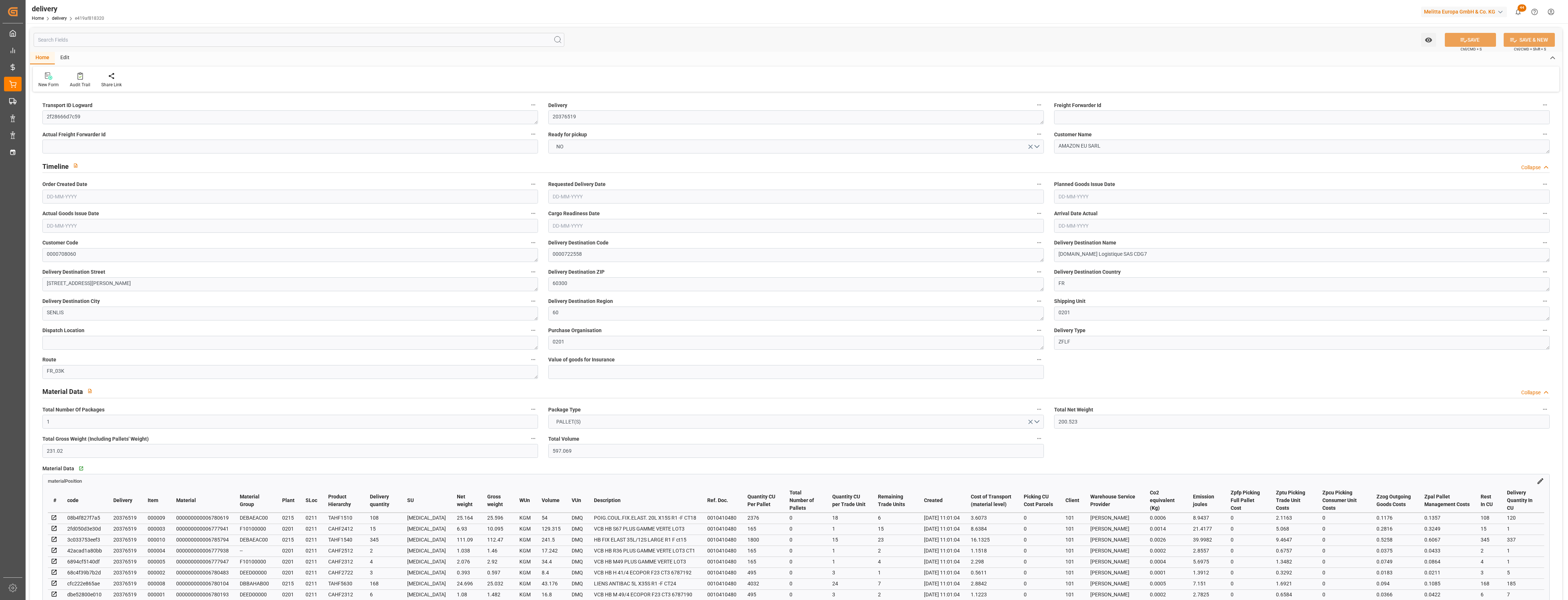
type input "[DATE]"
type input "[DATE] 11:01"
click at [1040, 144] on button "NO" at bounding box center [796, 146] width 495 height 14
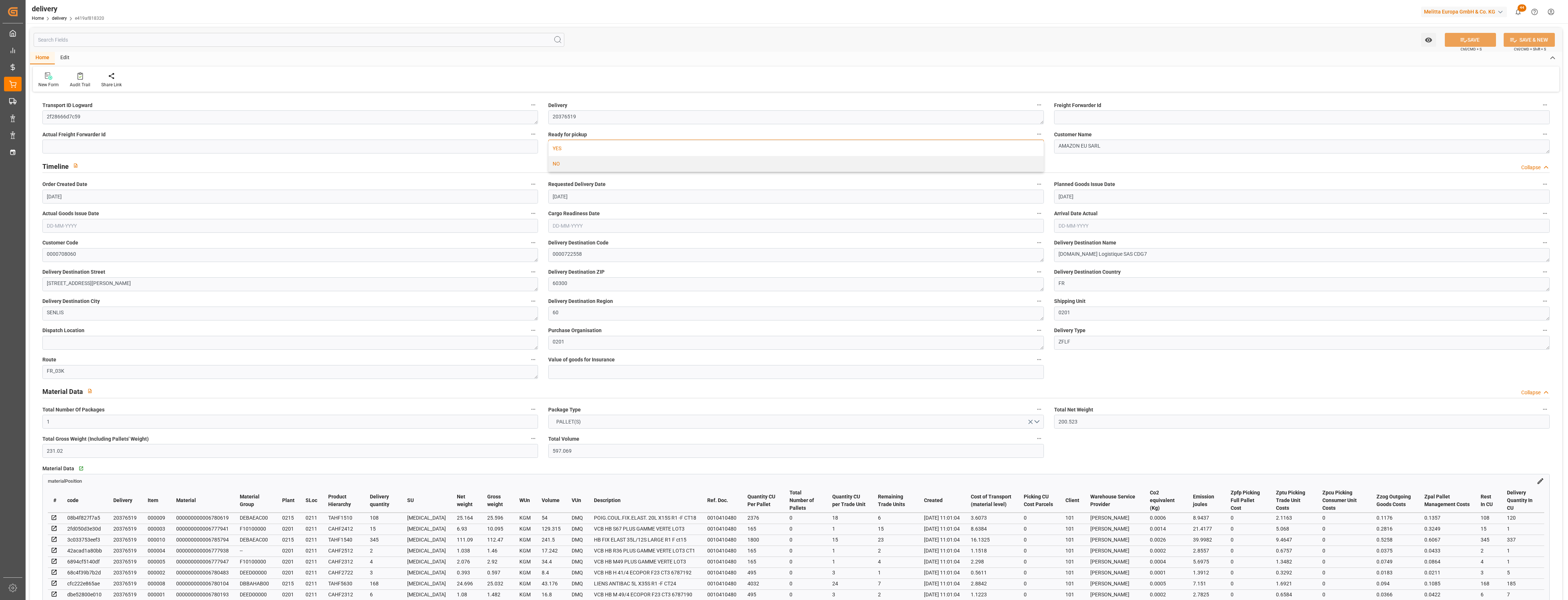
click at [593, 147] on div "YES" at bounding box center [796, 148] width 495 height 15
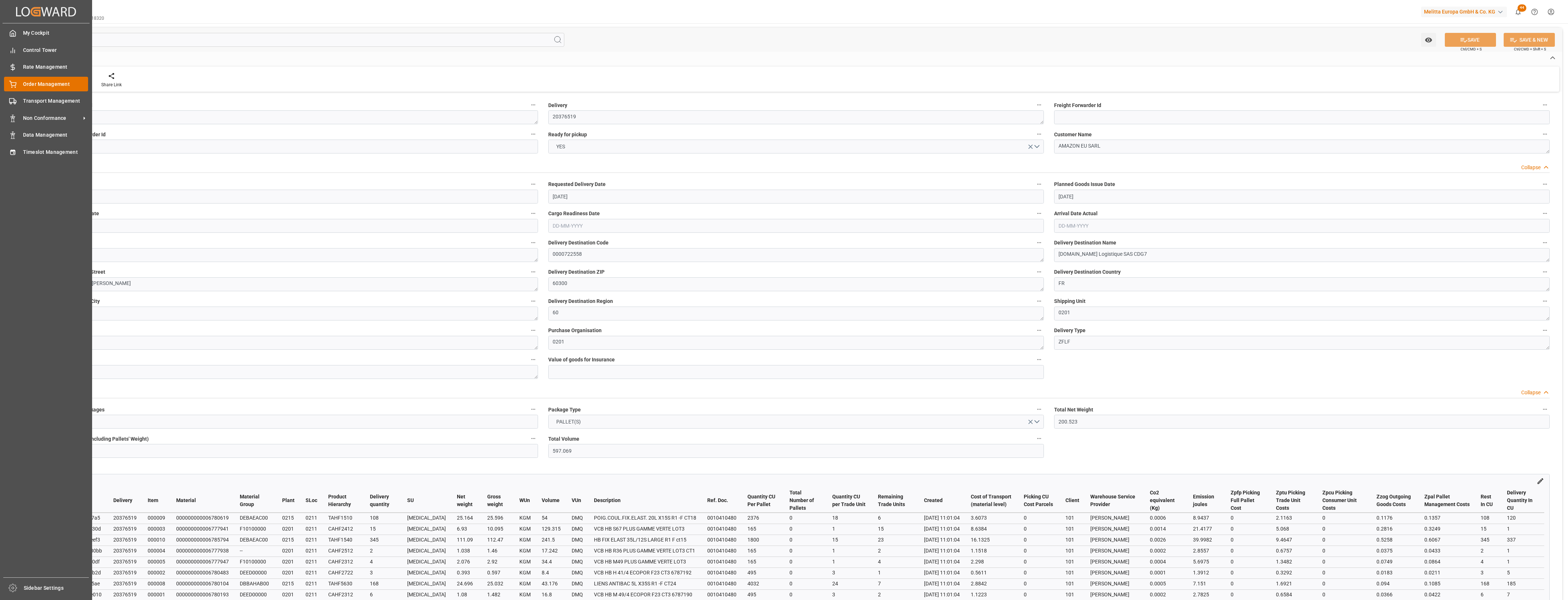
click at [12, 87] on circle at bounding box center [12, 87] width 1 height 1
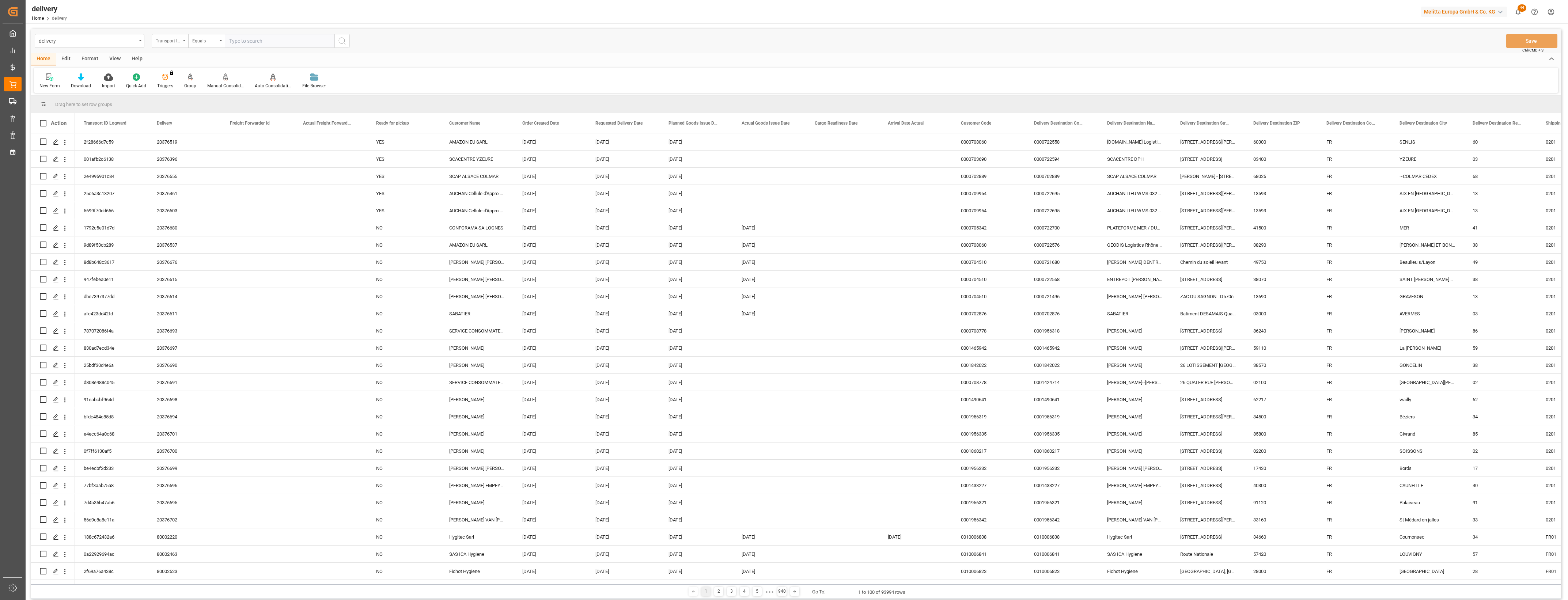
click at [183, 41] on div "Transport ID Logward" at bounding box center [170, 41] width 37 height 14
drag, startPoint x: 183, startPoint y: 90, endPoint x: 201, endPoint y: 79, distance: 21.1
click at [183, 90] on div "Delivery" at bounding box center [206, 89] width 109 height 15
click at [234, 46] on input "text" at bounding box center [279, 41] width 110 height 14
type input "20376518"
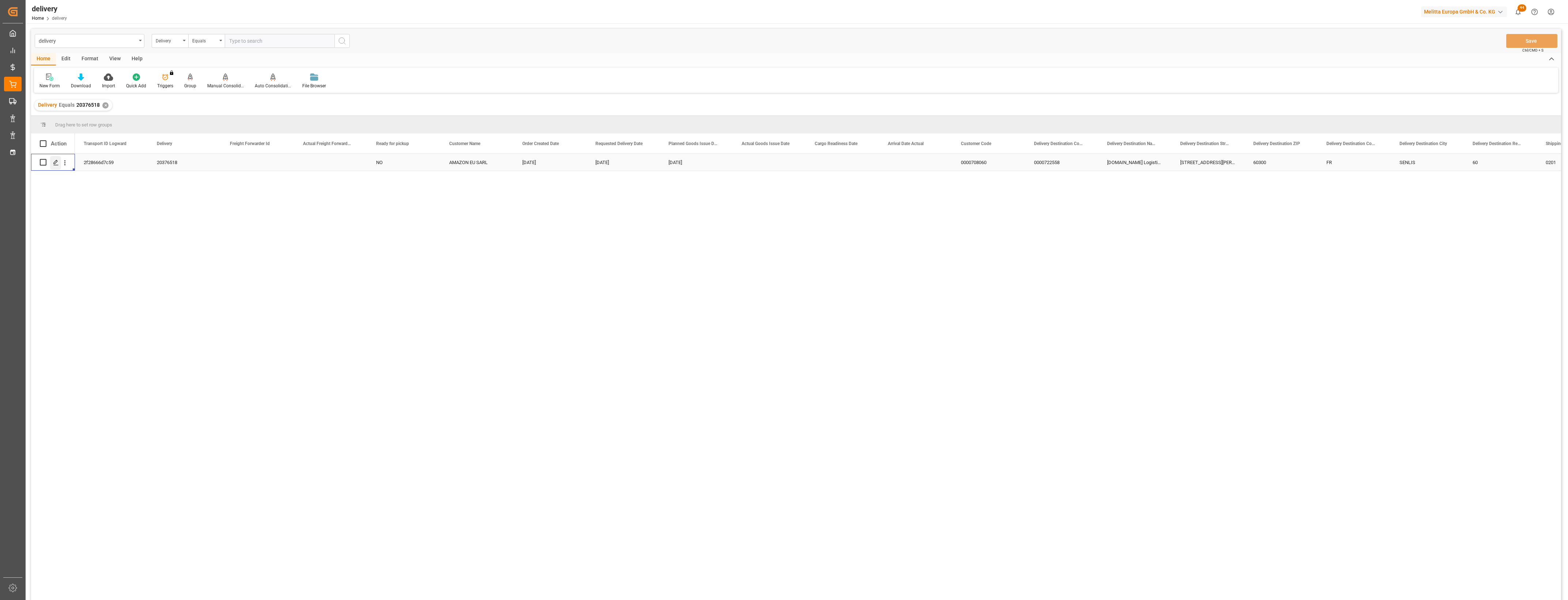
click at [55, 162] on icon "Press SPACE to select this row." at bounding box center [56, 162] width 6 height 6
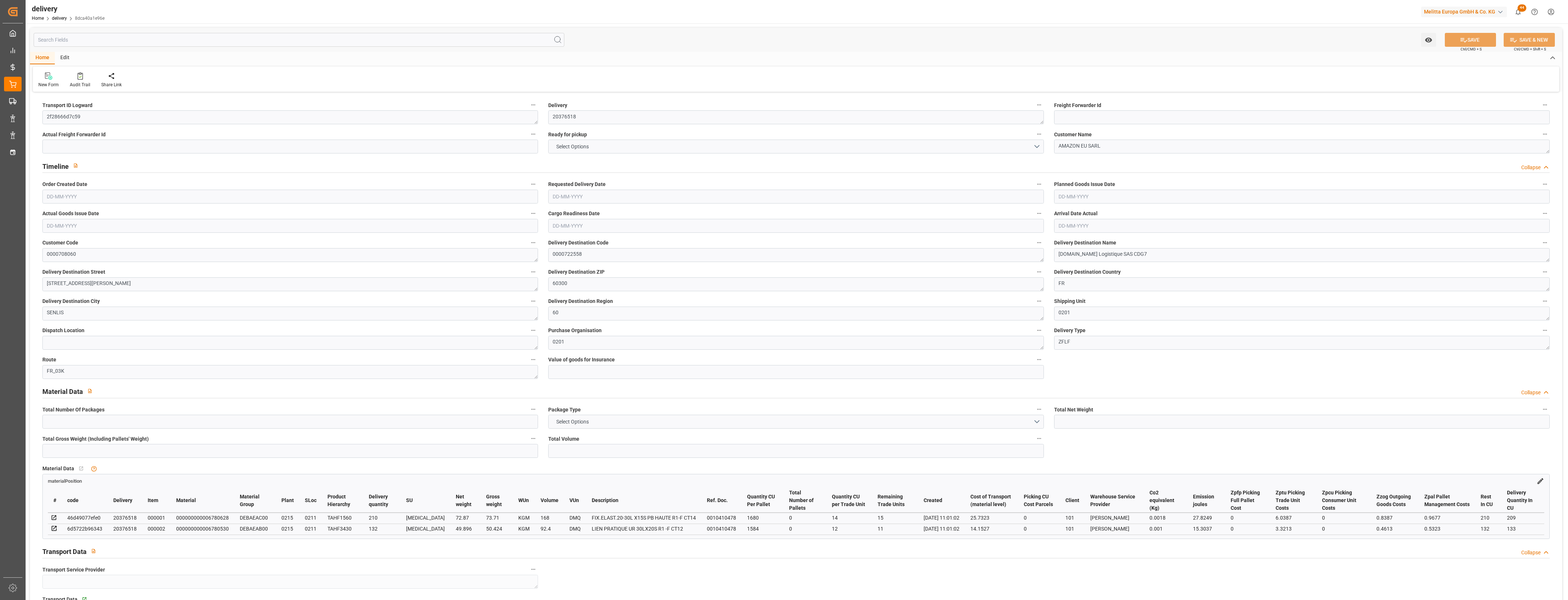
type input "1"
type input "122.766"
type input "147.134"
type input "260.4"
type input "26"
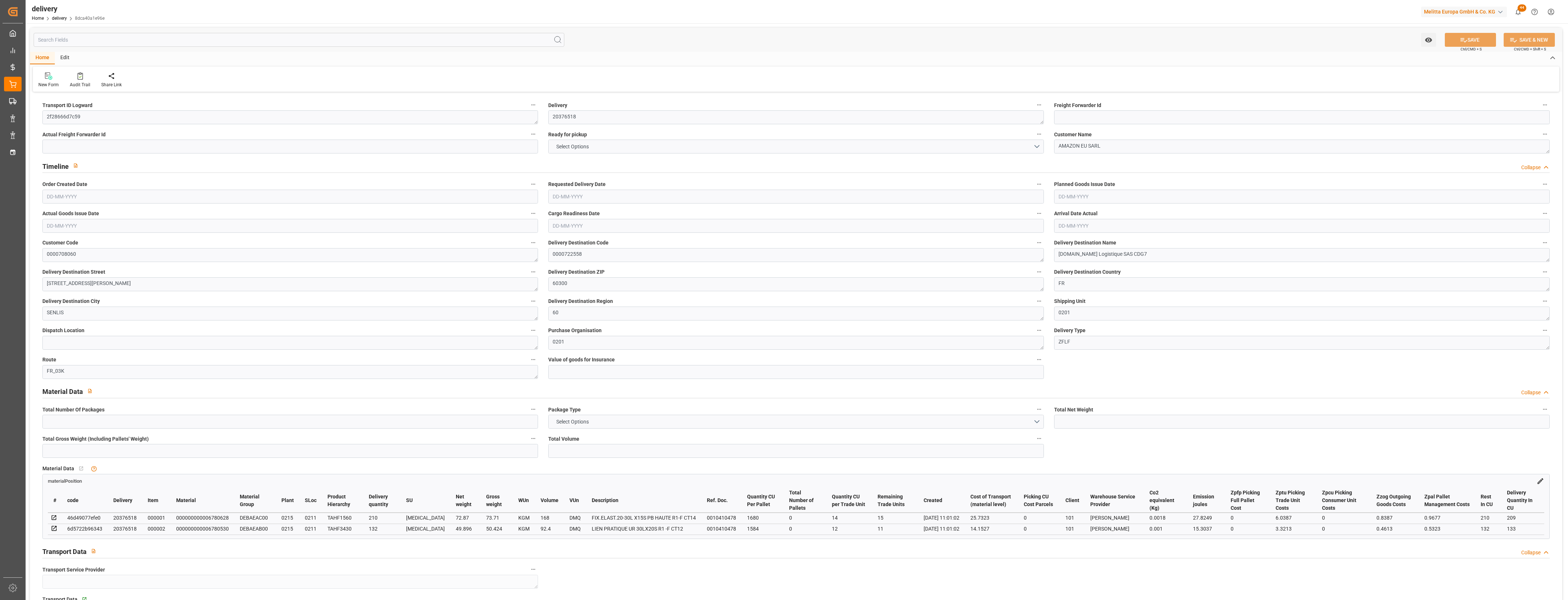
type input "1"
type input "0"
type input "1"
type input "0"
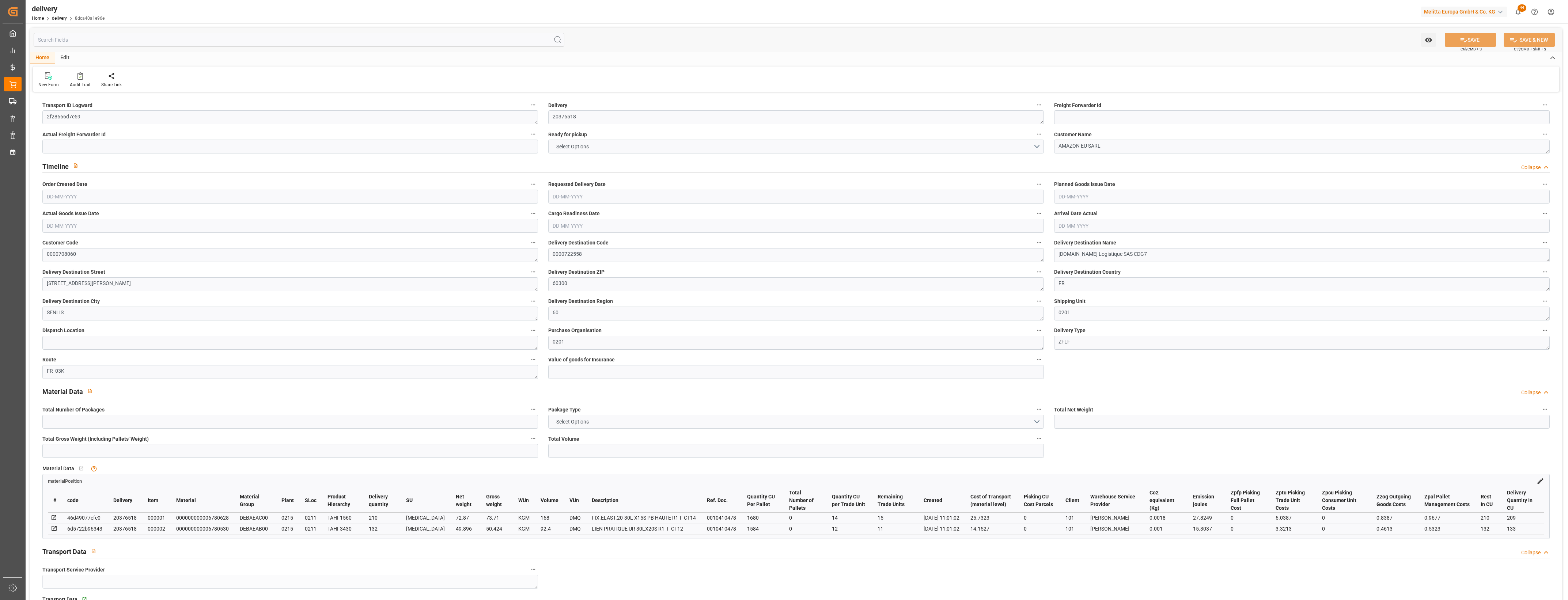
type input "0"
type input "39.885"
type input "0"
type input "9.36"
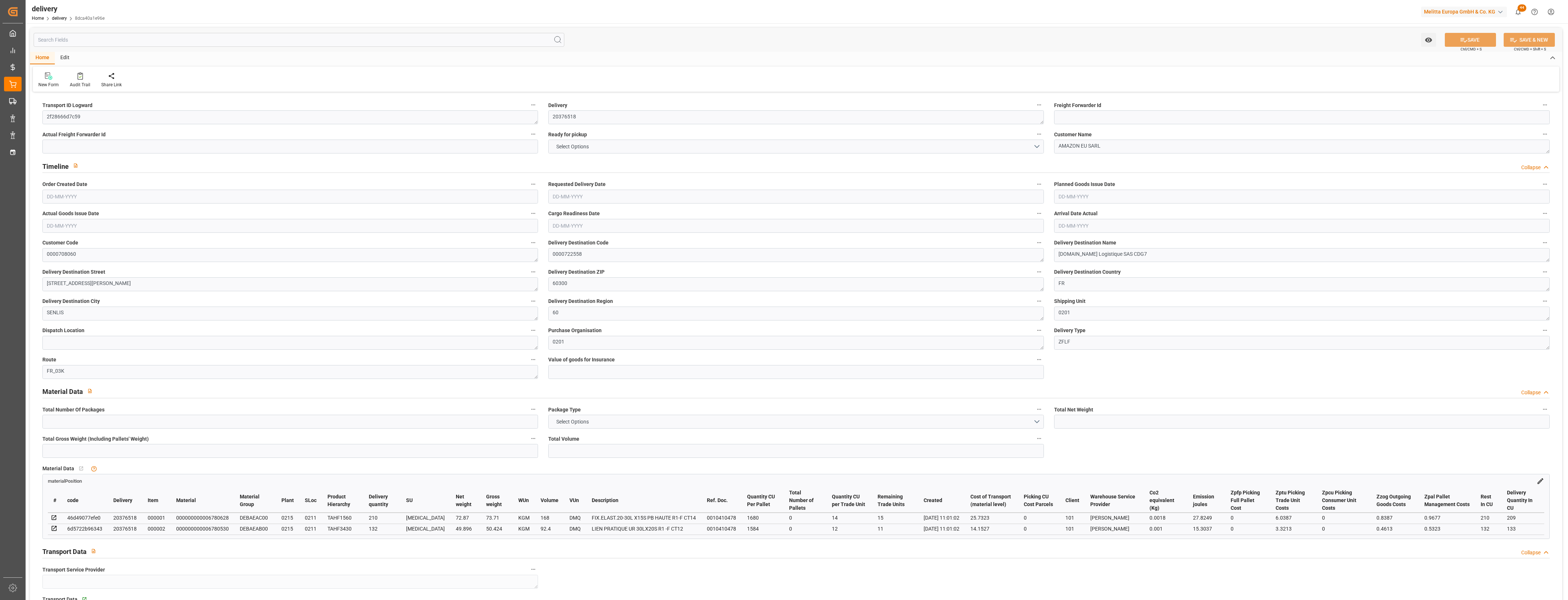
type input "1.5"
type input "1.3"
type input "0"
type input "1.5"
type input "124.134"
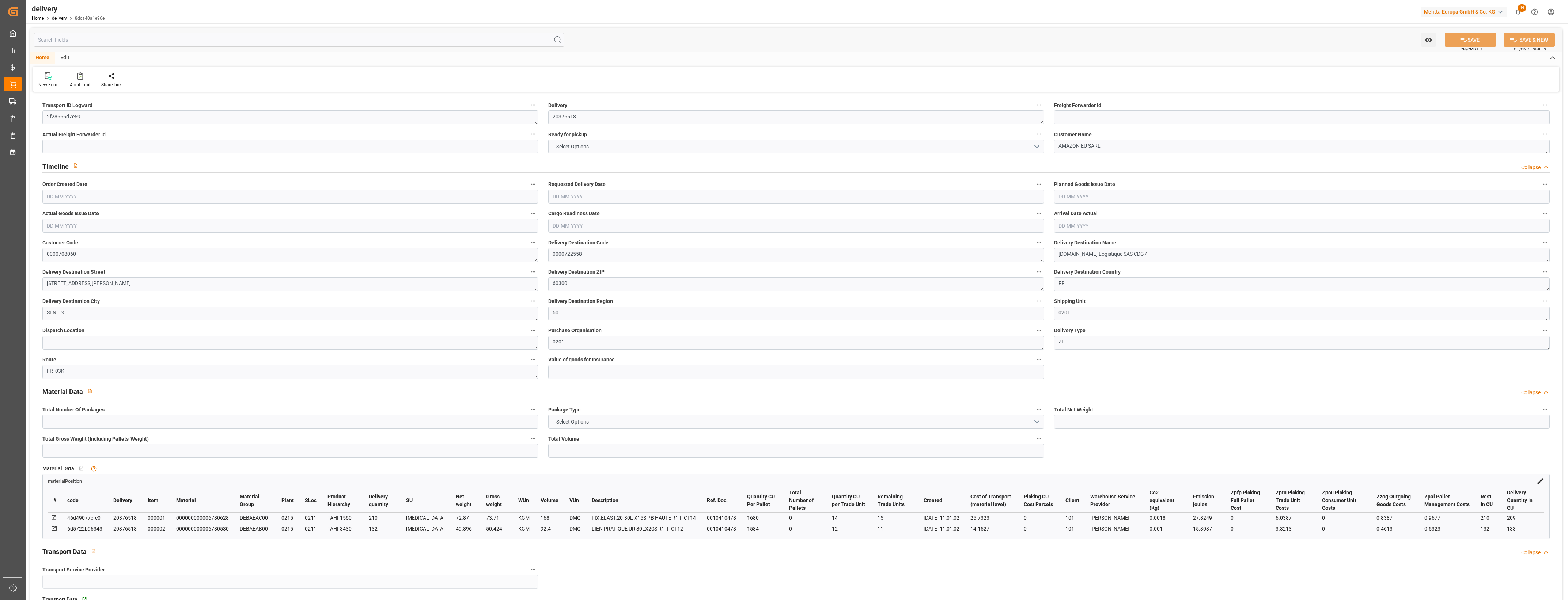
type input "101"
type input "43.1285"
type input "0.0028"
type input "0"
type input "[DATE]"
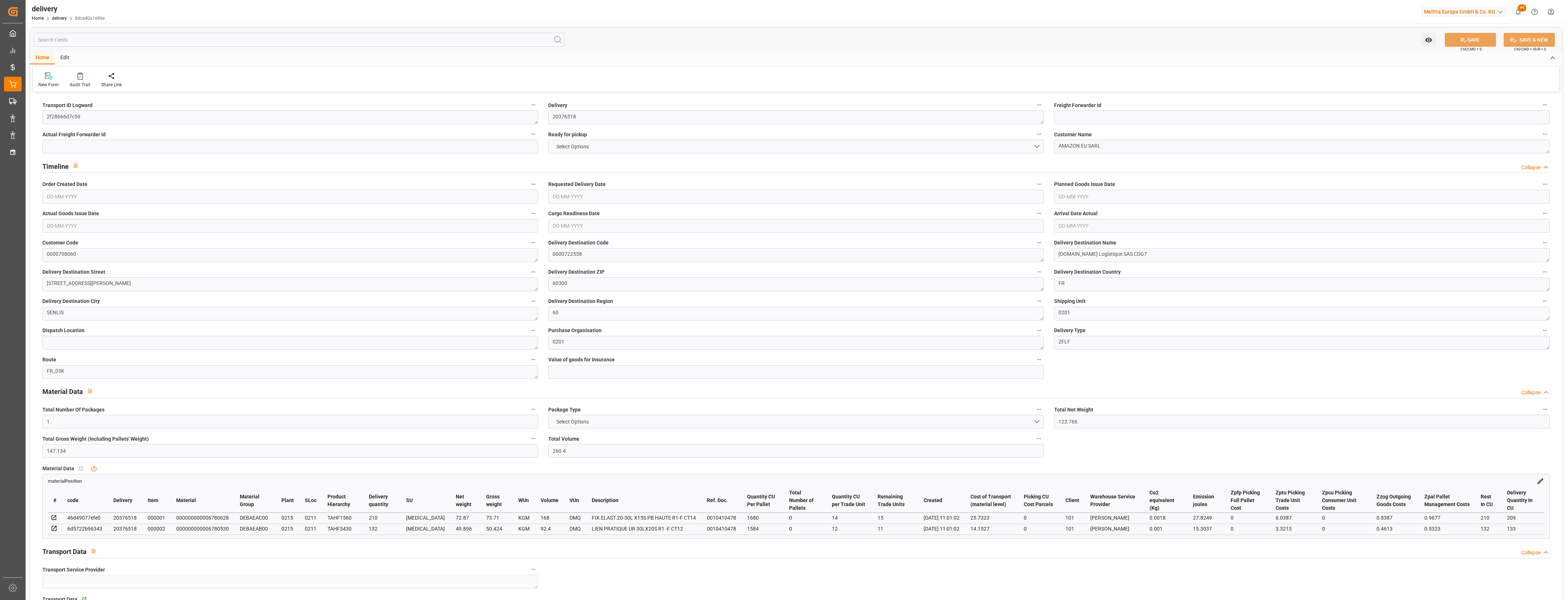
type input "[DATE]"
type input "[DATE] 11:01"
click at [1037, 145] on button "NO" at bounding box center [796, 146] width 495 height 14
click at [593, 150] on div "YES" at bounding box center [796, 148] width 495 height 15
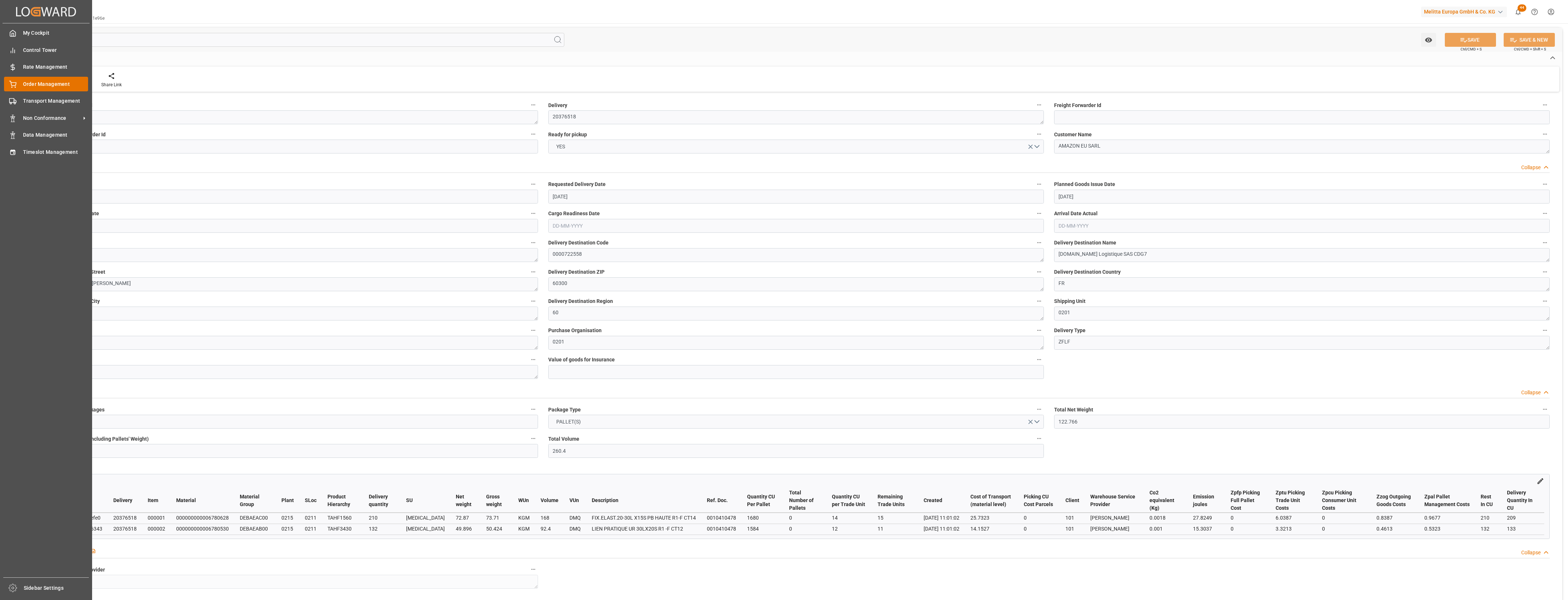
click at [10, 85] on icon at bounding box center [13, 85] width 7 height 7
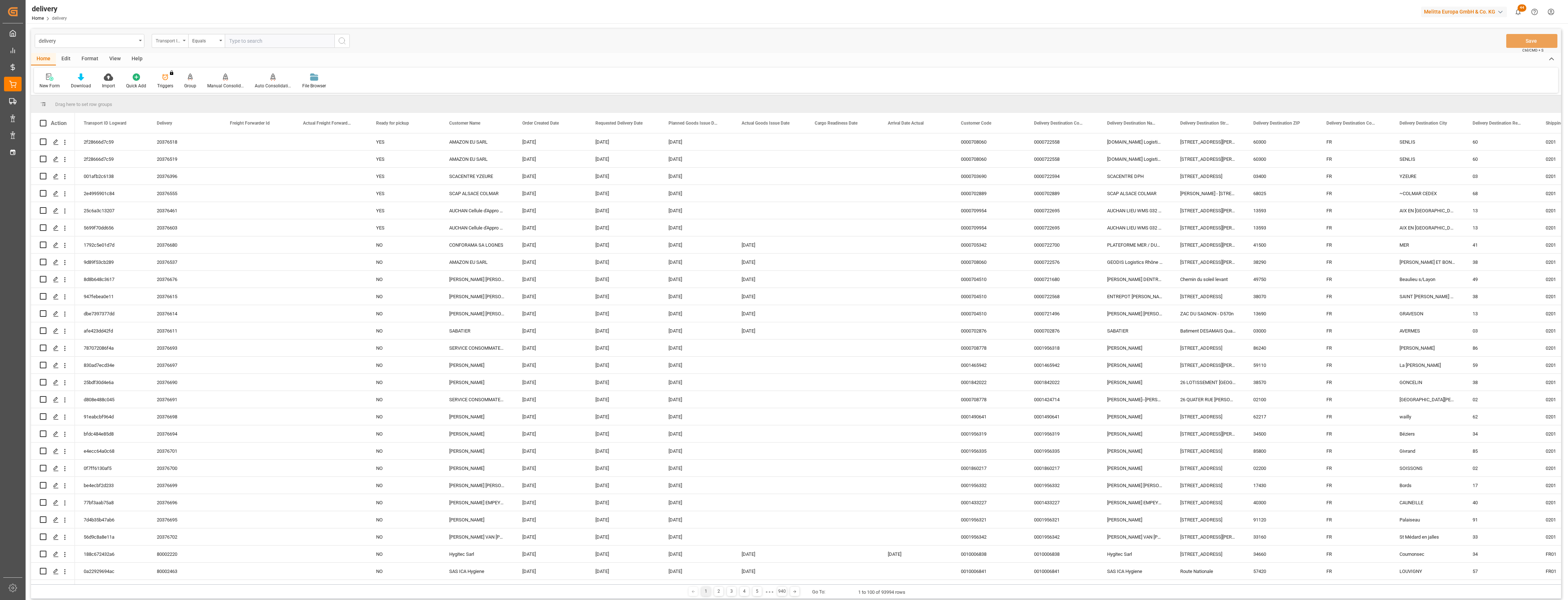
click at [185, 38] on div "Transport ID Logward" at bounding box center [170, 41] width 37 height 14
click at [169, 92] on div "Delivery" at bounding box center [206, 89] width 109 height 15
click at [243, 39] on input "text" at bounding box center [279, 41] width 110 height 14
type input "20376520"
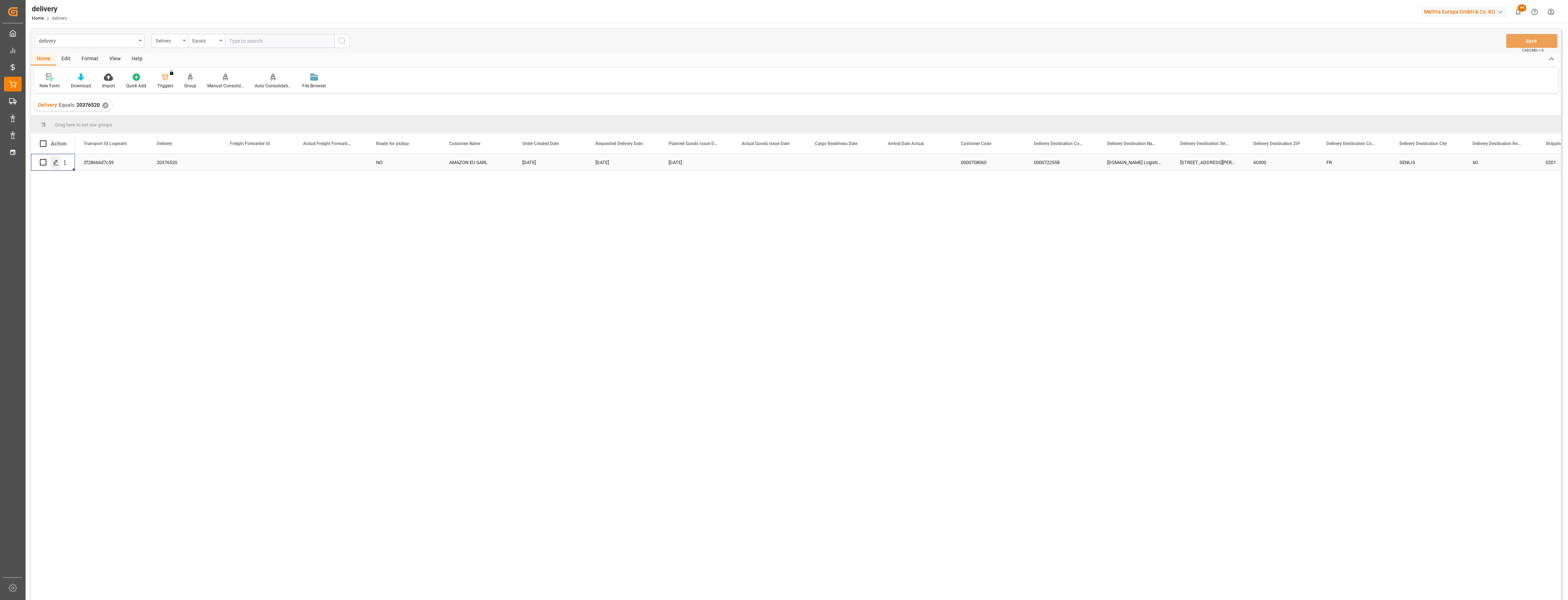
click at [56, 161] on icon "Press SPACE to select this row." at bounding box center [56, 162] width 6 height 6
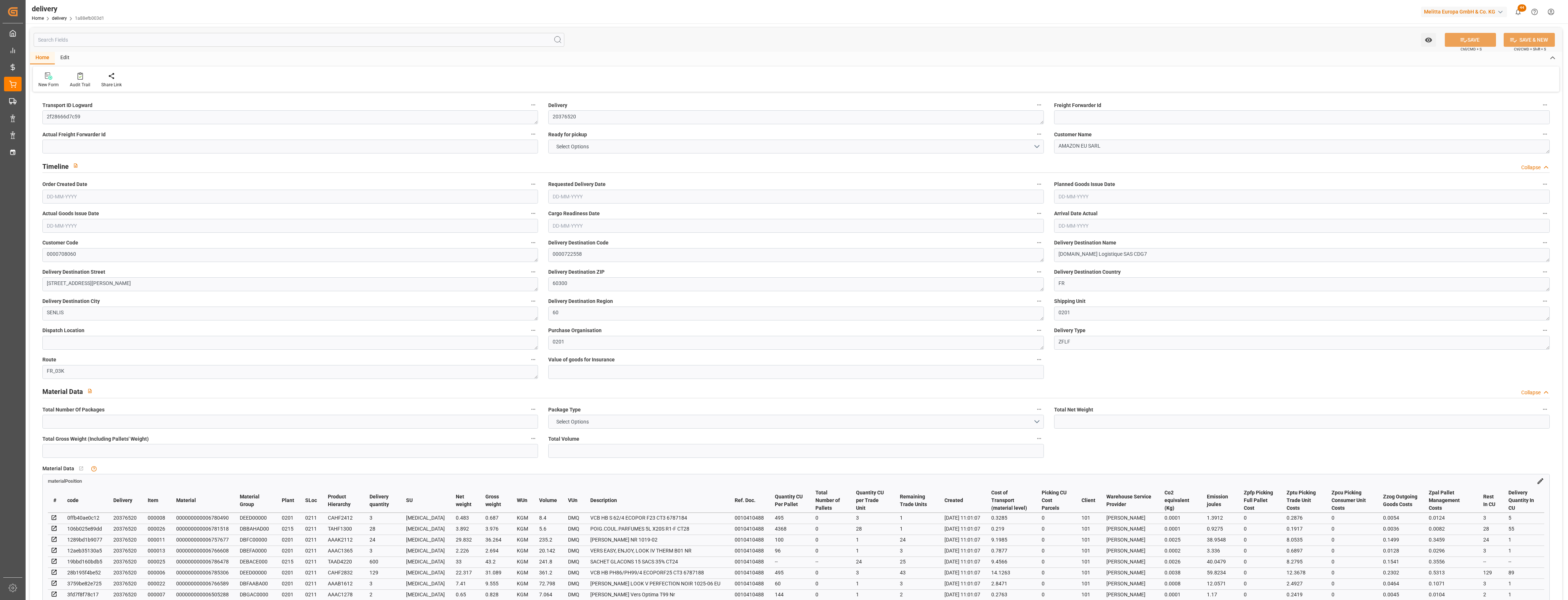
type input "1"
type input "229.463"
type input "330.462"
type input "2039.664"
type input "194"
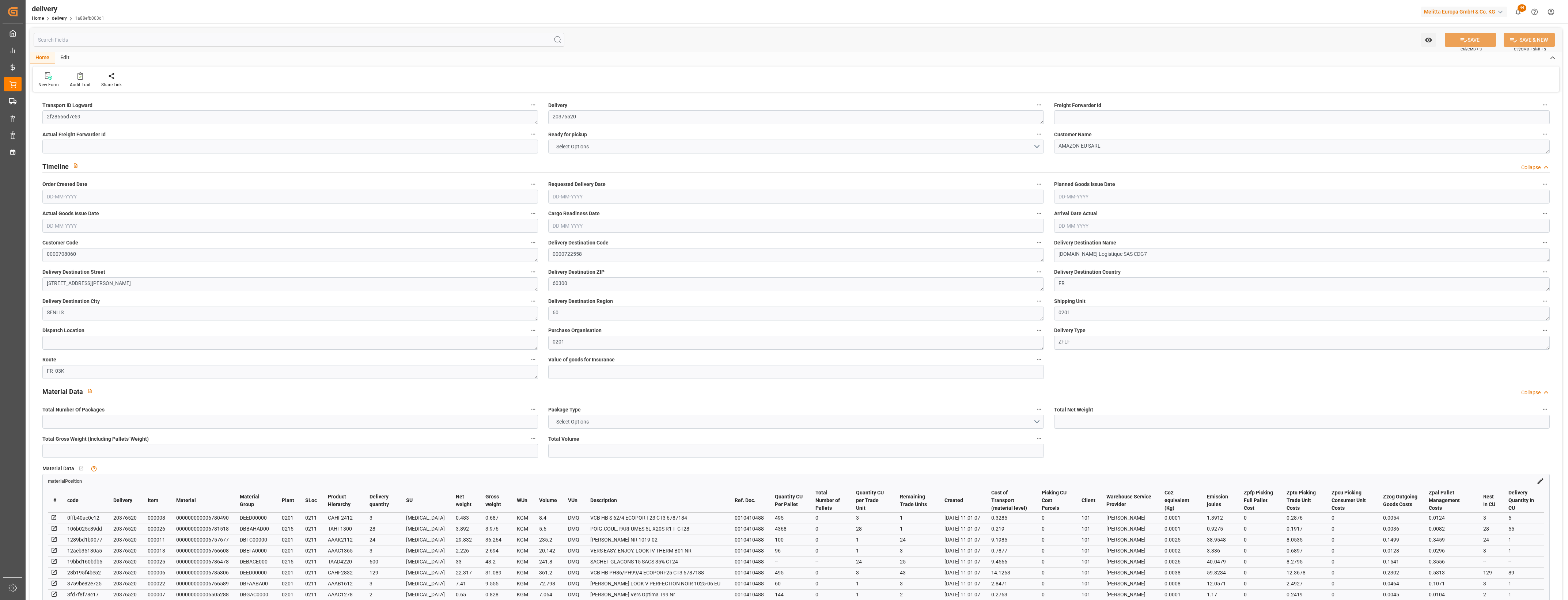
type input "2"
type input "0"
type input "2"
type input "0"
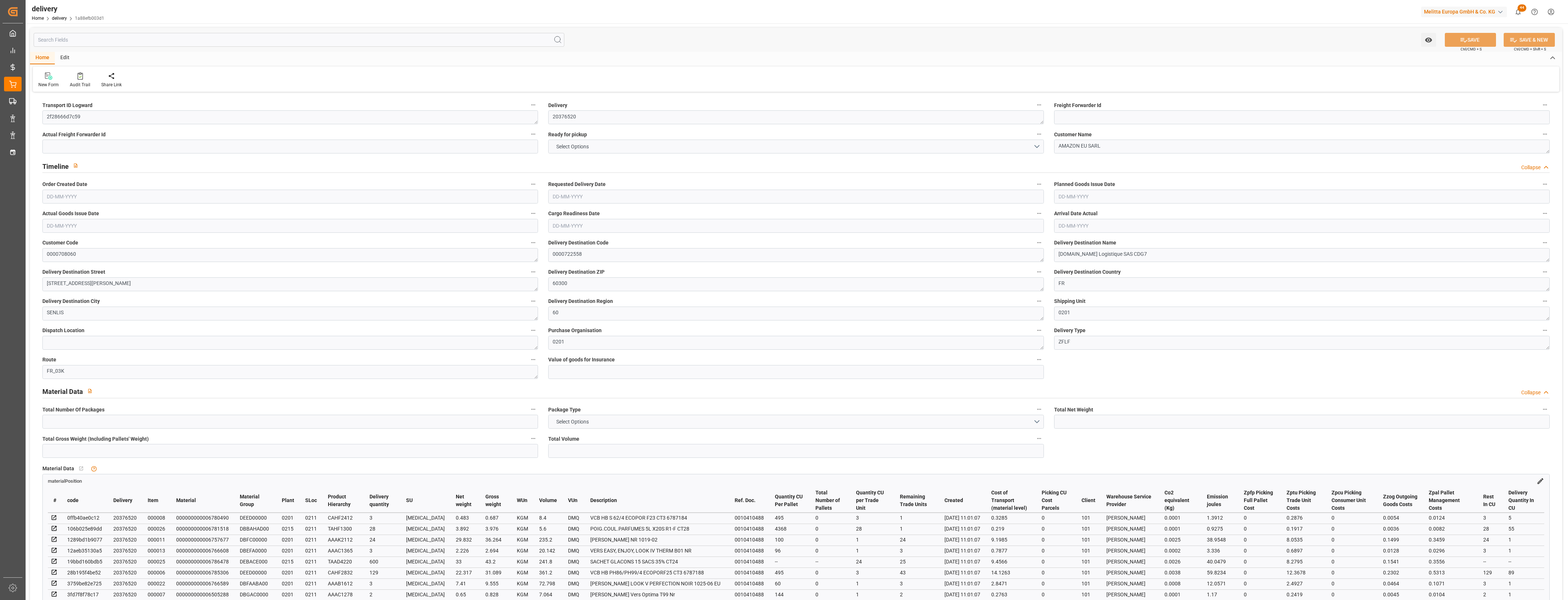
type input "0"
type input "79.77"
type input "0"
type input "69.84"
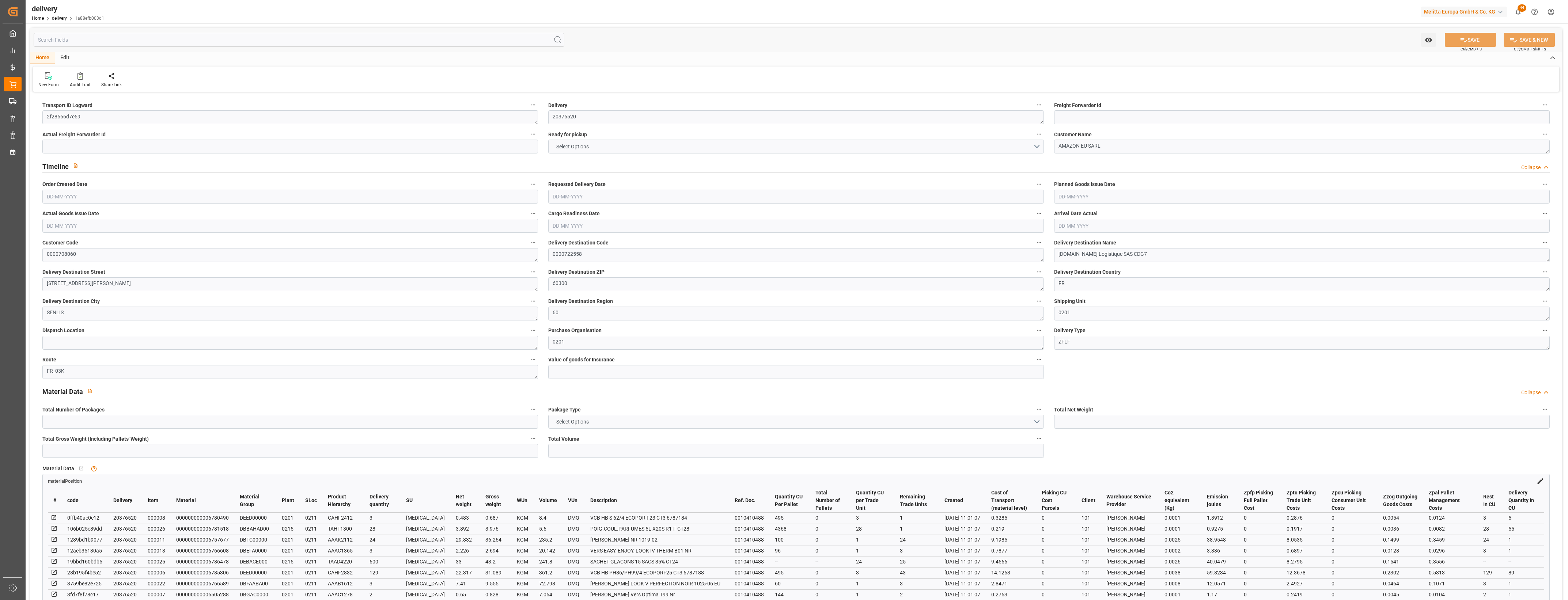
type input "1.5"
type input "1.3"
type input "0"
type input "3"
type input "284.462"
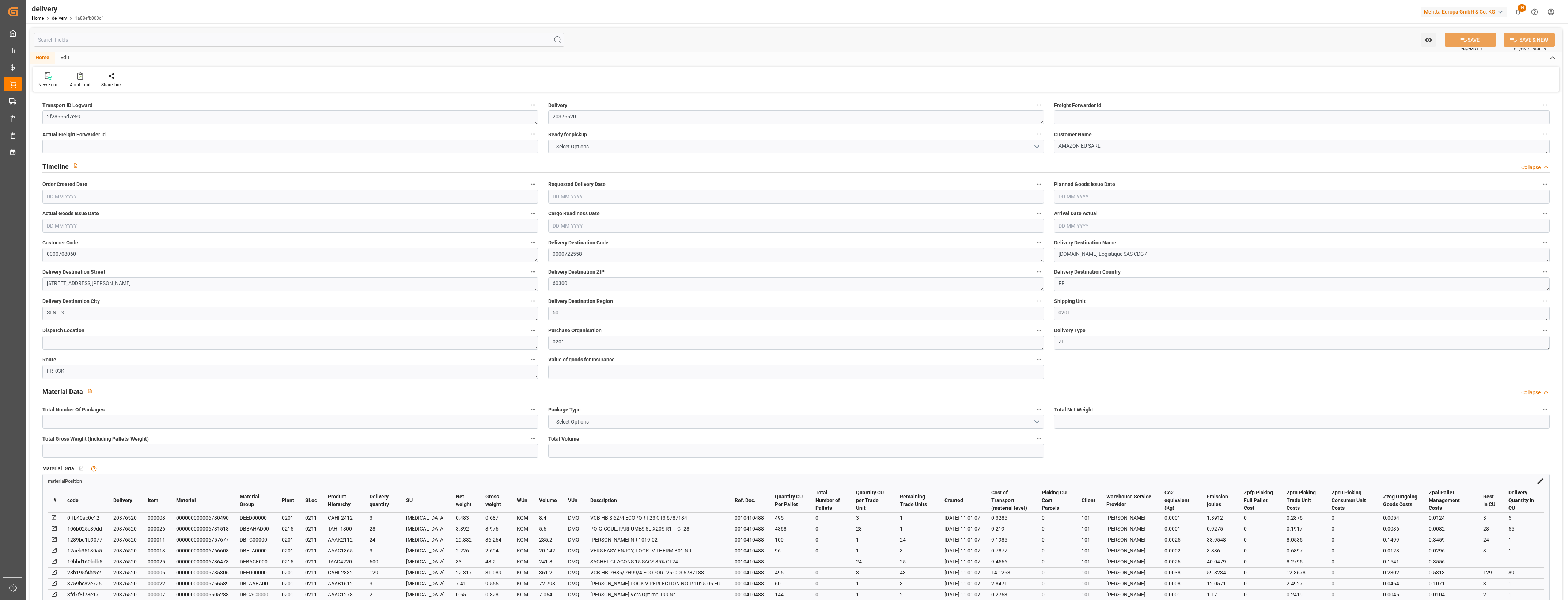
type input "101"
type input "337.8176"
type input "0.0217"
type input "0"
type input "[DATE]"
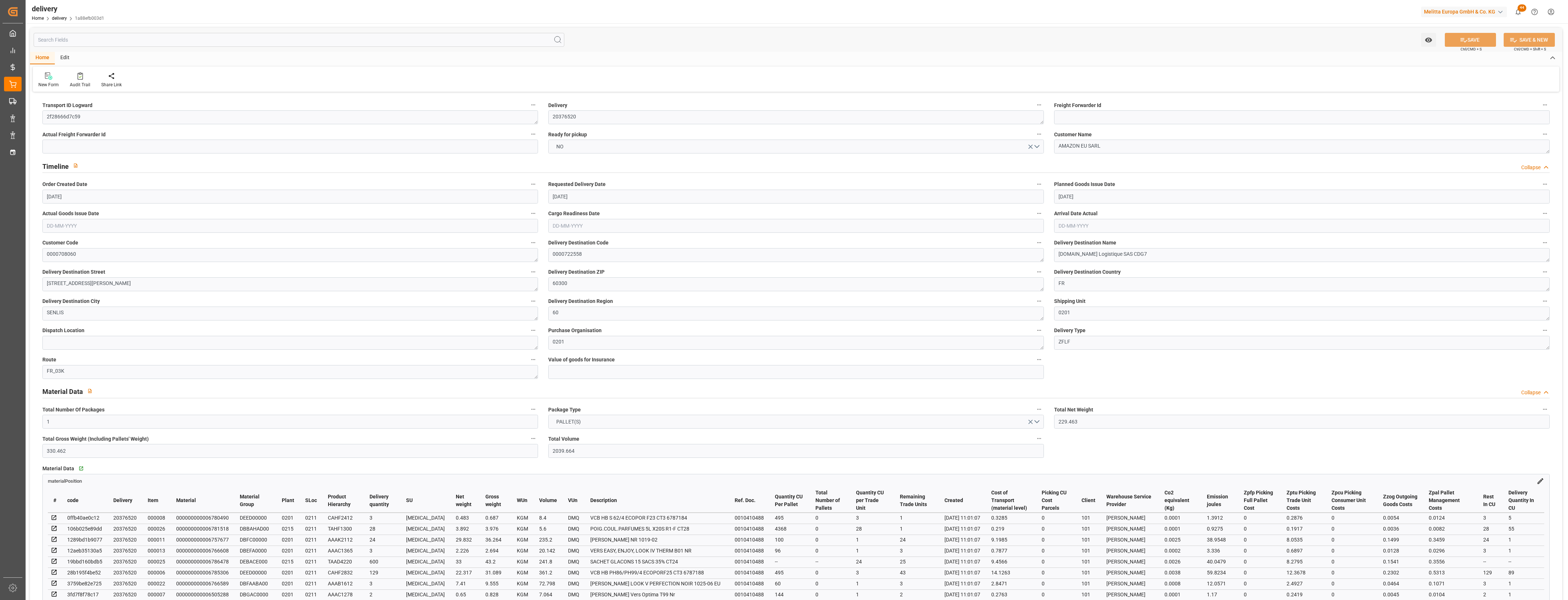
type input "[DATE]"
type input "[DATE] 11:01"
click at [1038, 145] on button "NO" at bounding box center [796, 146] width 495 height 14
click at [561, 150] on div "YES" at bounding box center [796, 148] width 495 height 15
